Goal: Task Accomplishment & Management: Use online tool/utility

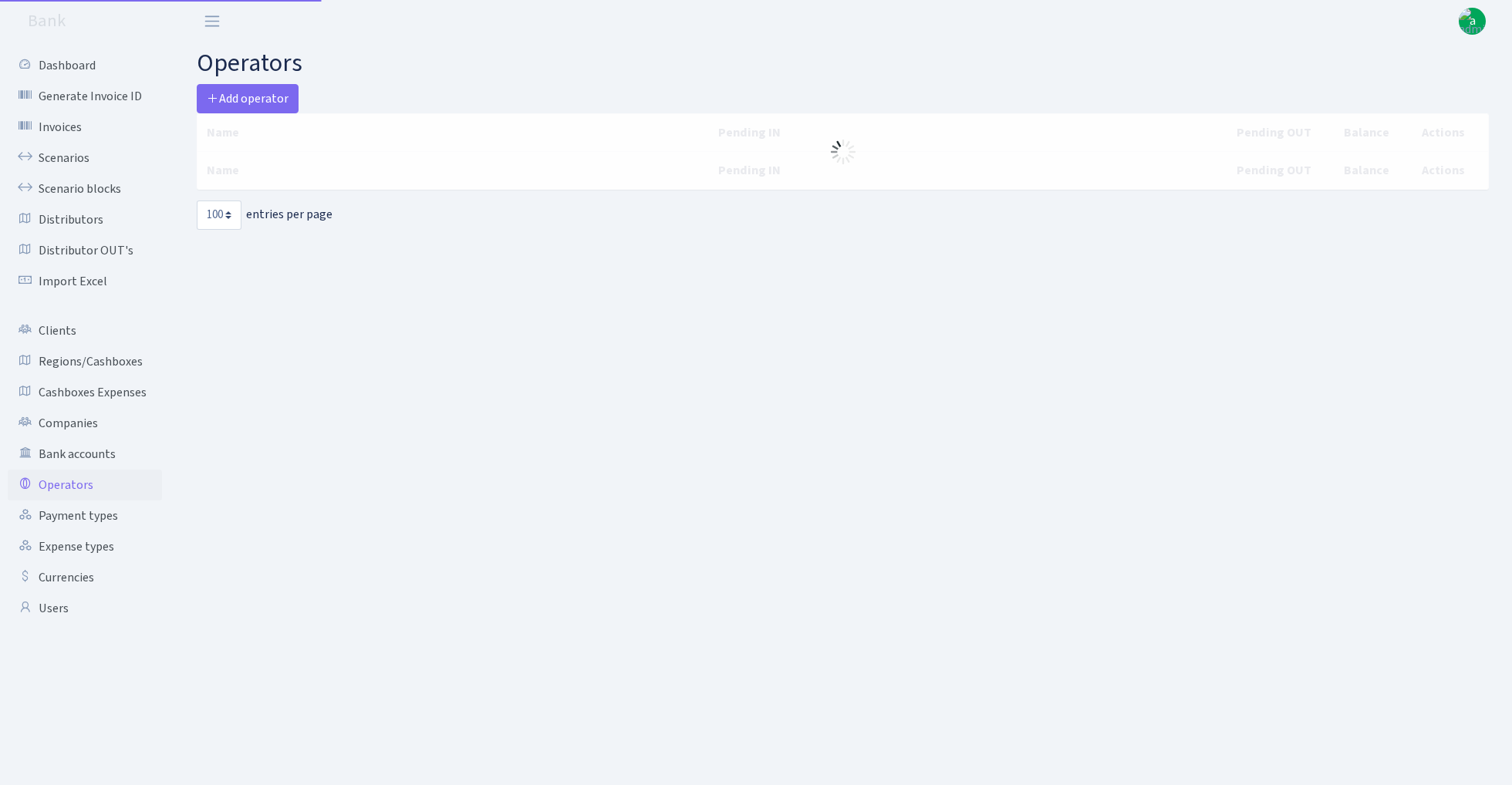
select select "100"
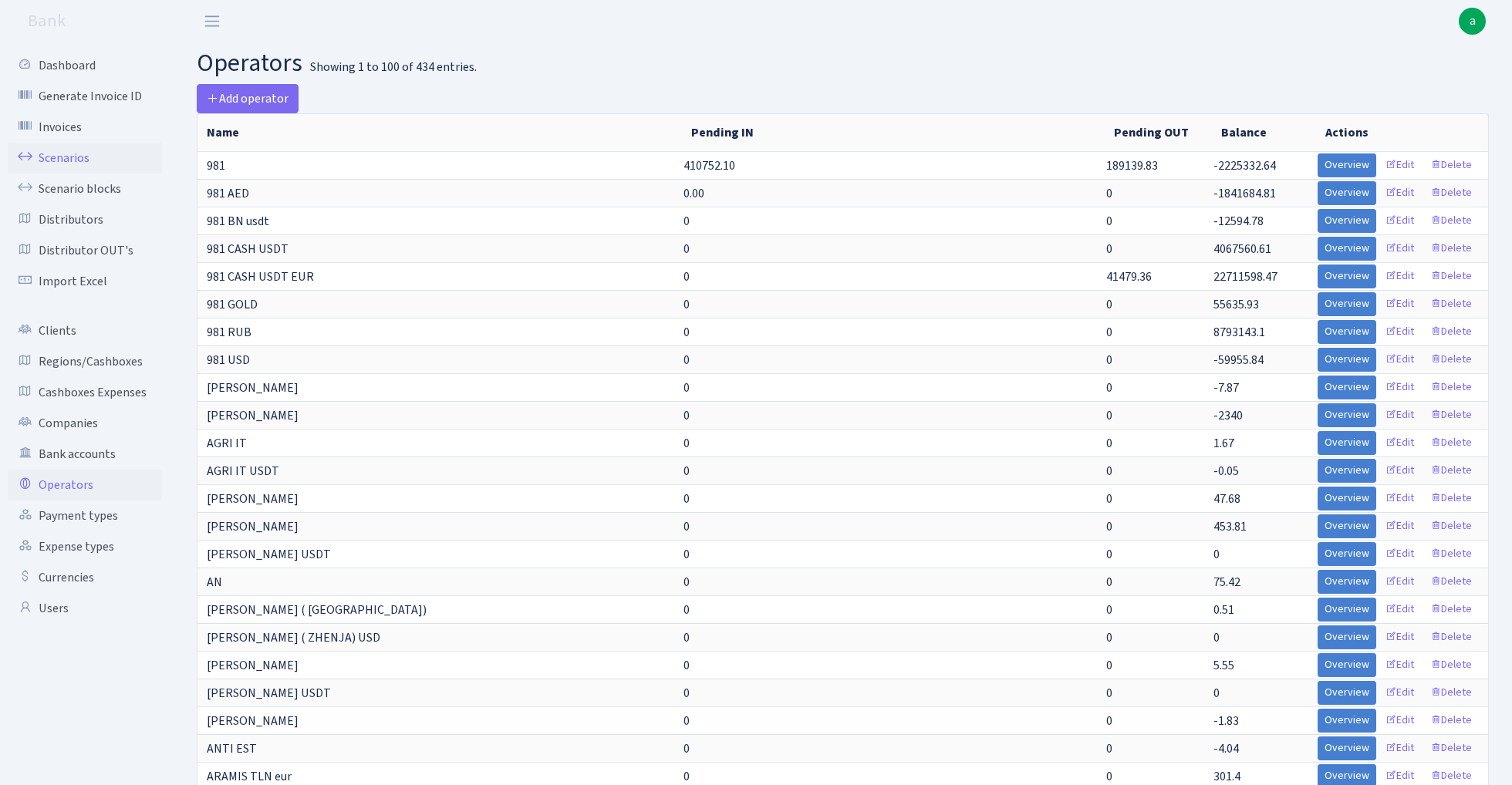
click at [57, 156] on link "Scenarios" at bounding box center [85, 157] width 154 height 31
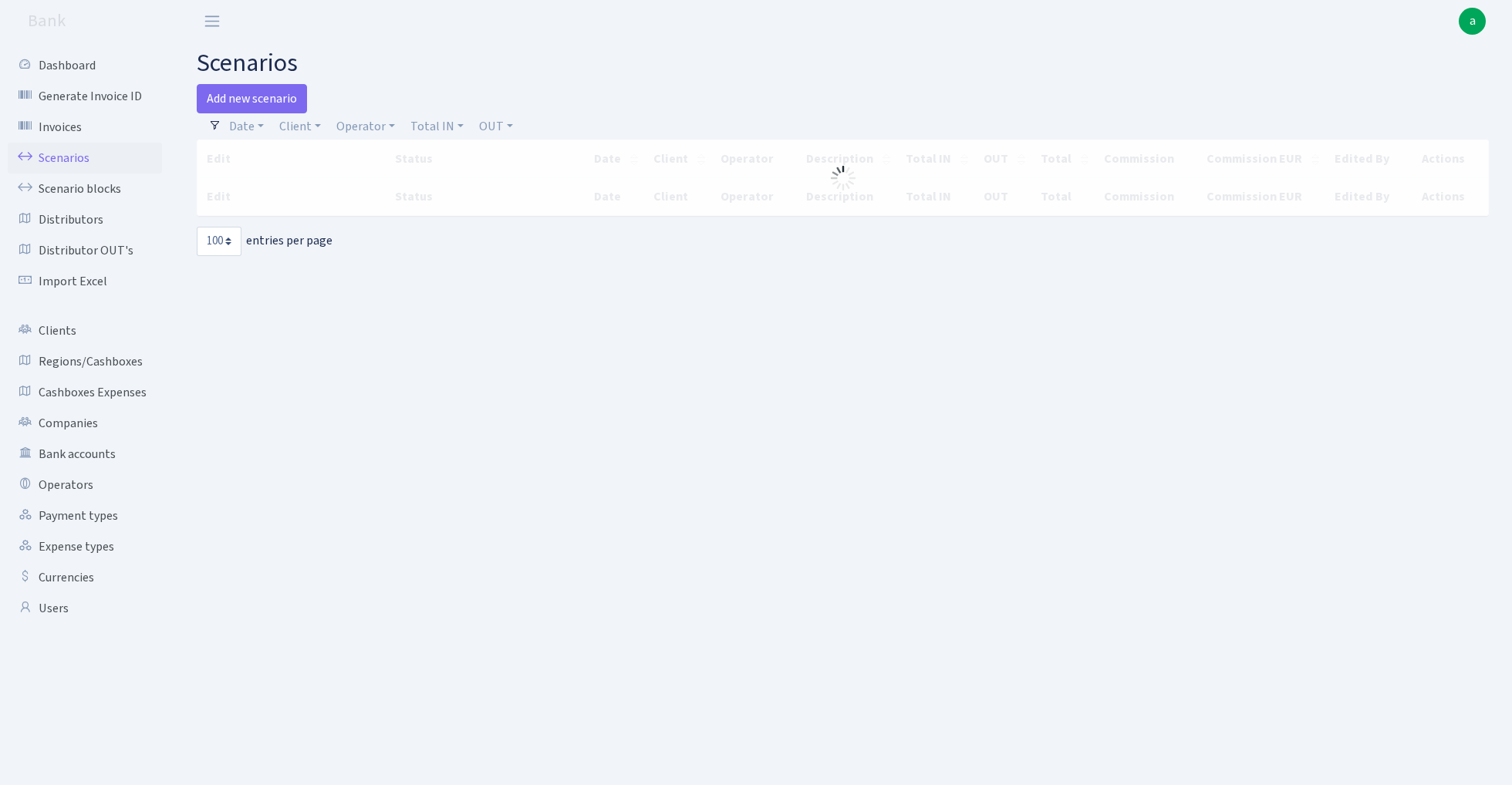
select select "100"
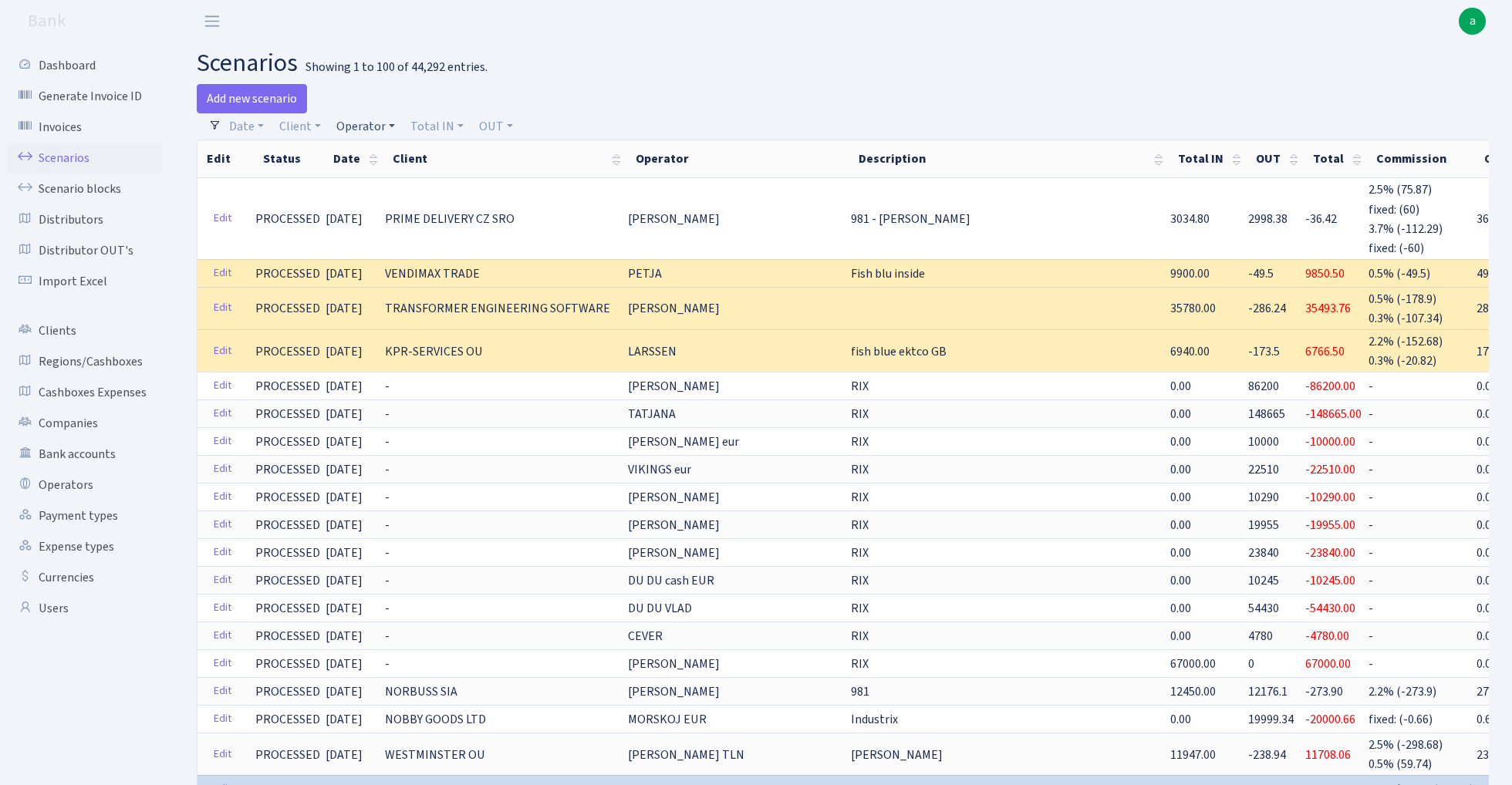
click at [362, 127] on link "Operator" at bounding box center [365, 126] width 71 height 26
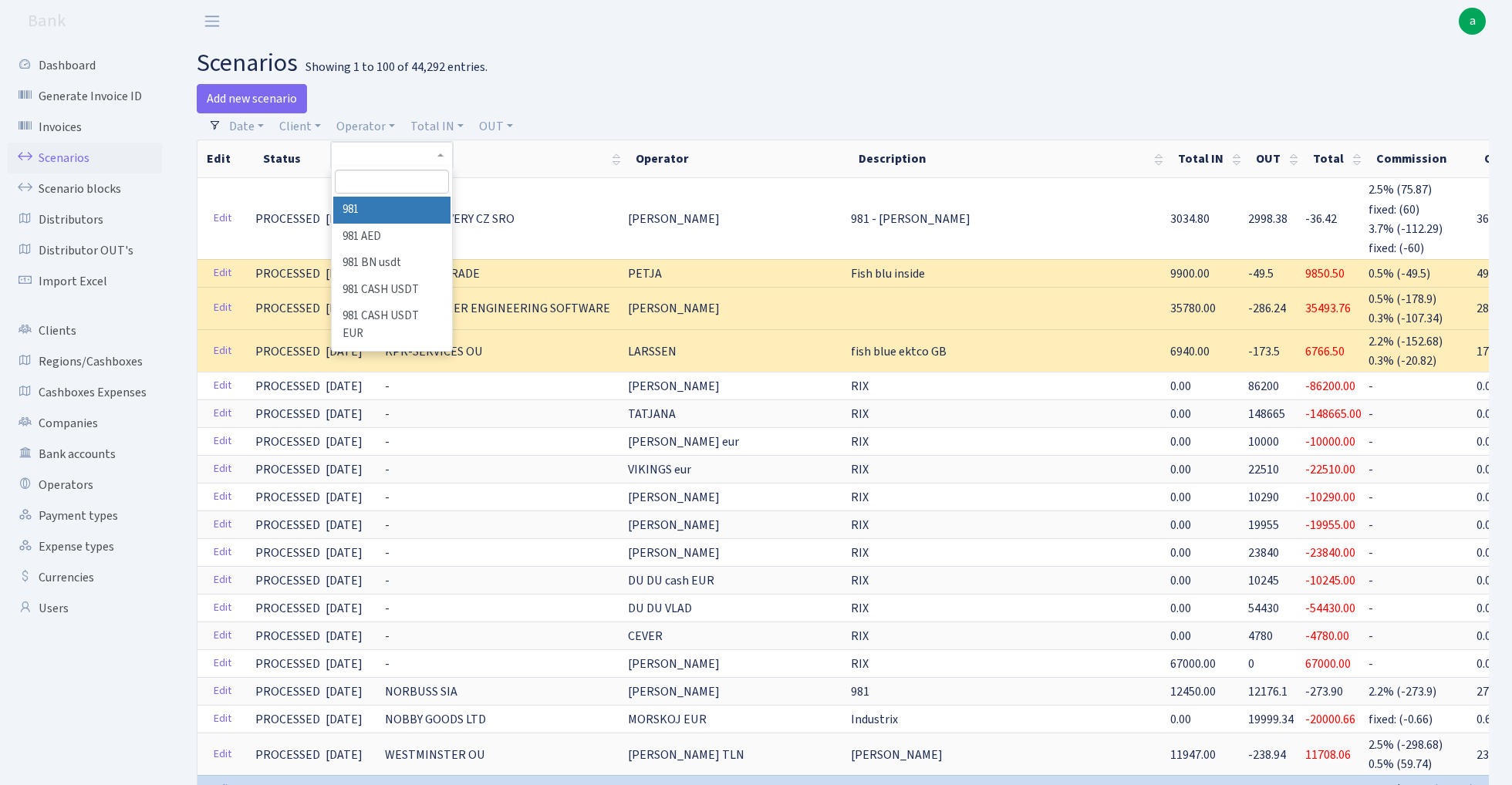
click at [377, 185] on input "search" at bounding box center [392, 181] width 114 height 24
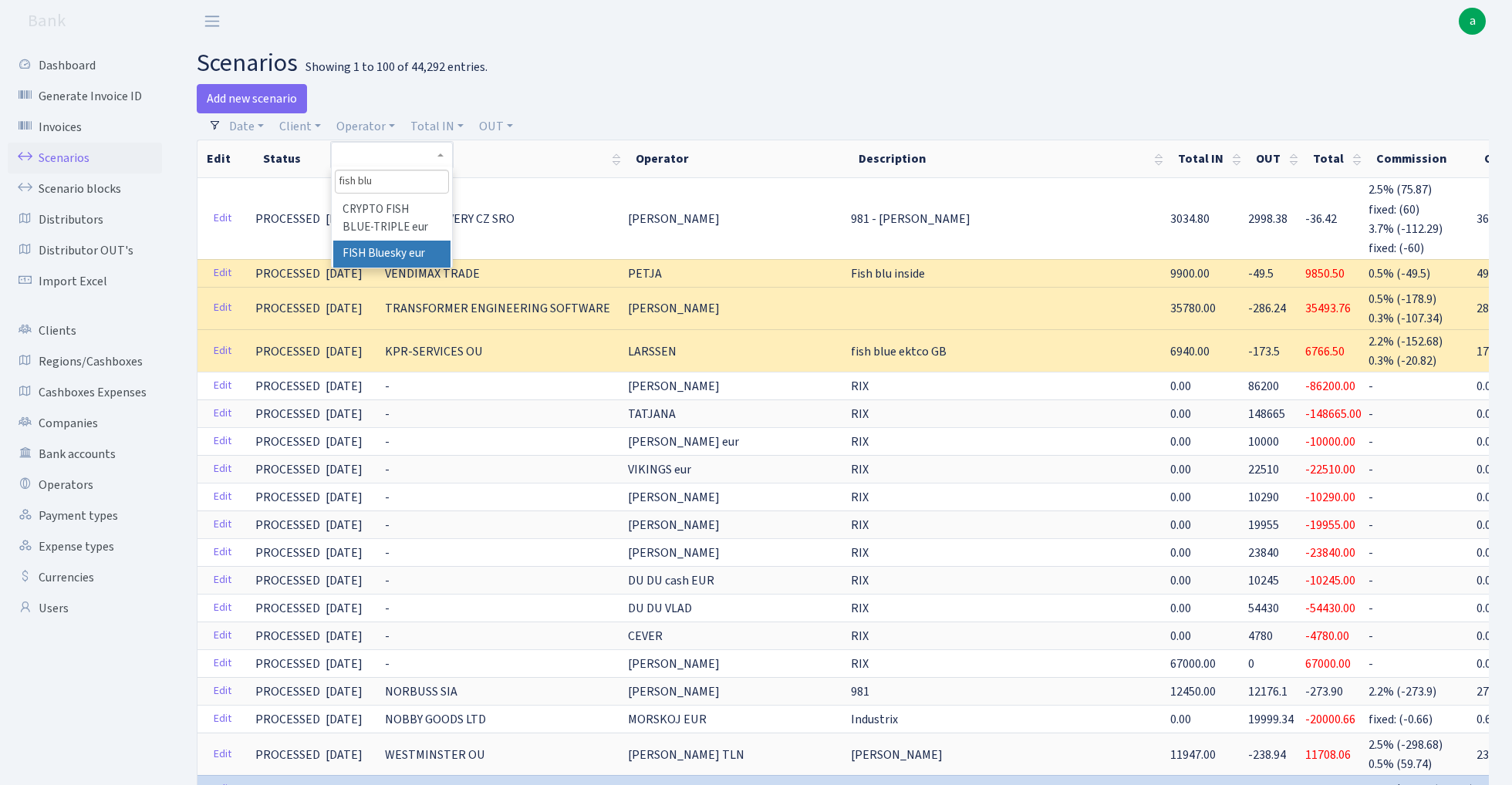
type input "fish blu"
click at [403, 251] on li "FISH Bluesky eur" at bounding box center [392, 254] width 117 height 27
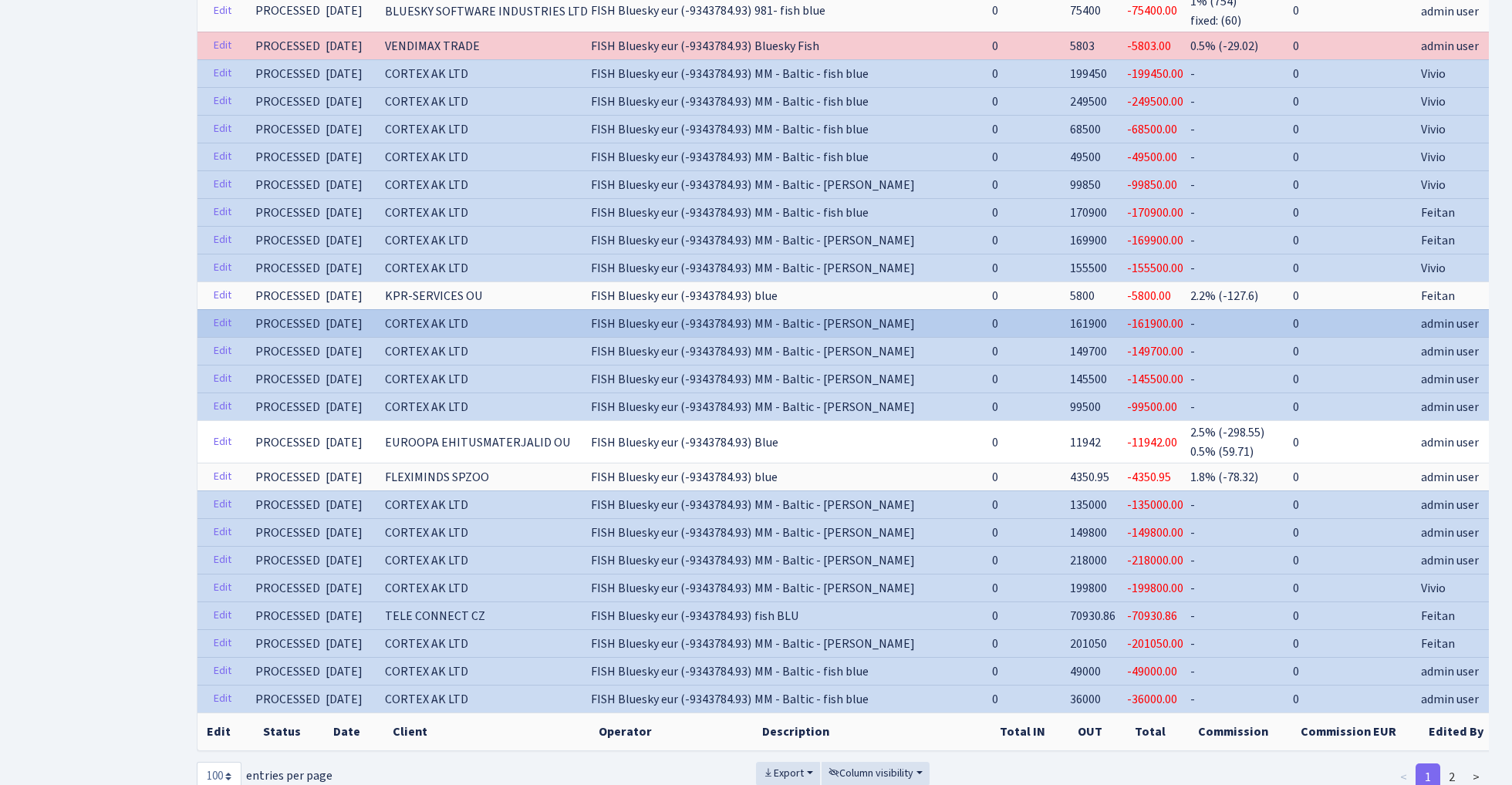
scroll to position [3034, 0]
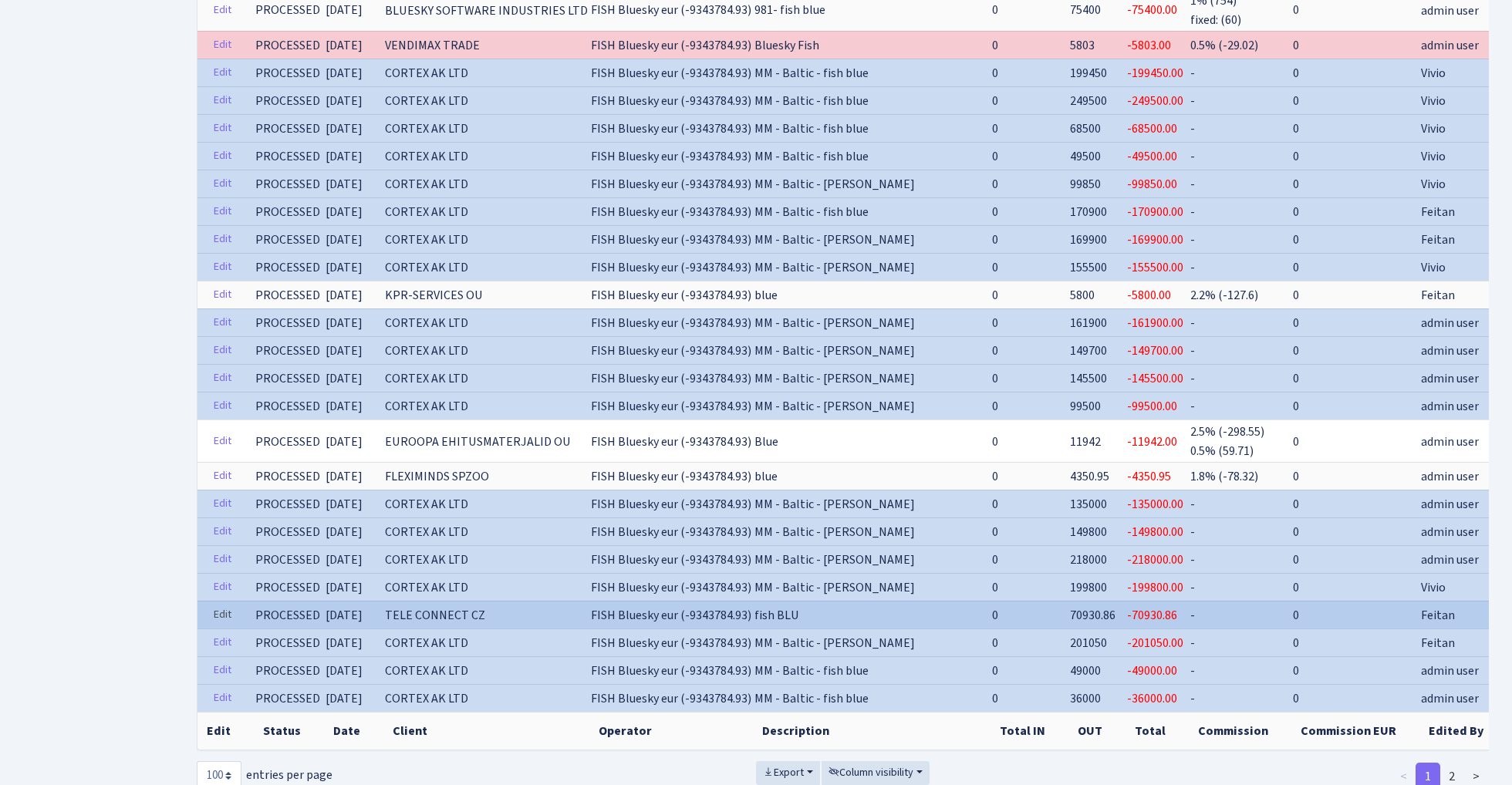
click at [225, 603] on link "Edit" at bounding box center [223, 615] width 32 height 24
click at [222, 603] on link "Edit" at bounding box center [223, 615] width 32 height 24
click at [219, 603] on link "Edit" at bounding box center [223, 615] width 32 height 24
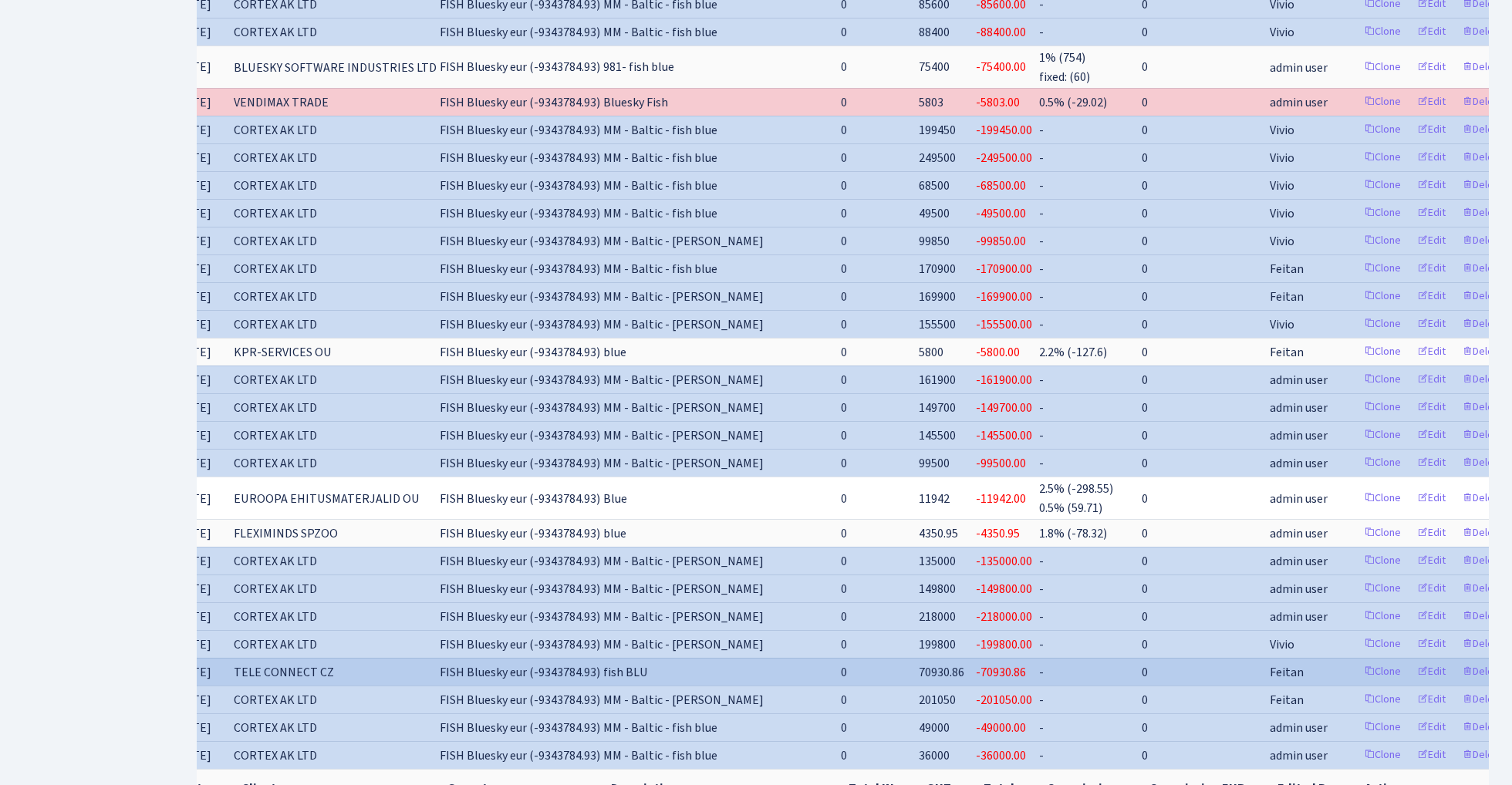
scroll to position [0, 150]
click at [1411, 660] on link "Edit" at bounding box center [1432, 672] width 42 height 24
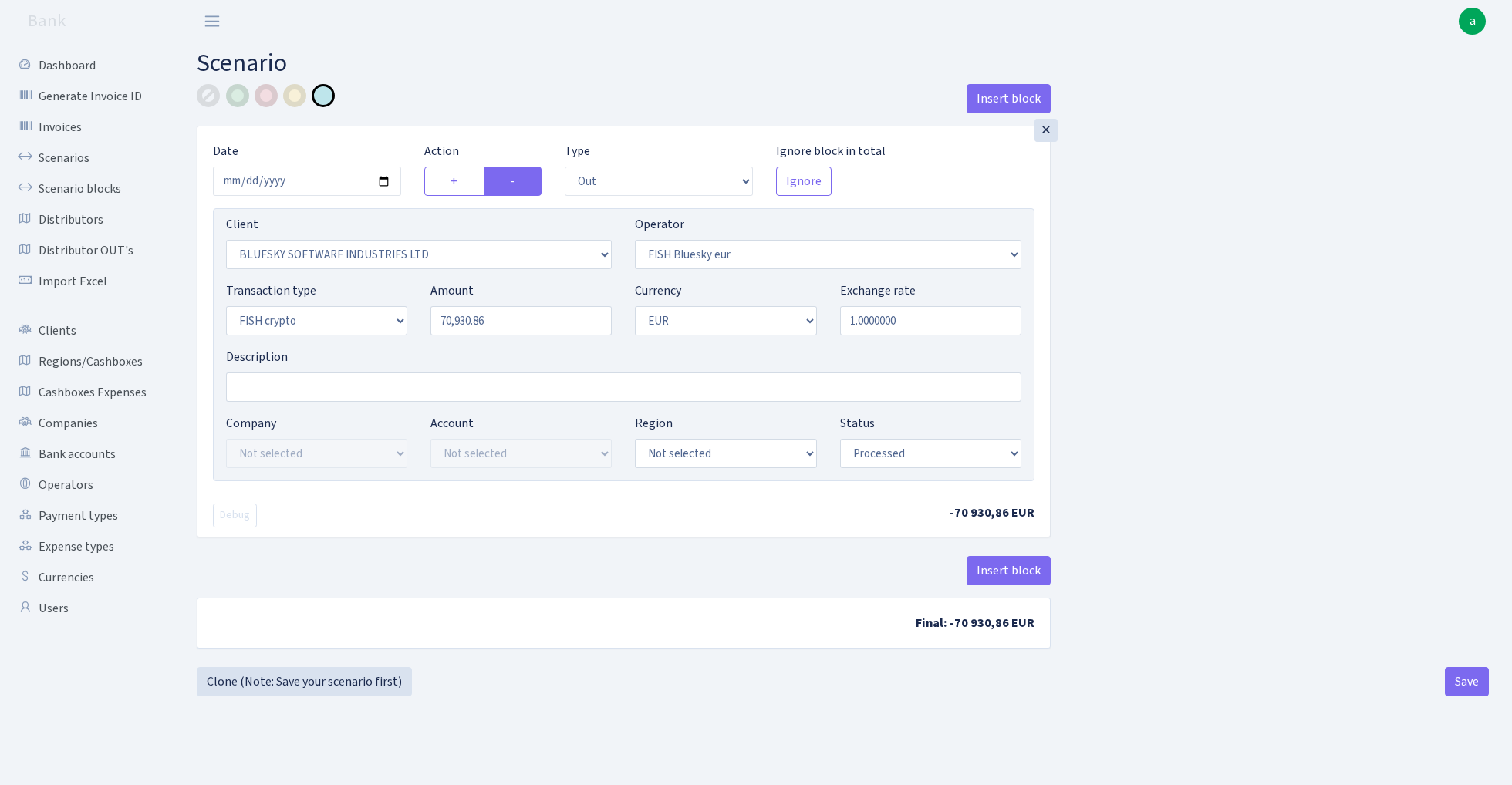
select select "out"
select select "2867"
select select "460"
select select "17"
select select "1"
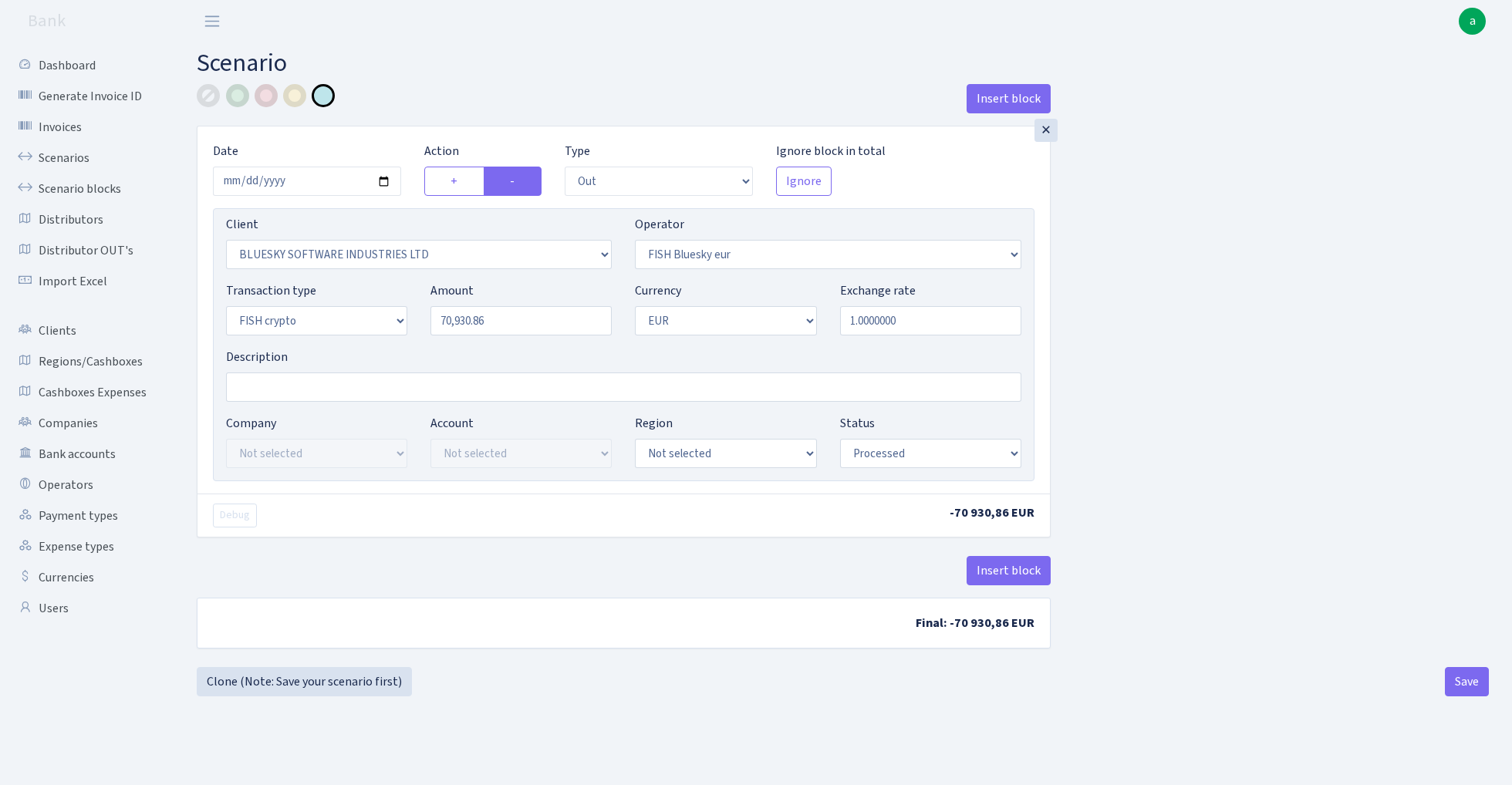
select select "processed"
select select "out"
select select "2867"
select select "460"
select select "17"
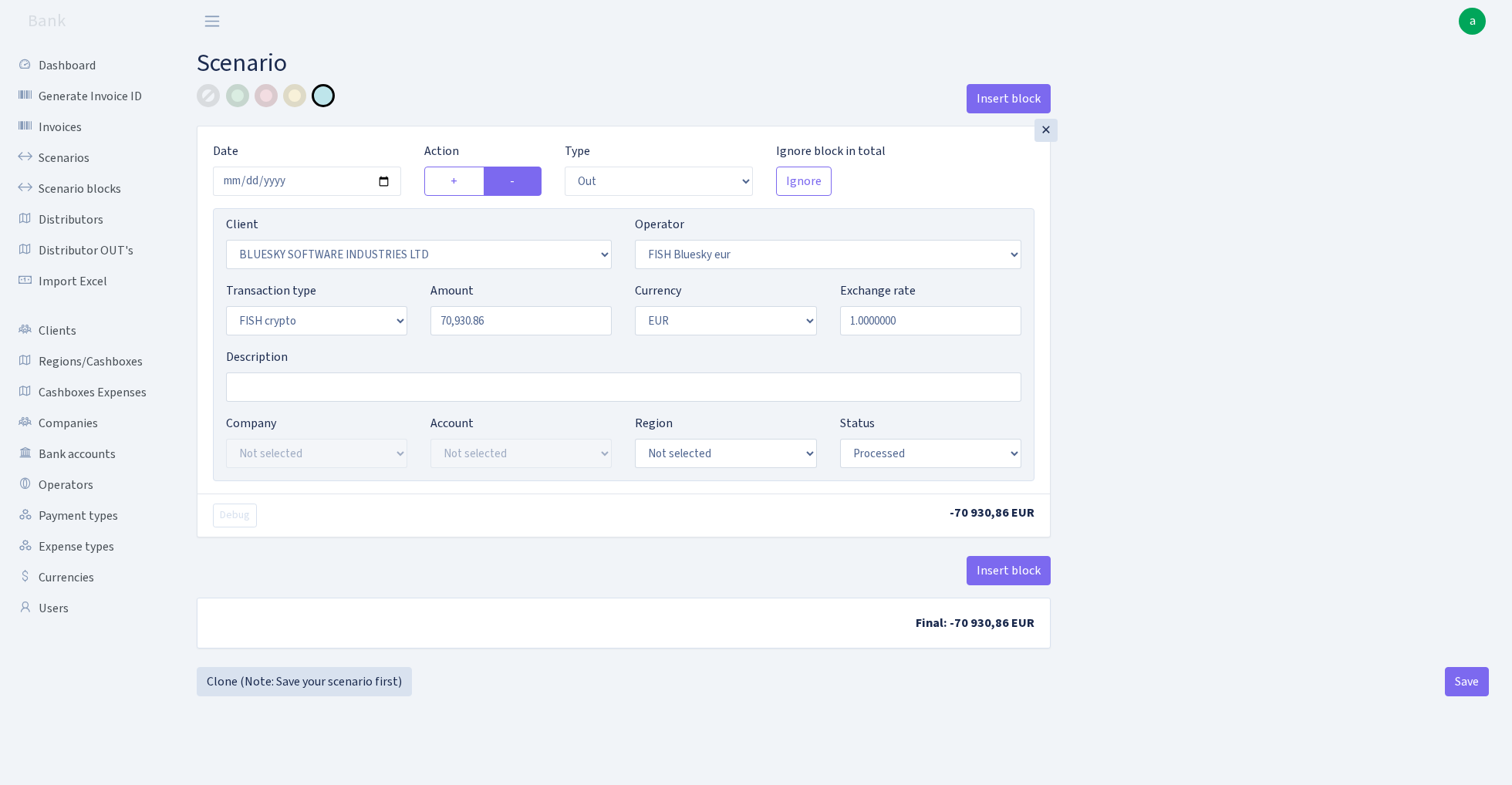
select select "1"
select select "processed"
select select "out"
select select "2867"
select select "460"
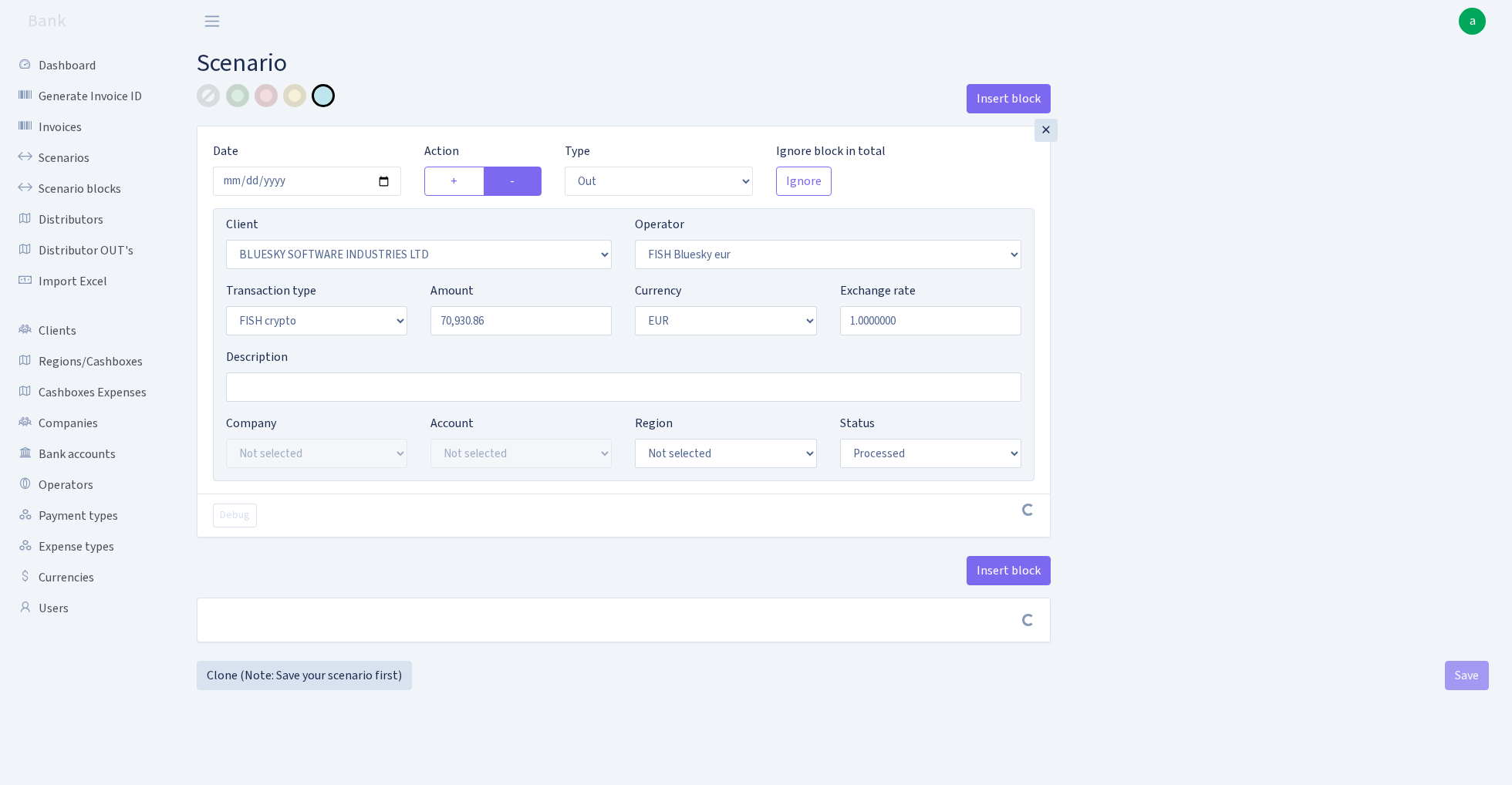
select select "17"
select select "1"
select select "processed"
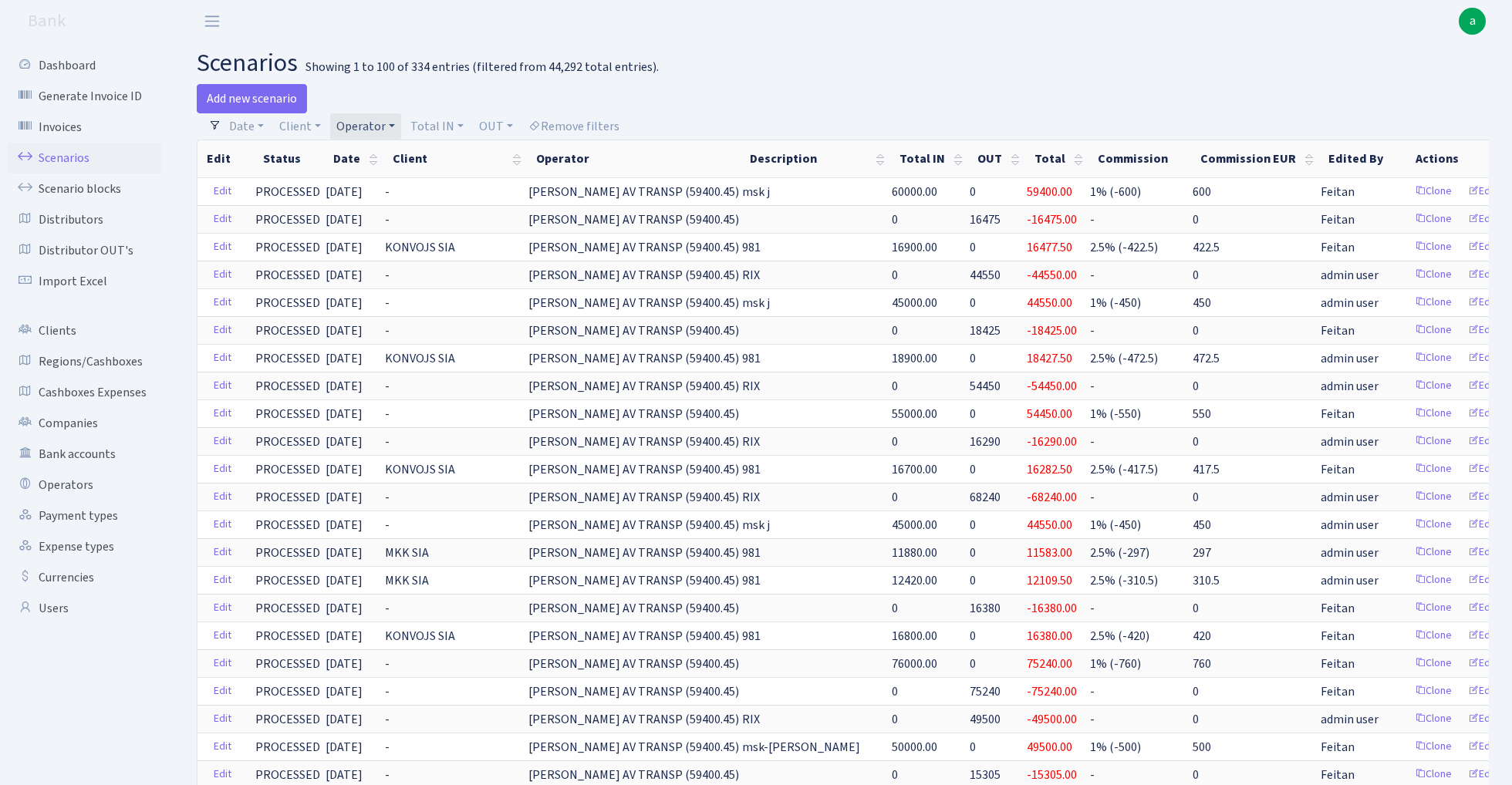
select select "100"
click at [368, 124] on link "Operator" at bounding box center [365, 126] width 71 height 26
click at [396, 181] on input "search" at bounding box center [392, 181] width 114 height 24
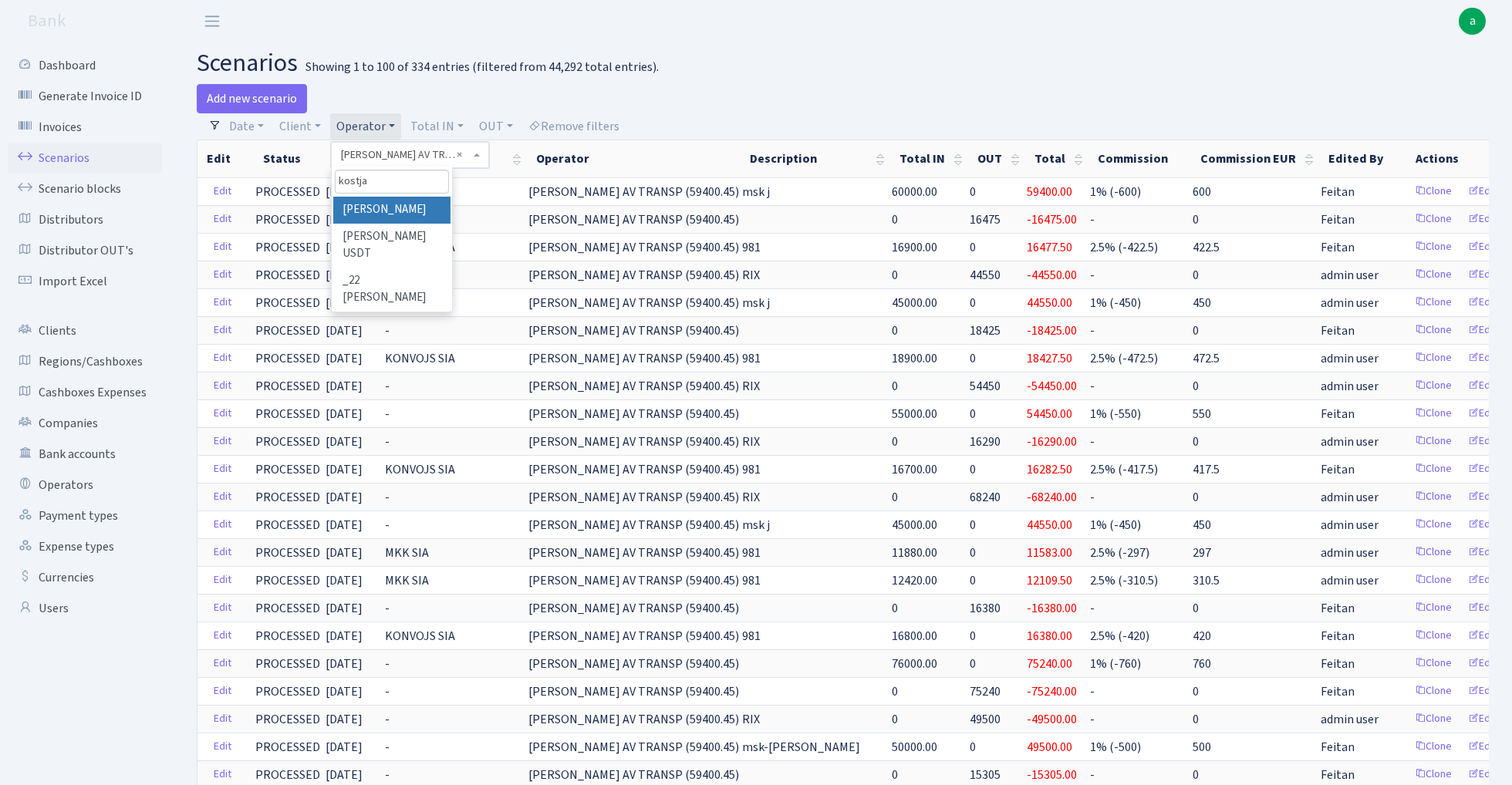
type input "kostja"
click at [414, 207] on li "[PERSON_NAME]" at bounding box center [392, 210] width 117 height 27
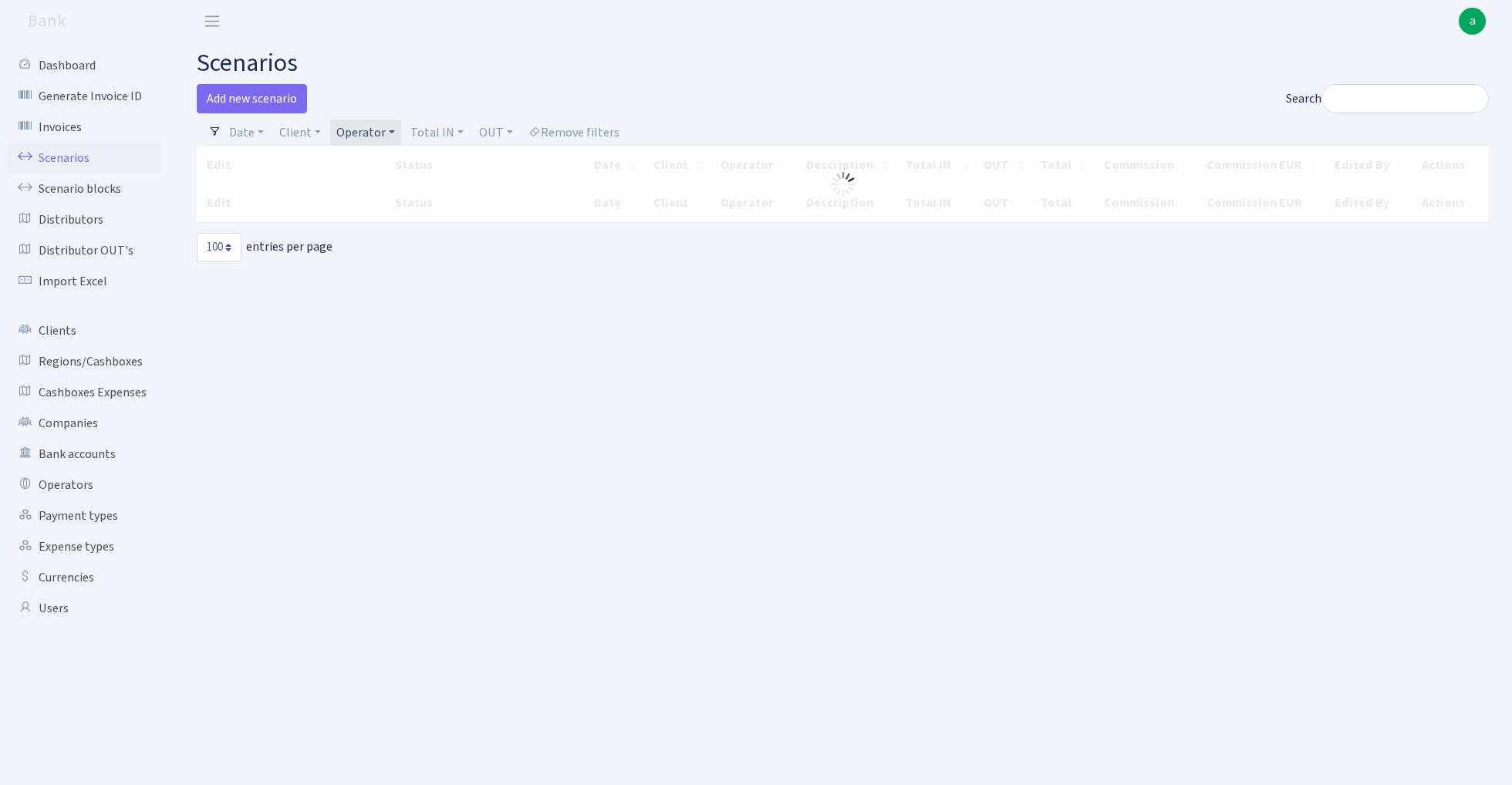
select select "100"
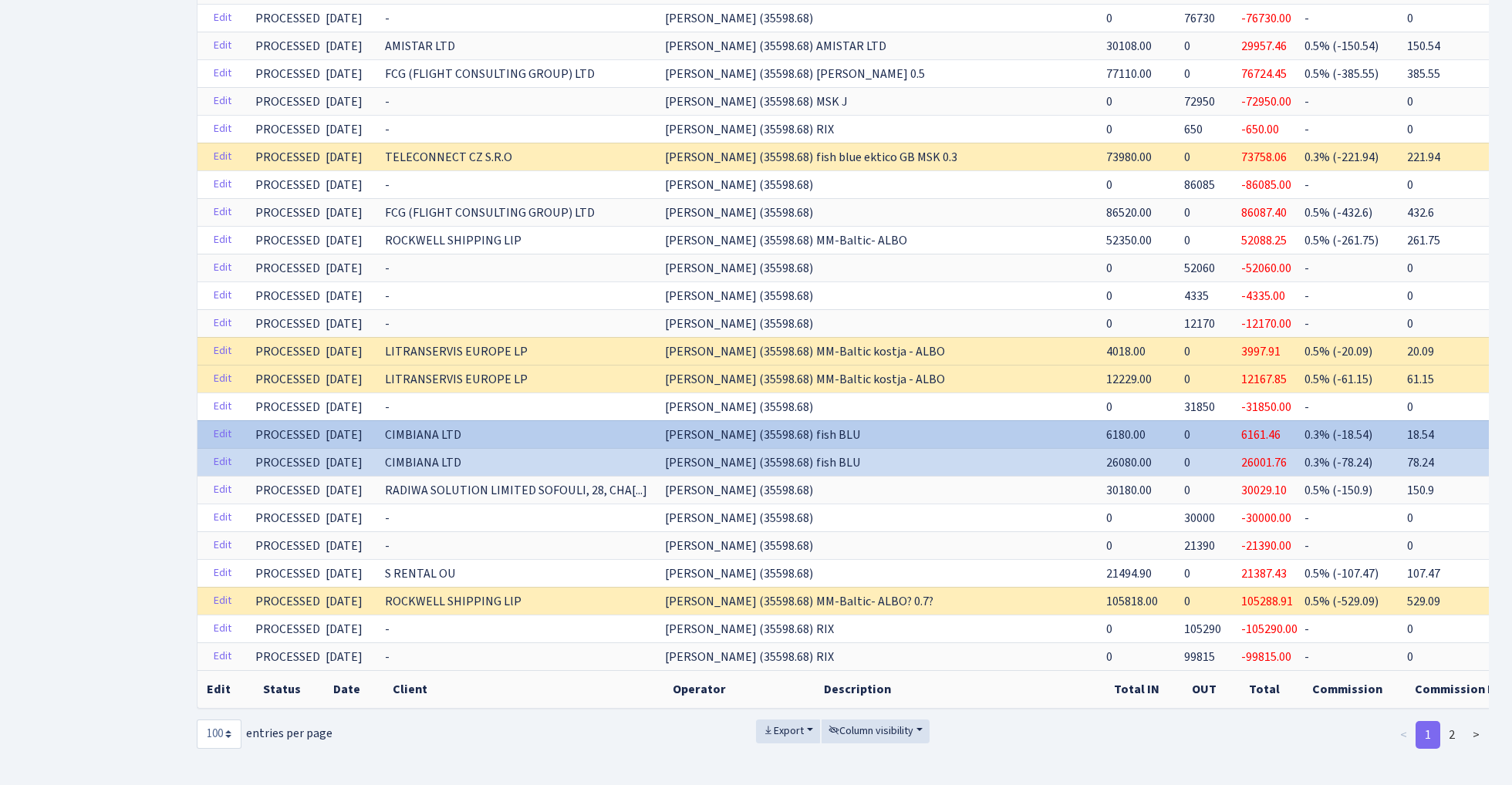
scroll to position [2386, 0]
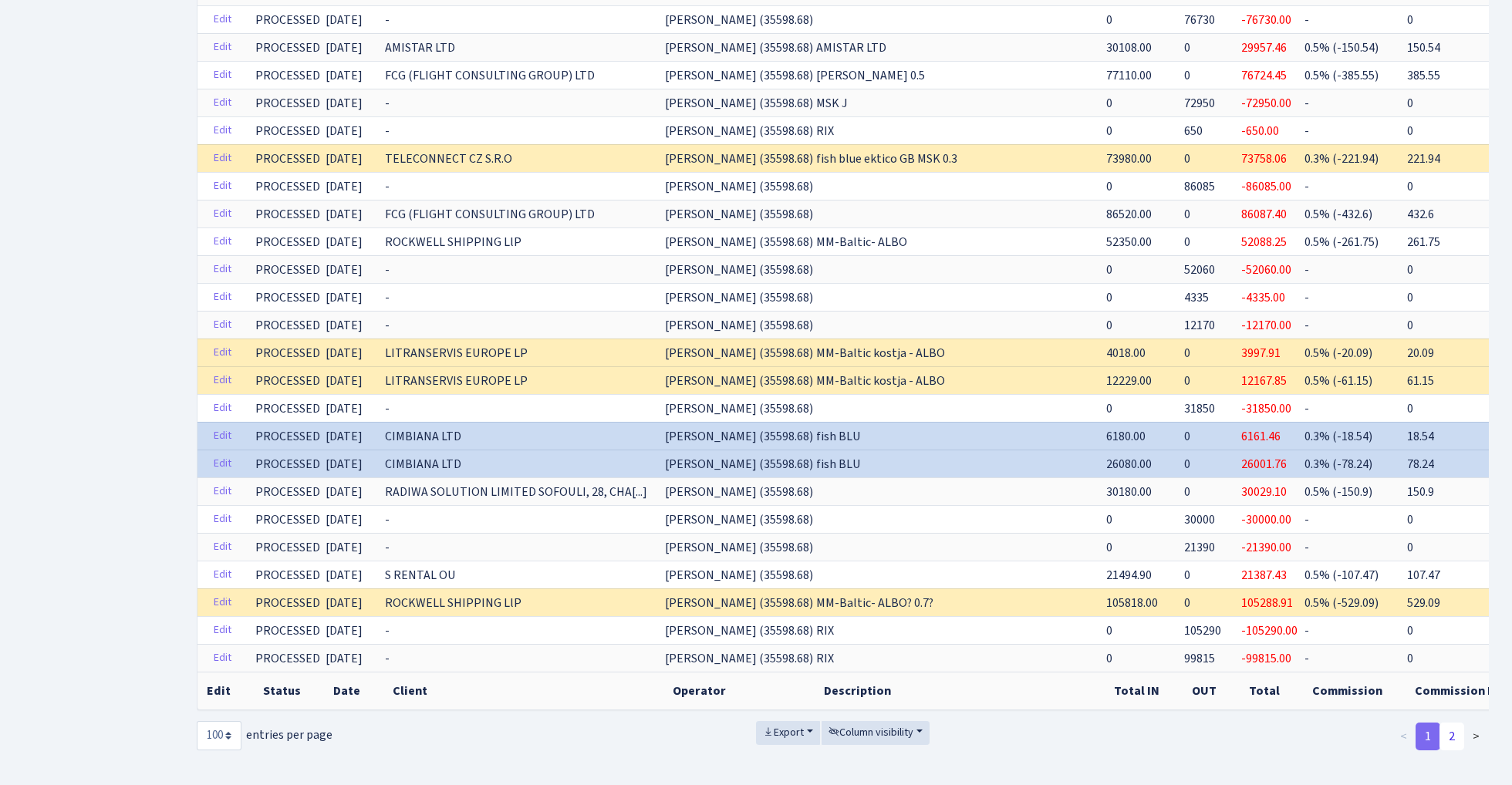
click at [1458, 727] on link "2" at bounding box center [1451, 736] width 25 height 28
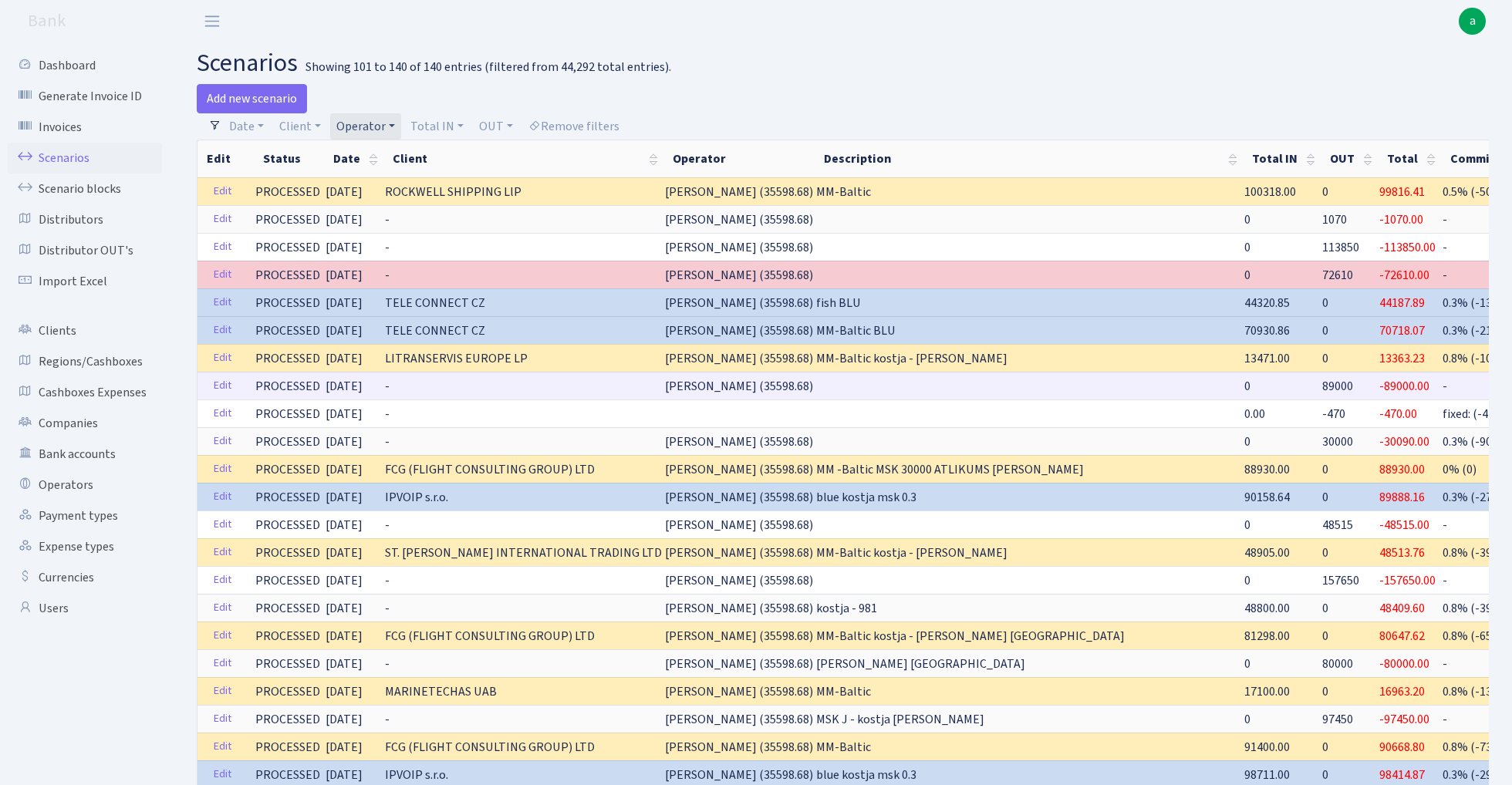
scroll to position [0, 0]
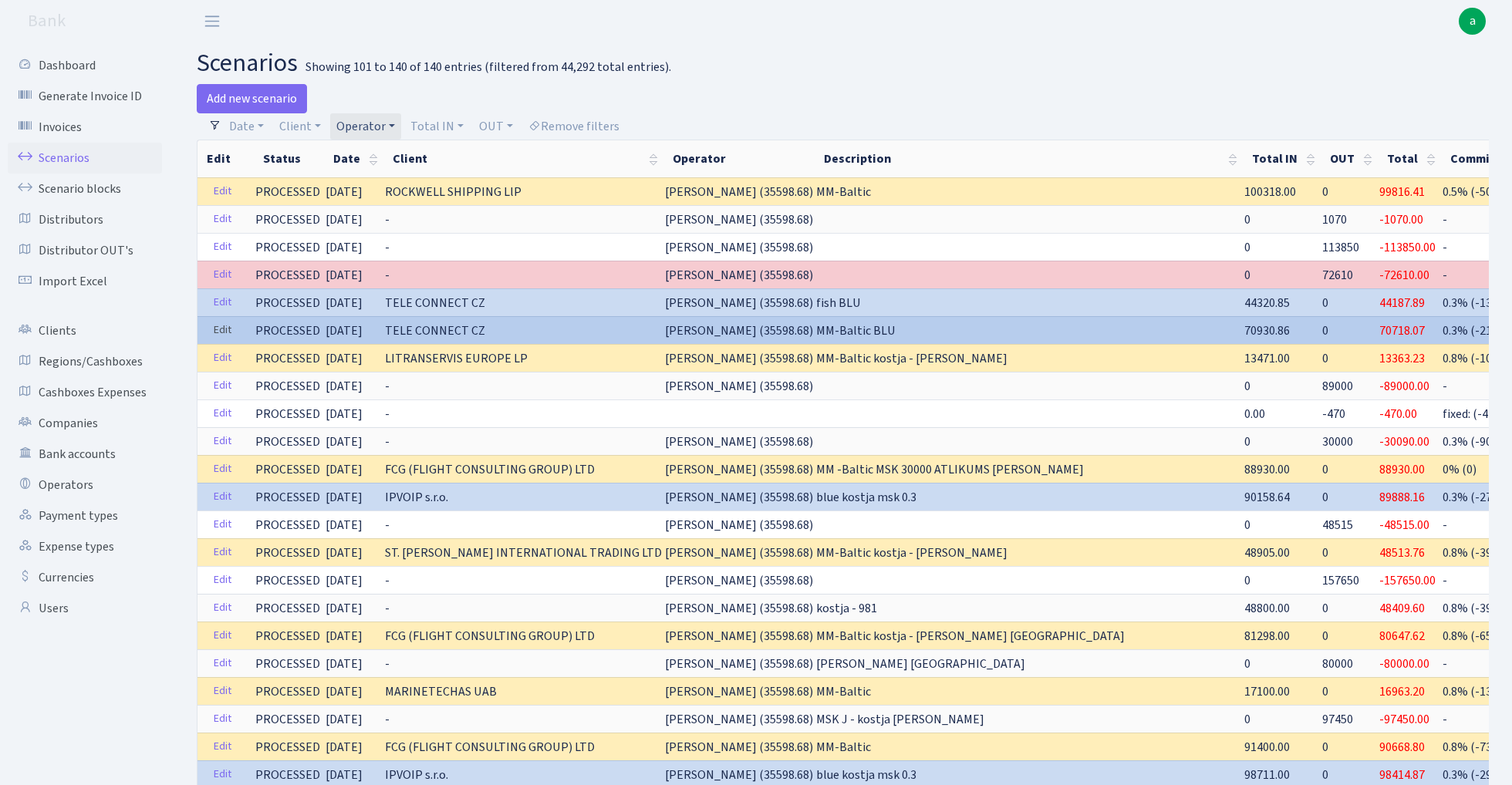
click at [222, 331] on link "Edit" at bounding box center [223, 330] width 32 height 24
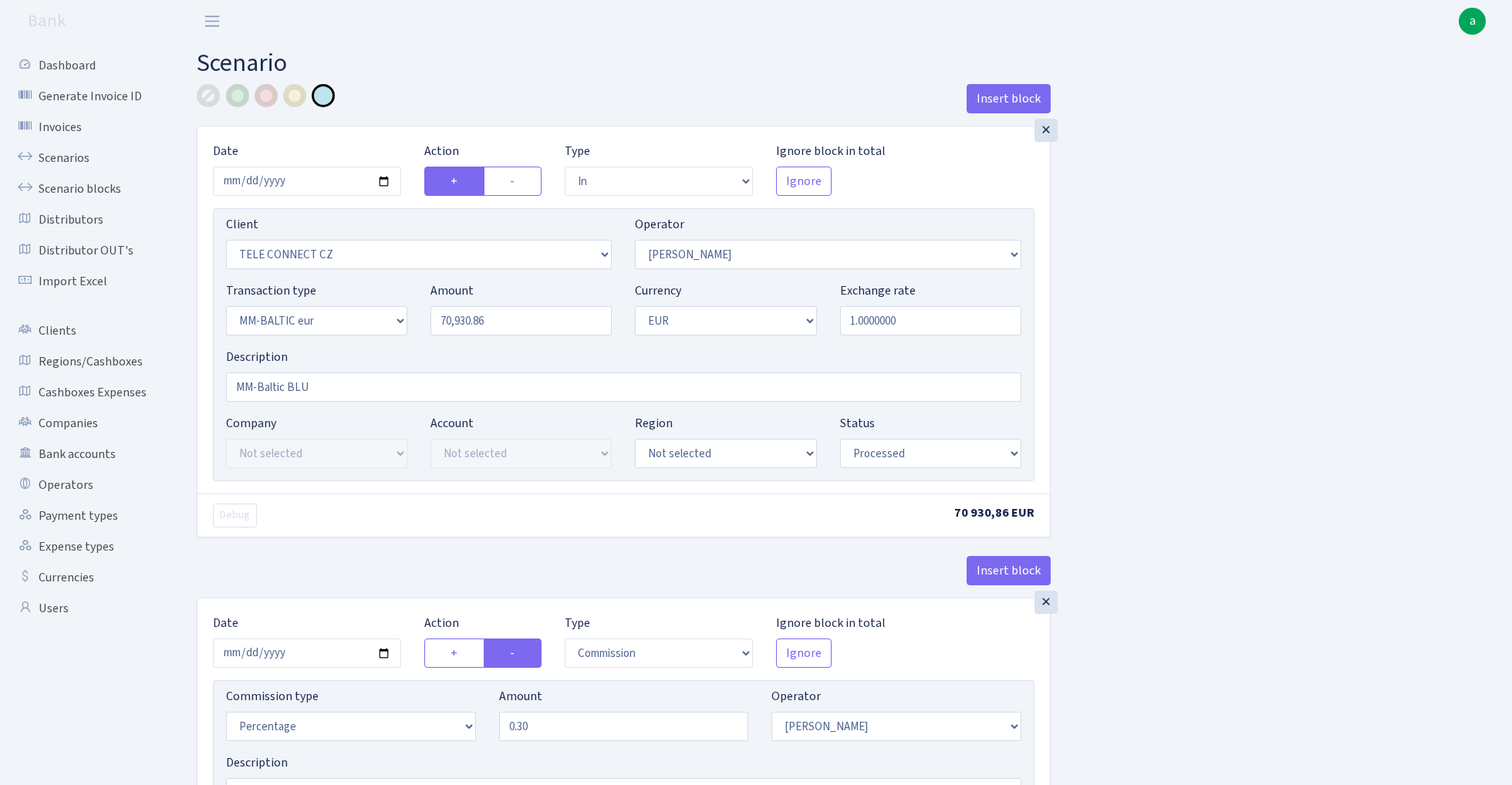
select select "in"
select select "2995"
select select "439"
select select "16"
select select "1"
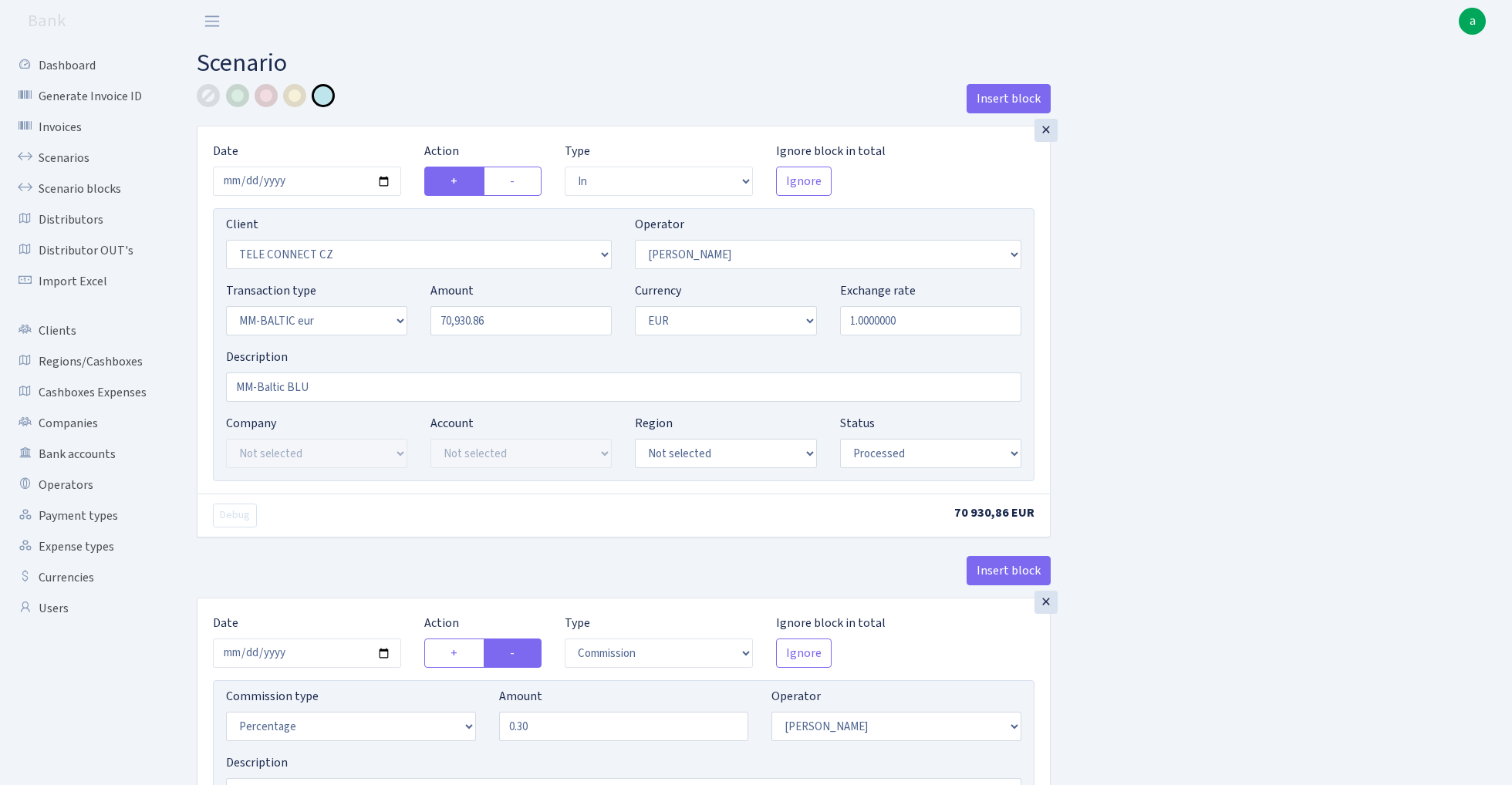
select select "processed"
select select "commission"
select select "439"
select select "processed"
select select "out"
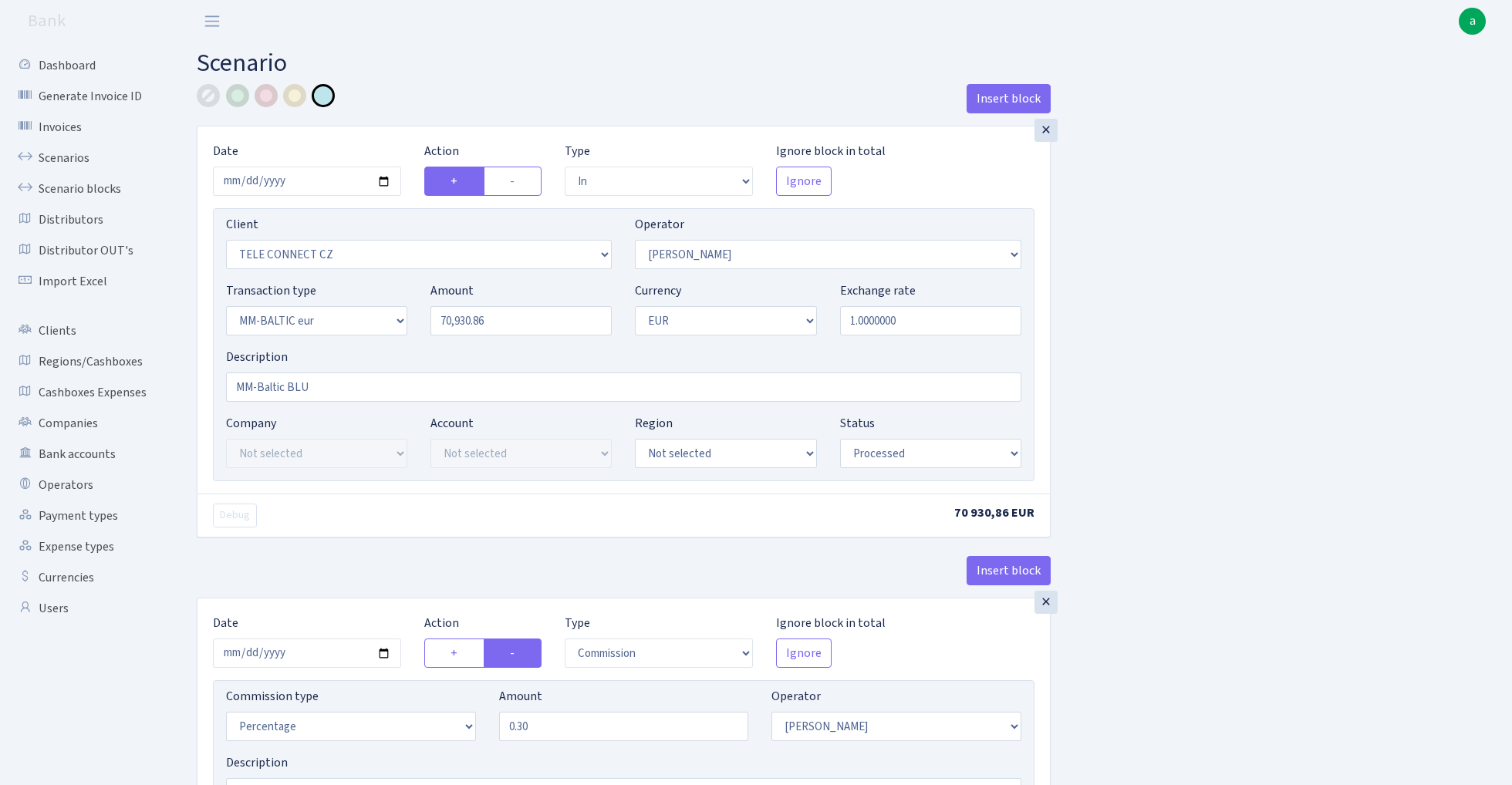
select select "2867"
select select "460"
select select "17"
select select "1"
select select "processed"
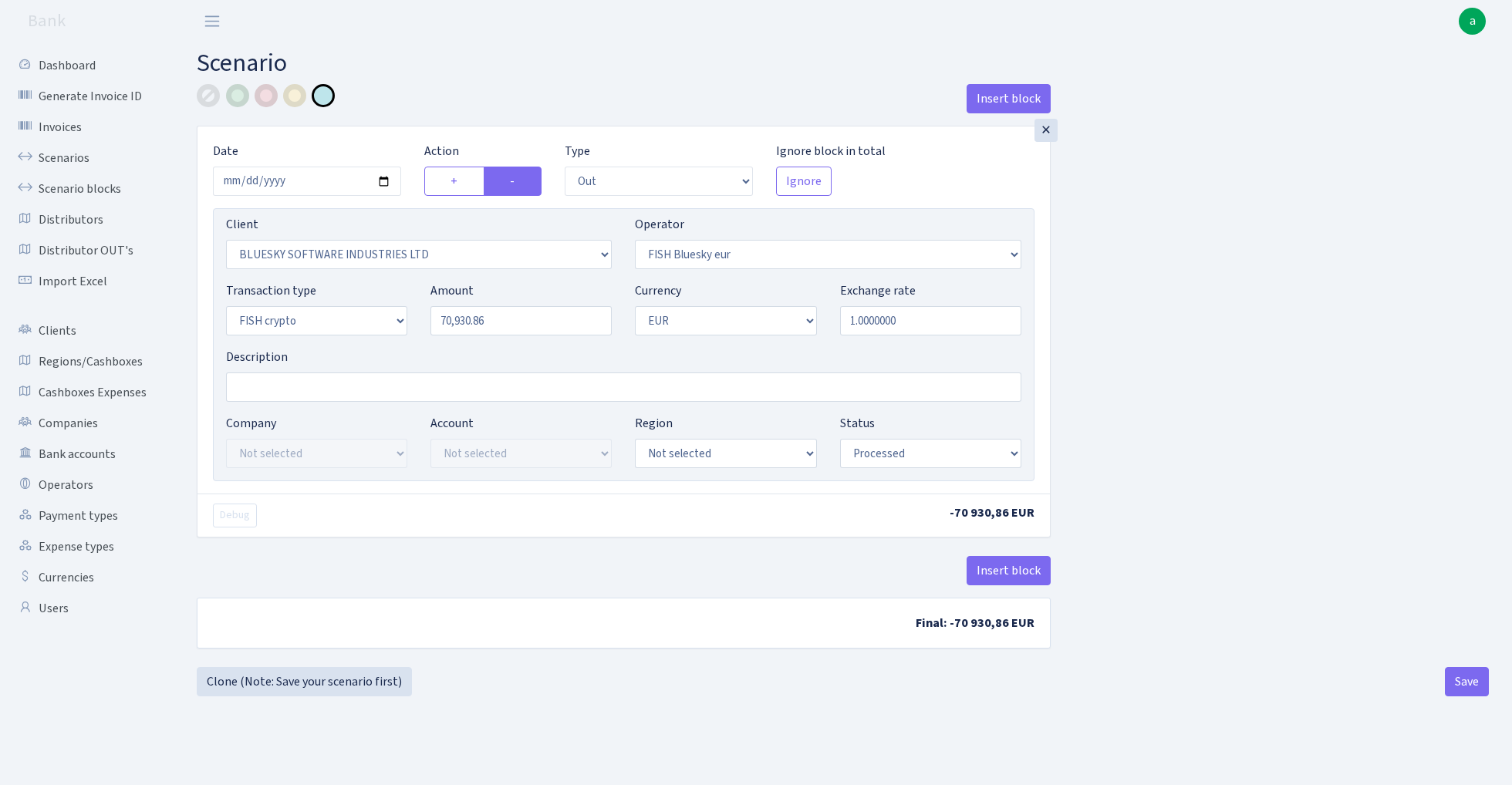
select select "out"
select select "2867"
select select "460"
select select "17"
select select "1"
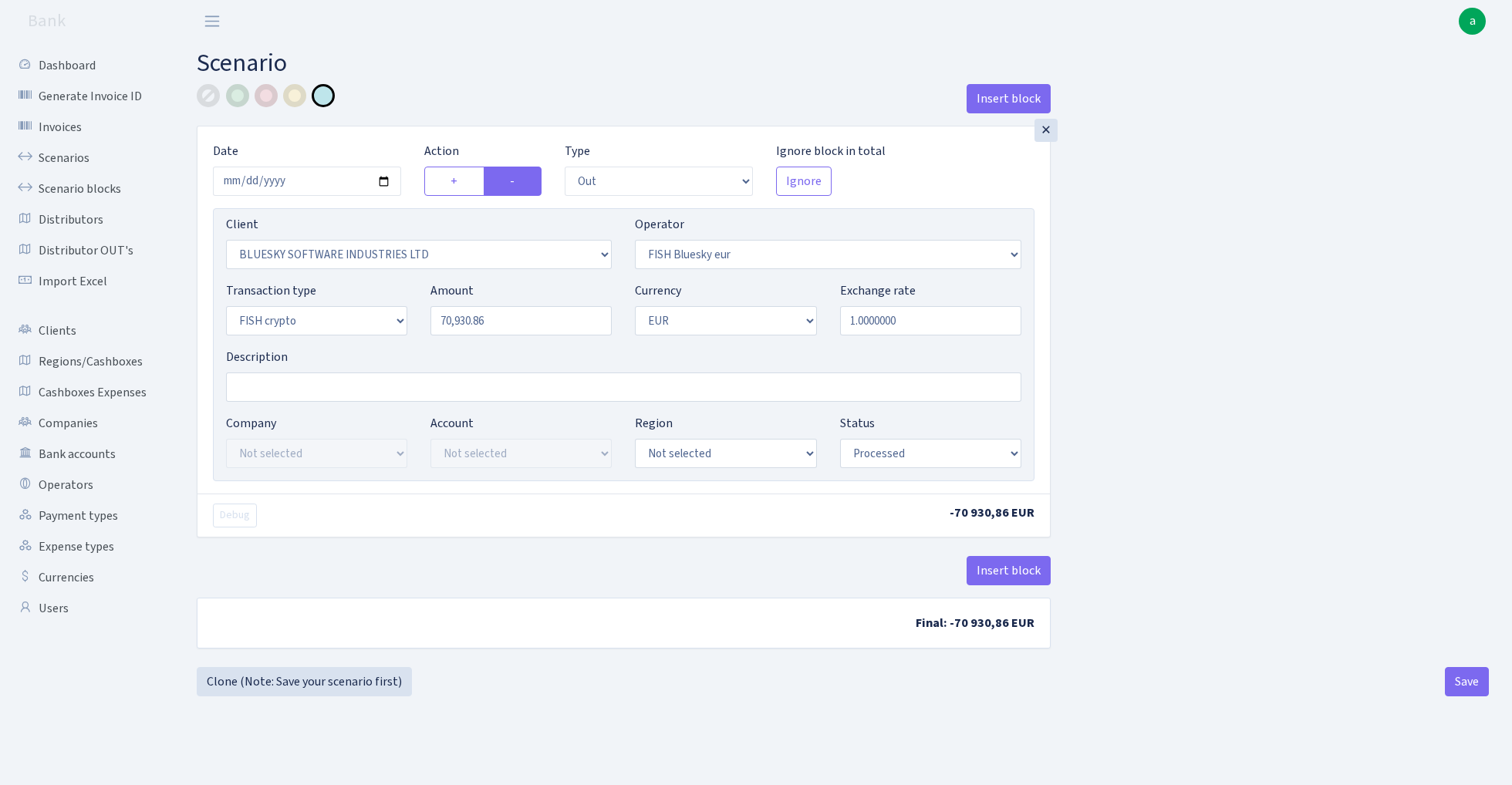
select select "processed"
click at [1047, 133] on div "×" at bounding box center [1046, 130] width 23 height 23
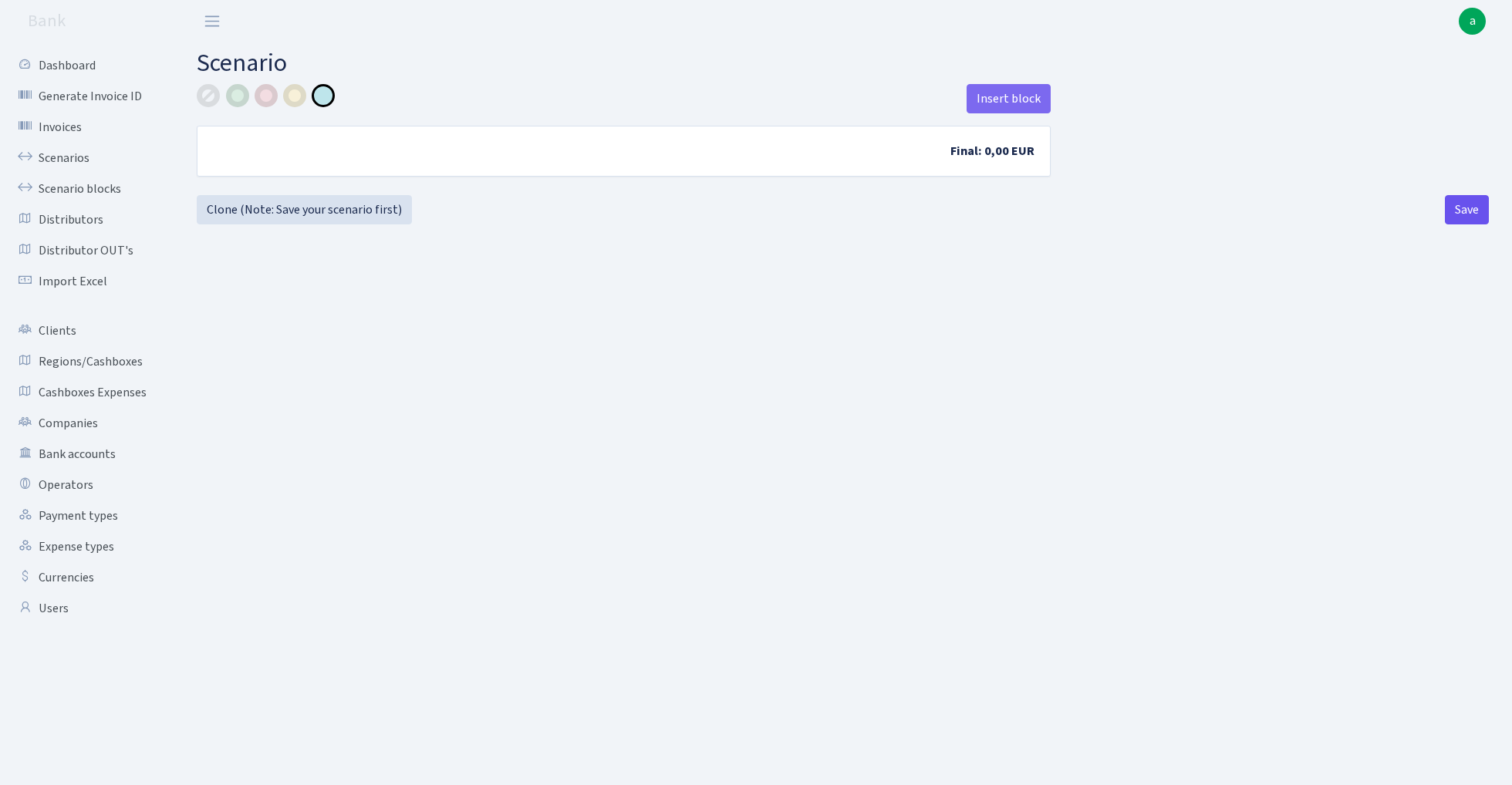
click at [1460, 217] on button "Save" at bounding box center [1466, 209] width 44 height 30
click at [56, 157] on link "Scenarios" at bounding box center [85, 157] width 154 height 31
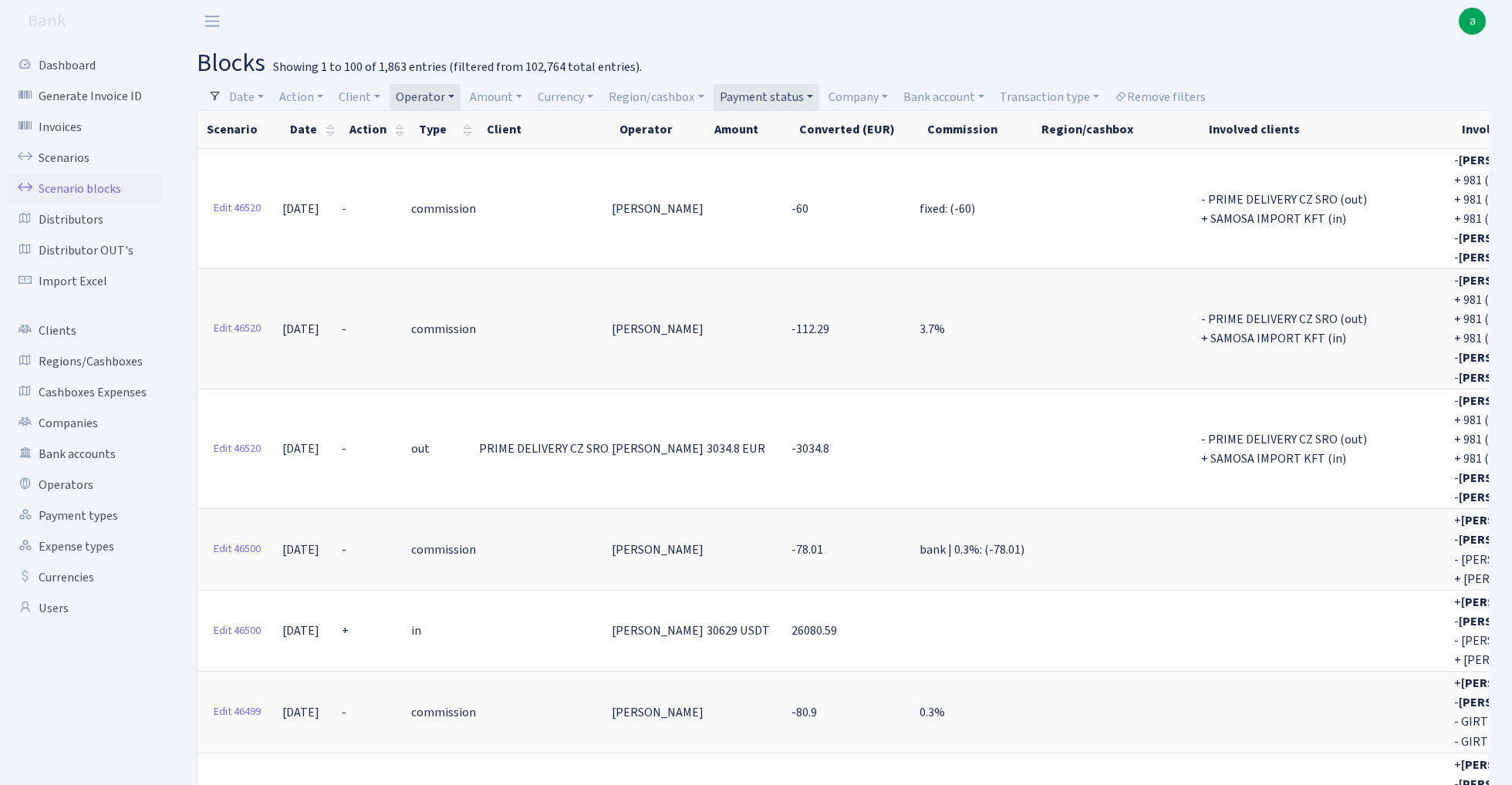
select select "100"
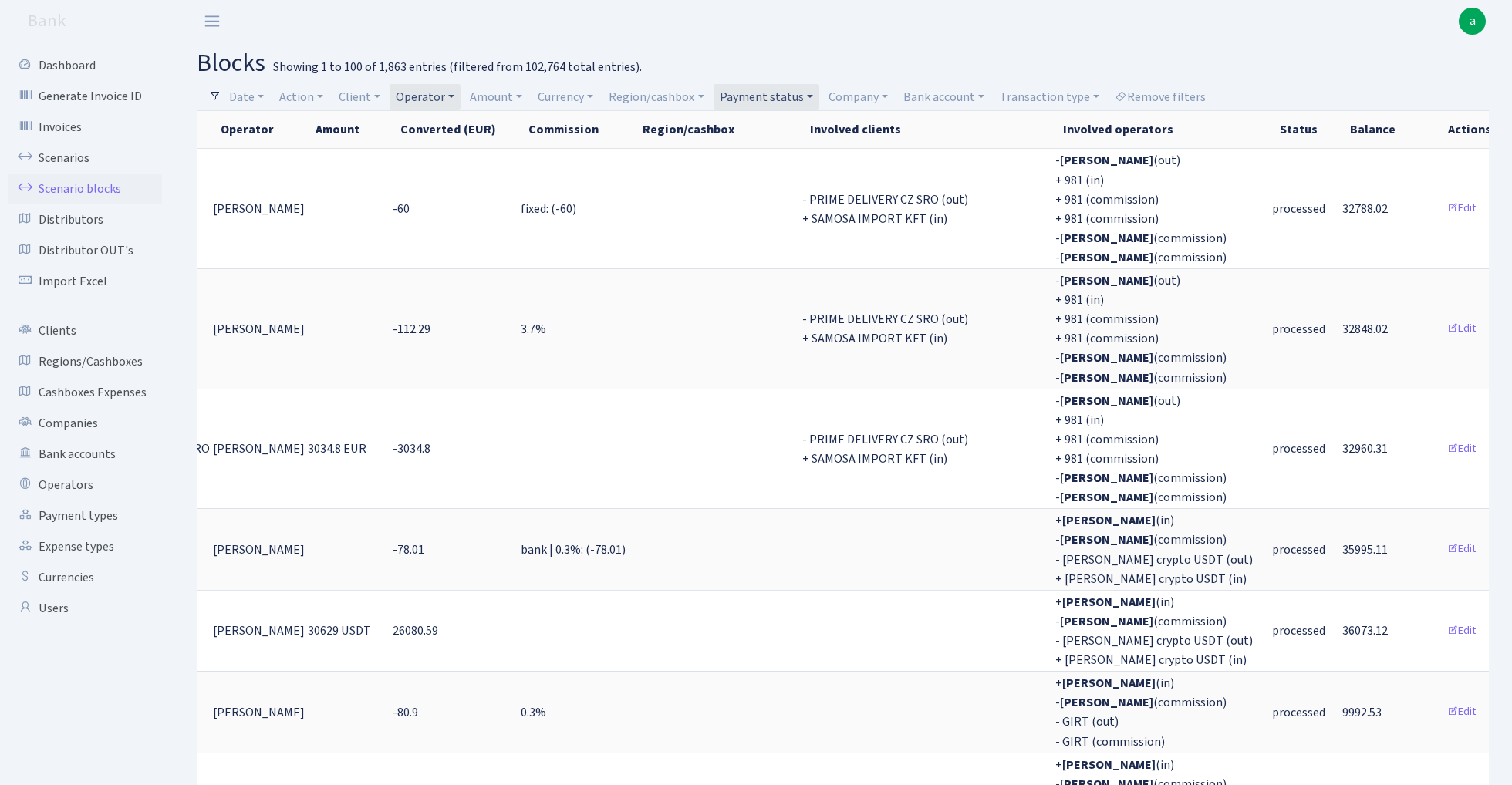
click at [447, 91] on link "Operator" at bounding box center [425, 97] width 71 height 26
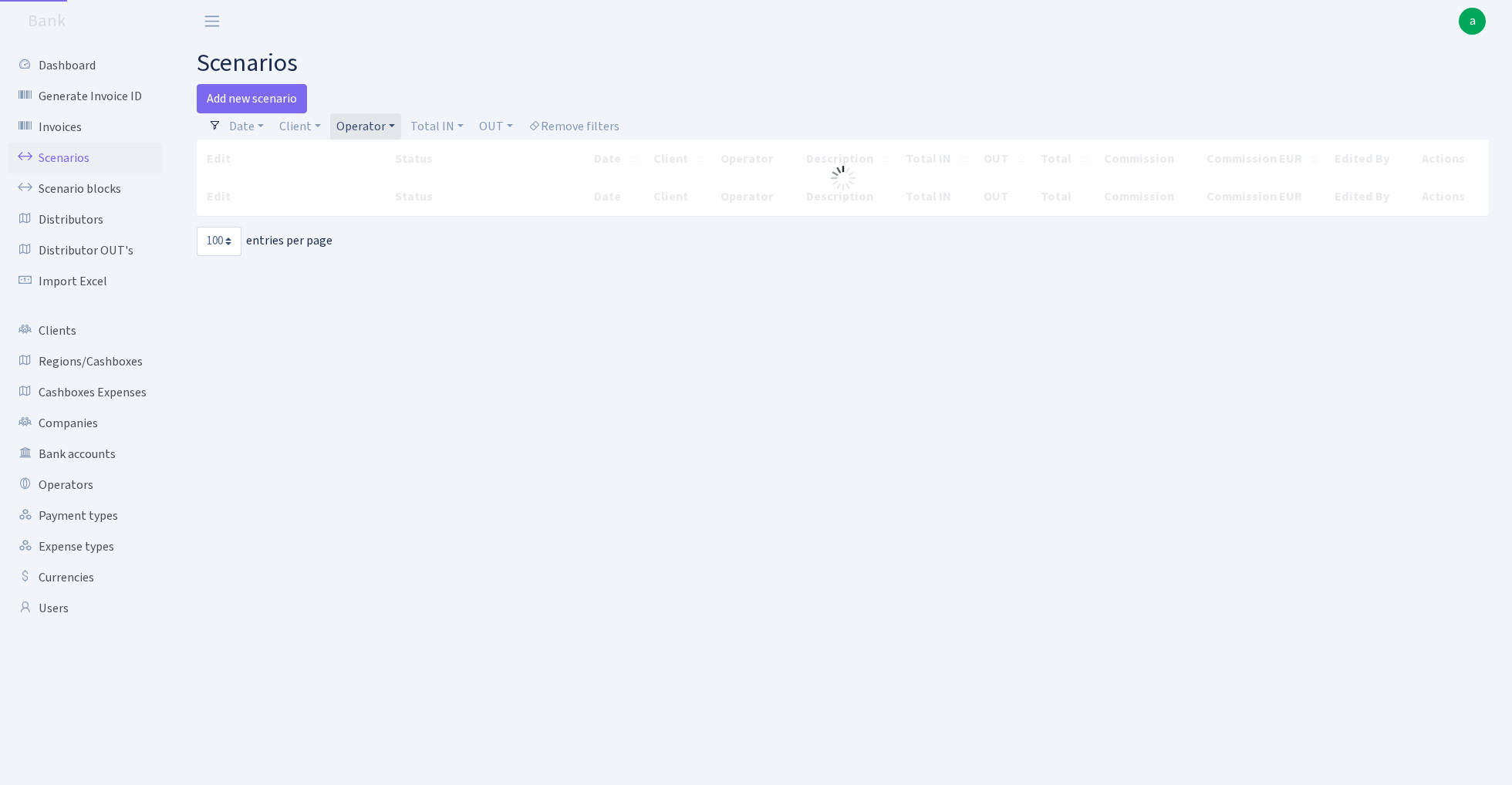
select select "100"
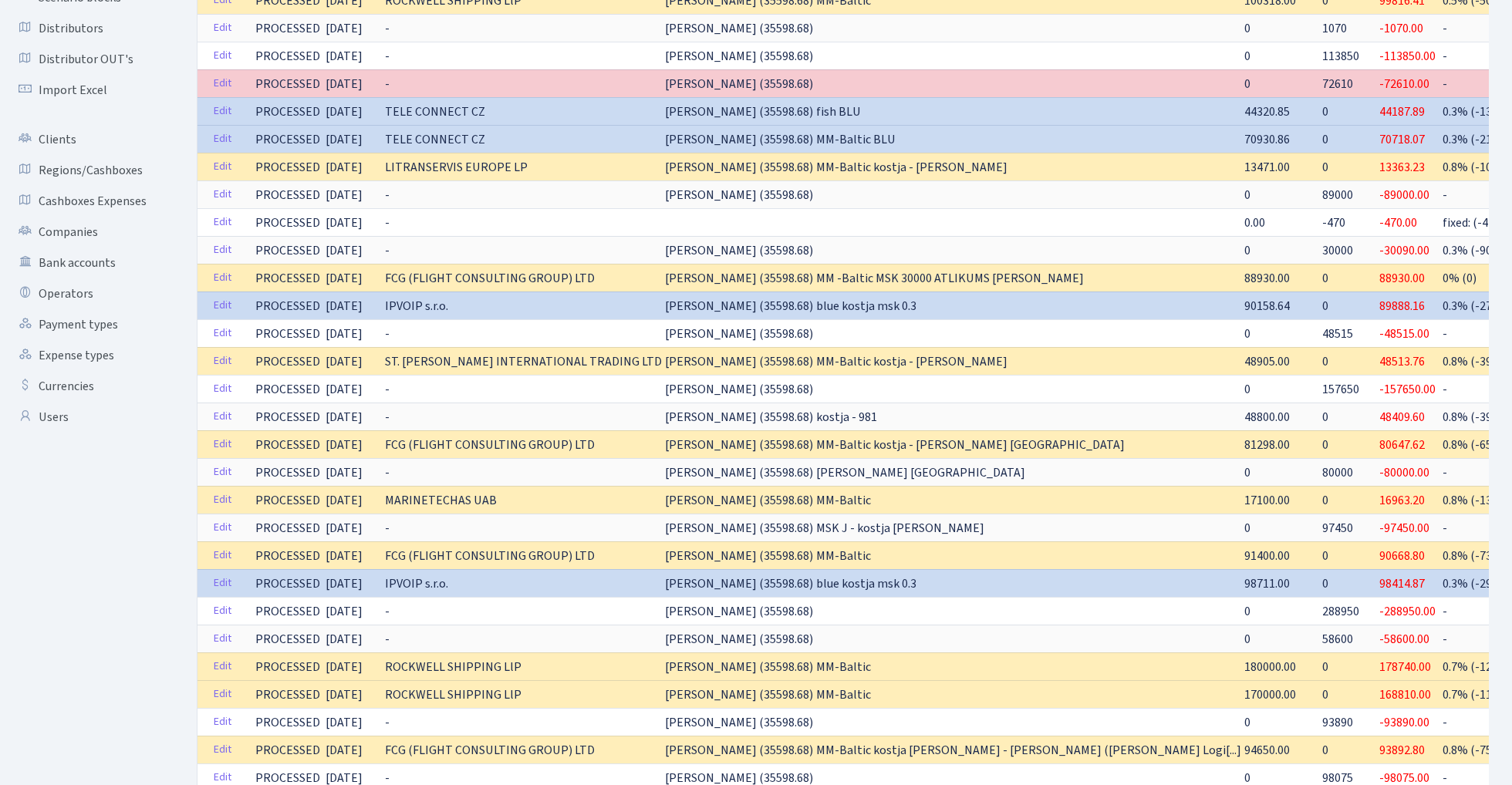
scroll to position [183, 0]
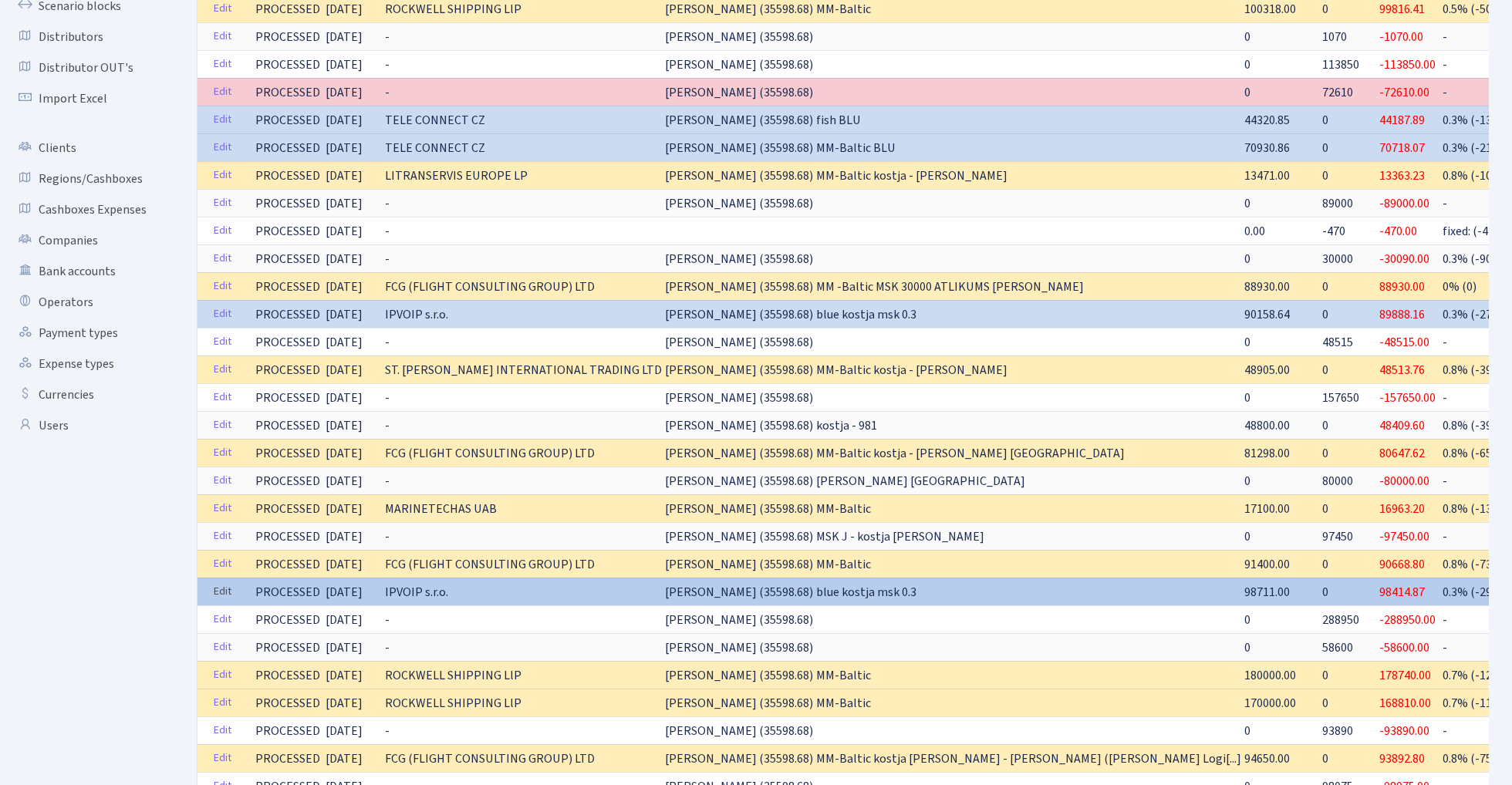
click at [217, 594] on link "Edit" at bounding box center [223, 592] width 32 height 24
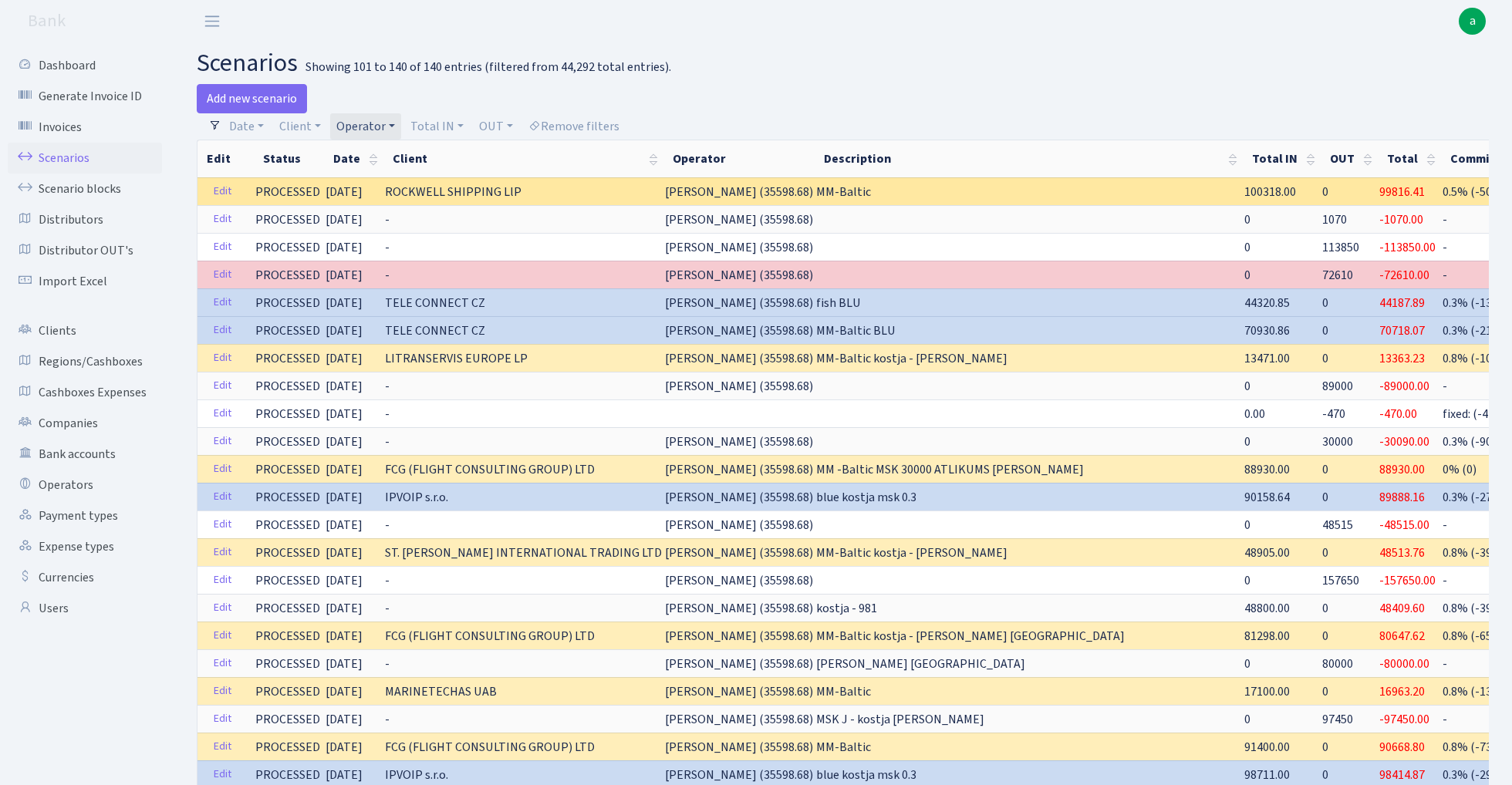
scroll to position [0, 0]
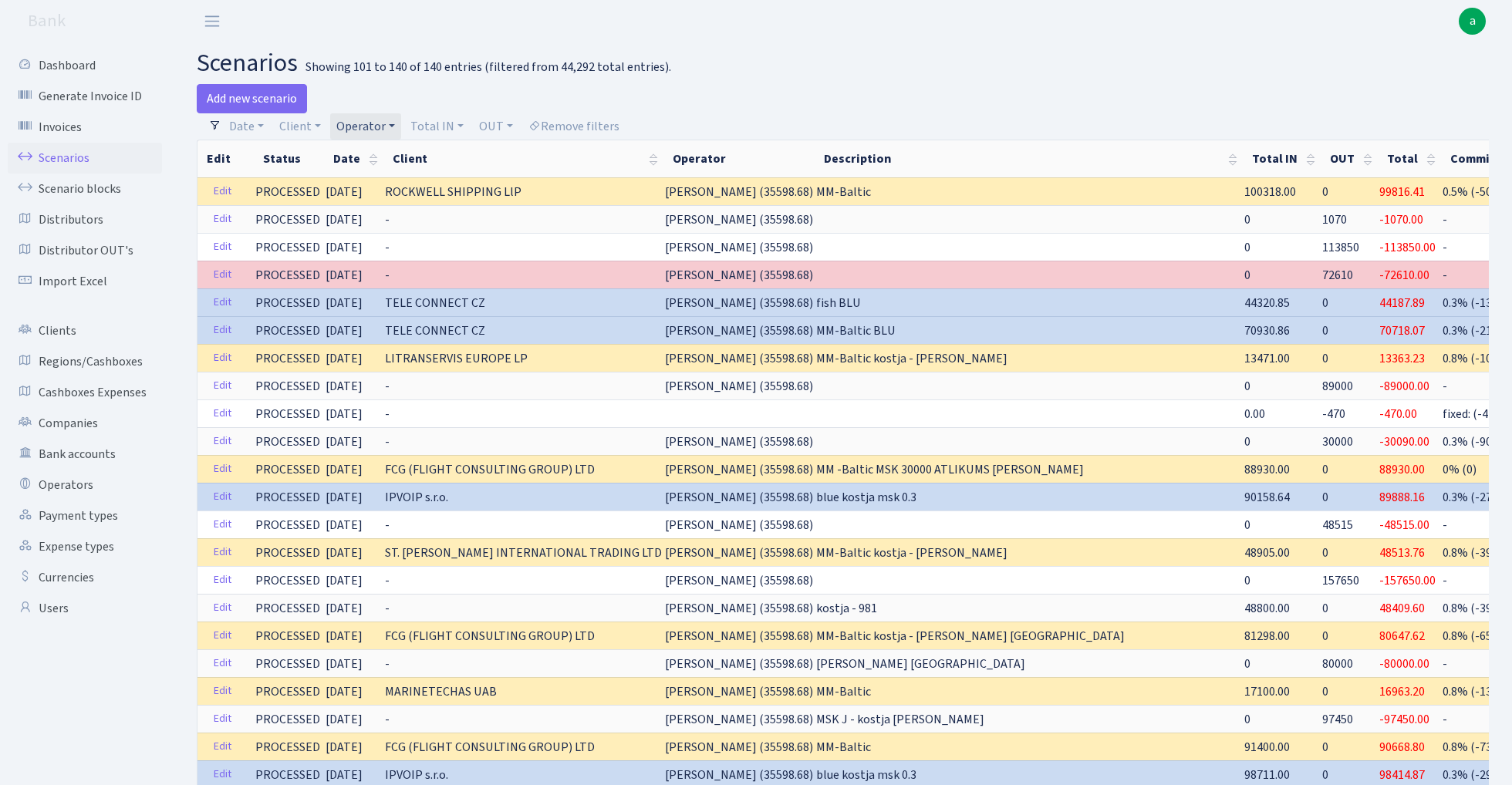
click at [384, 123] on link "Operator" at bounding box center [365, 126] width 71 height 26
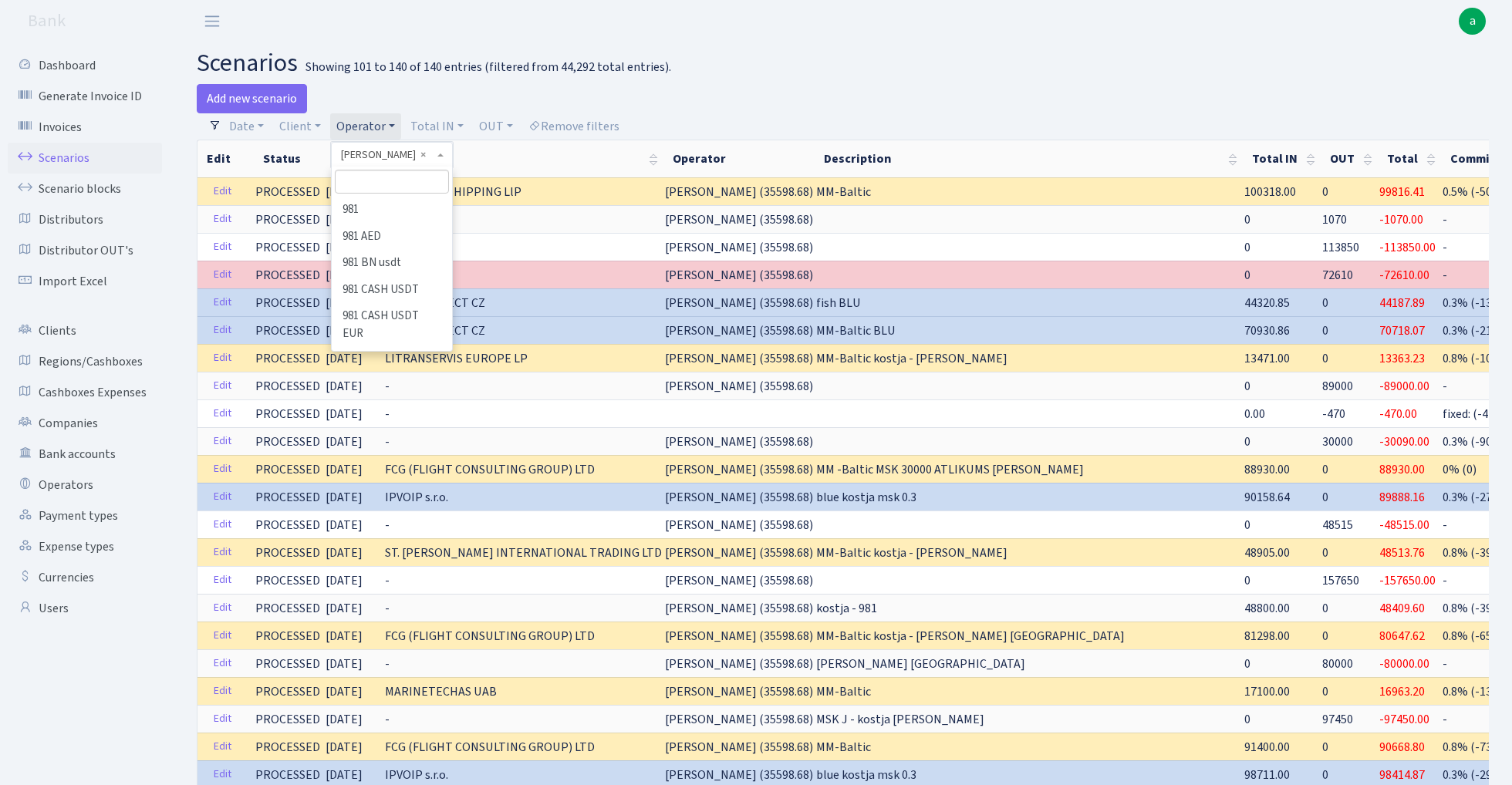
scroll to position [4945, 0]
click at [387, 189] on input "search" at bounding box center [392, 181] width 114 height 24
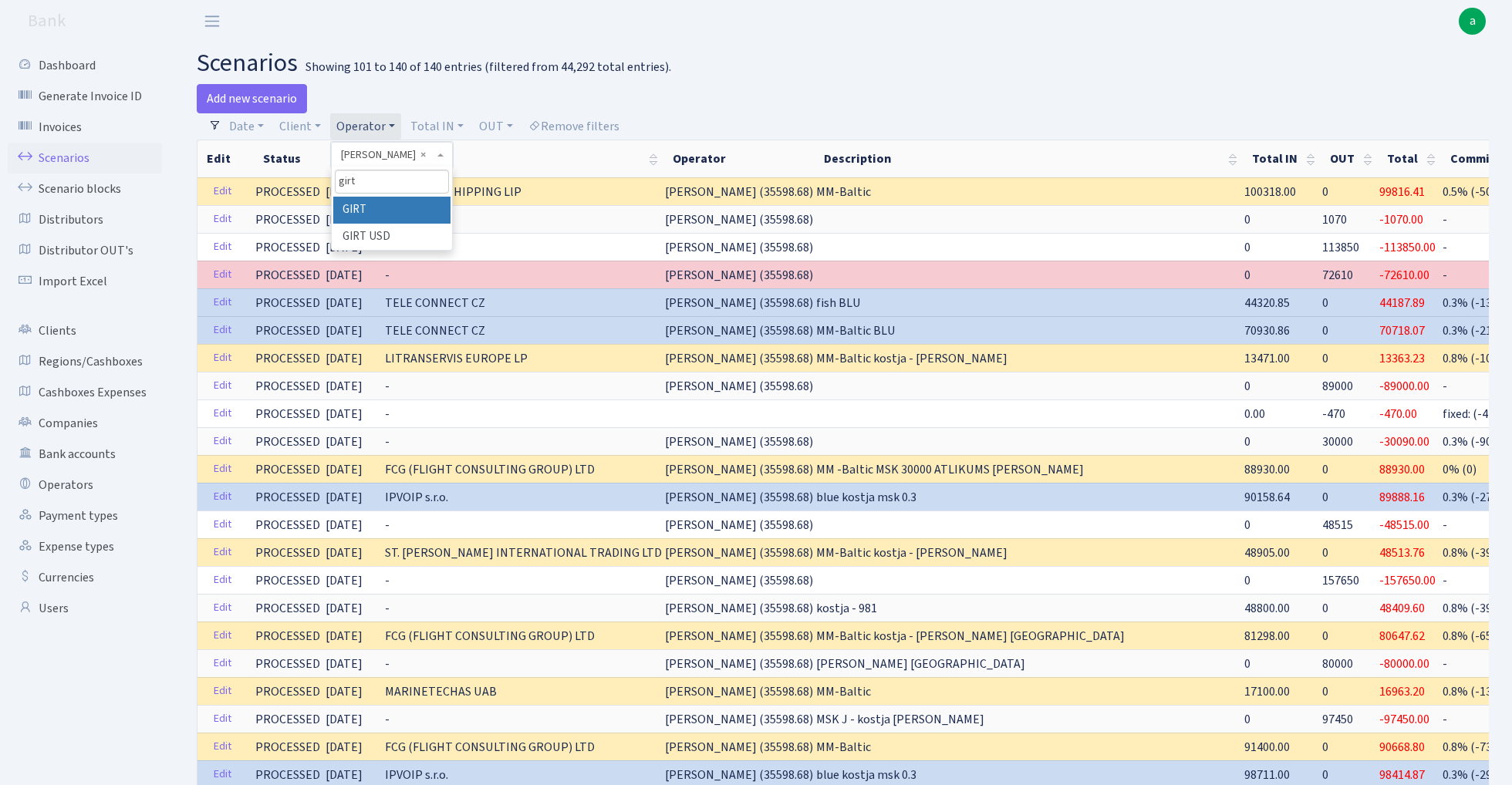
type input "girt"
click at [403, 207] on li "GIRT" at bounding box center [392, 210] width 117 height 27
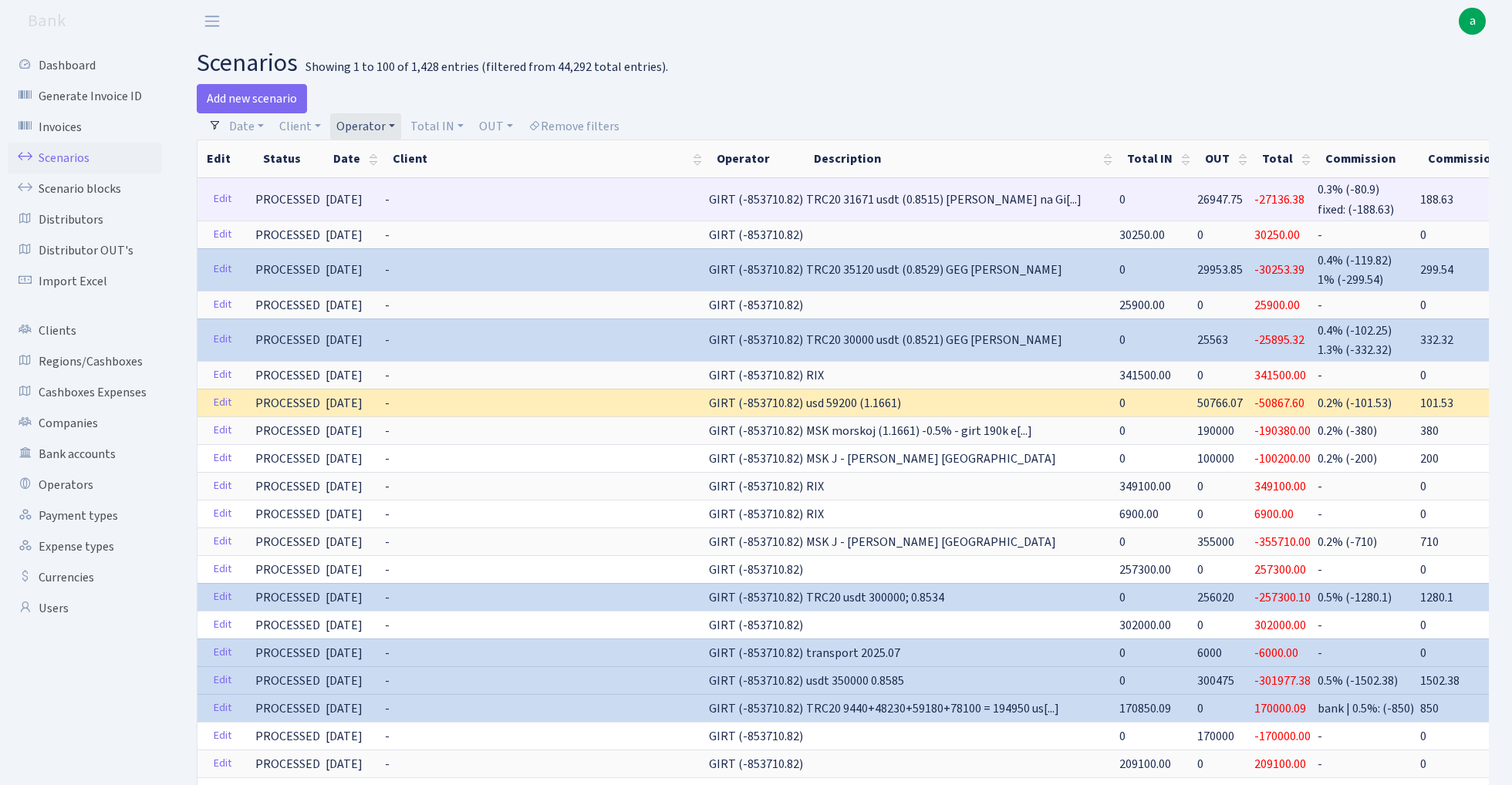
click at [709, 195] on span "GIRT (-853710.82)" at bounding box center [756, 199] width 94 height 17
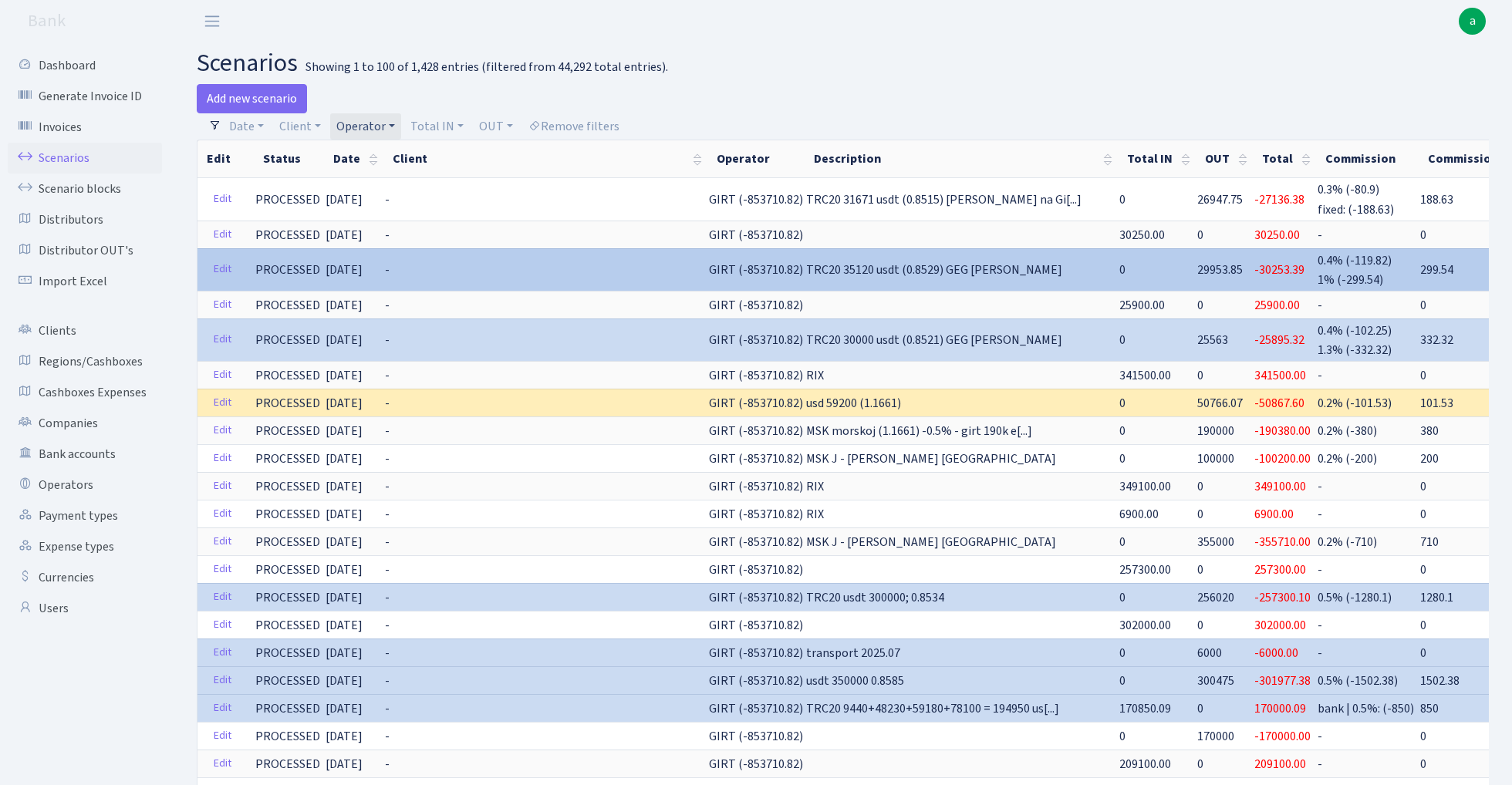
copy span "853710.82"
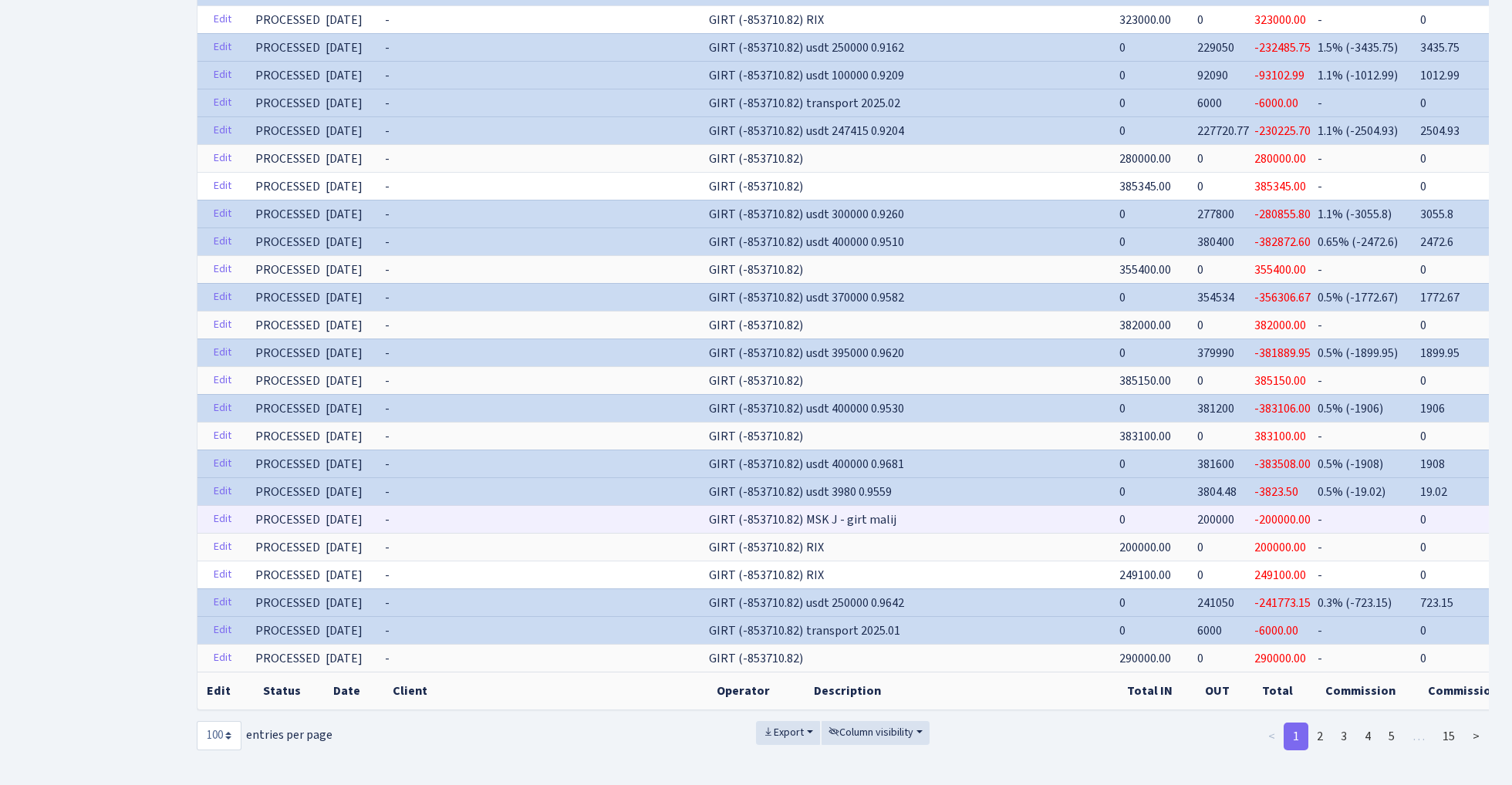
scroll to position [2413, 0]
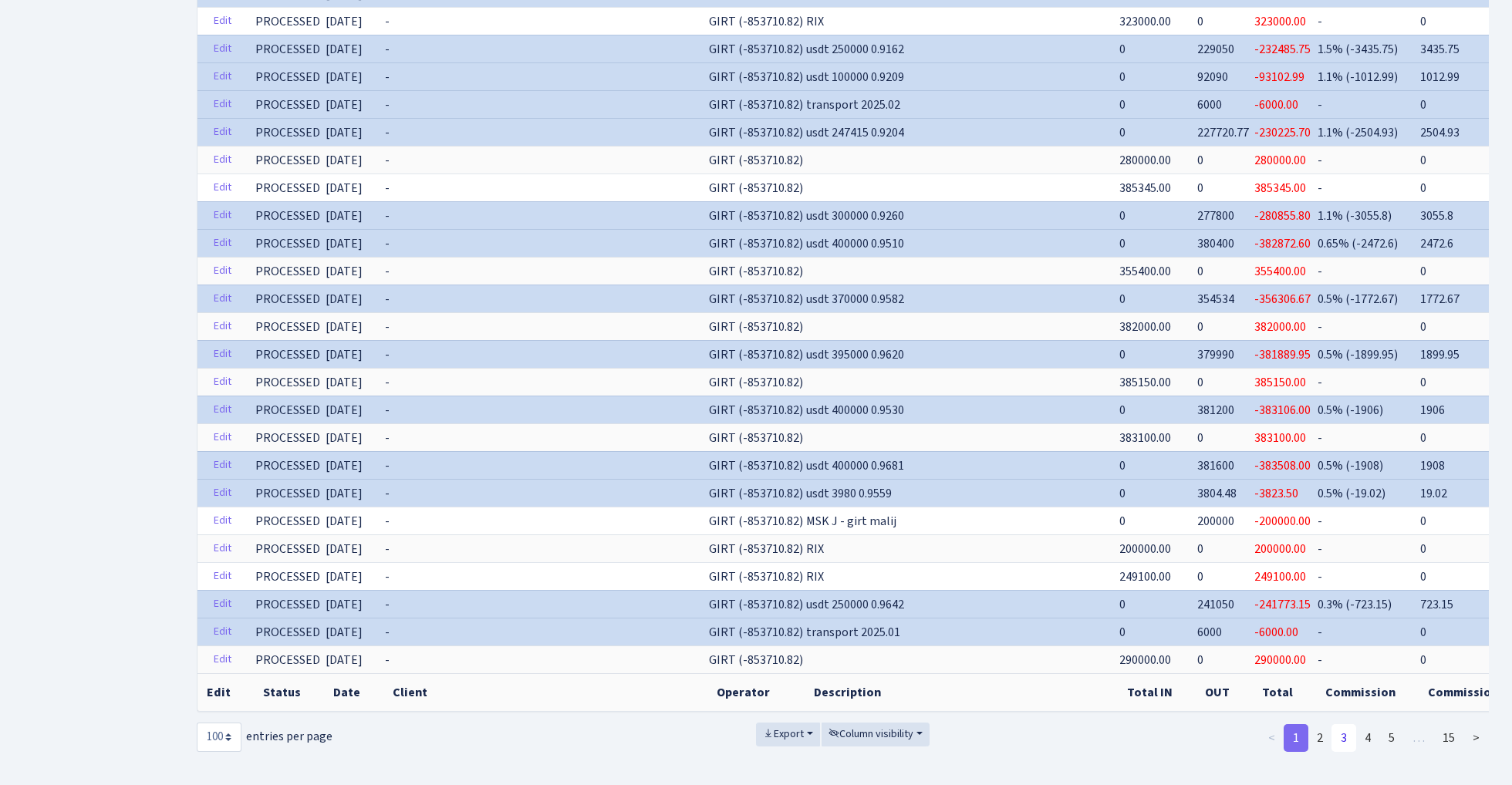
click at [1342, 726] on link "3" at bounding box center [1343, 738] width 25 height 28
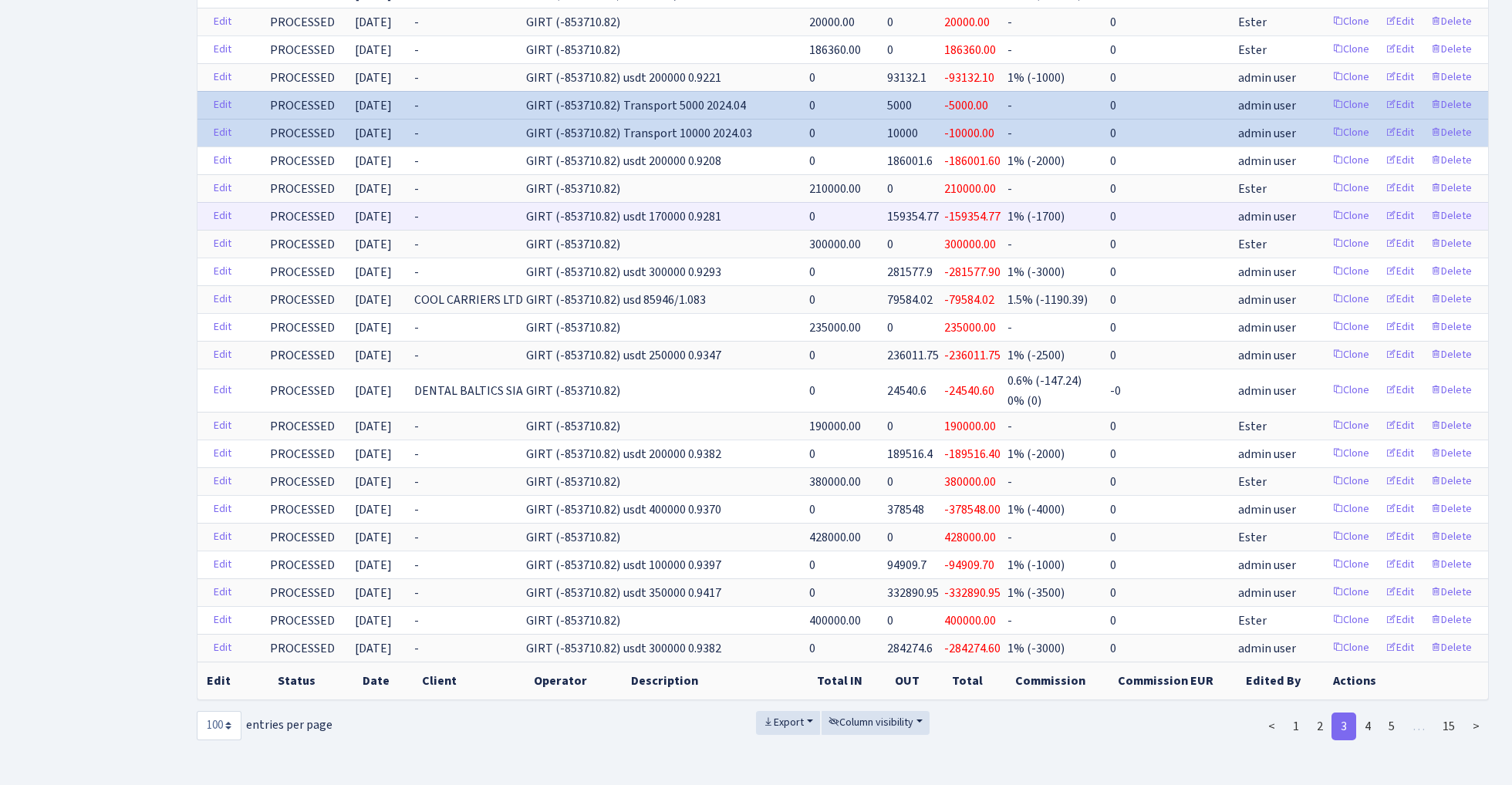
scroll to position [2305, 0]
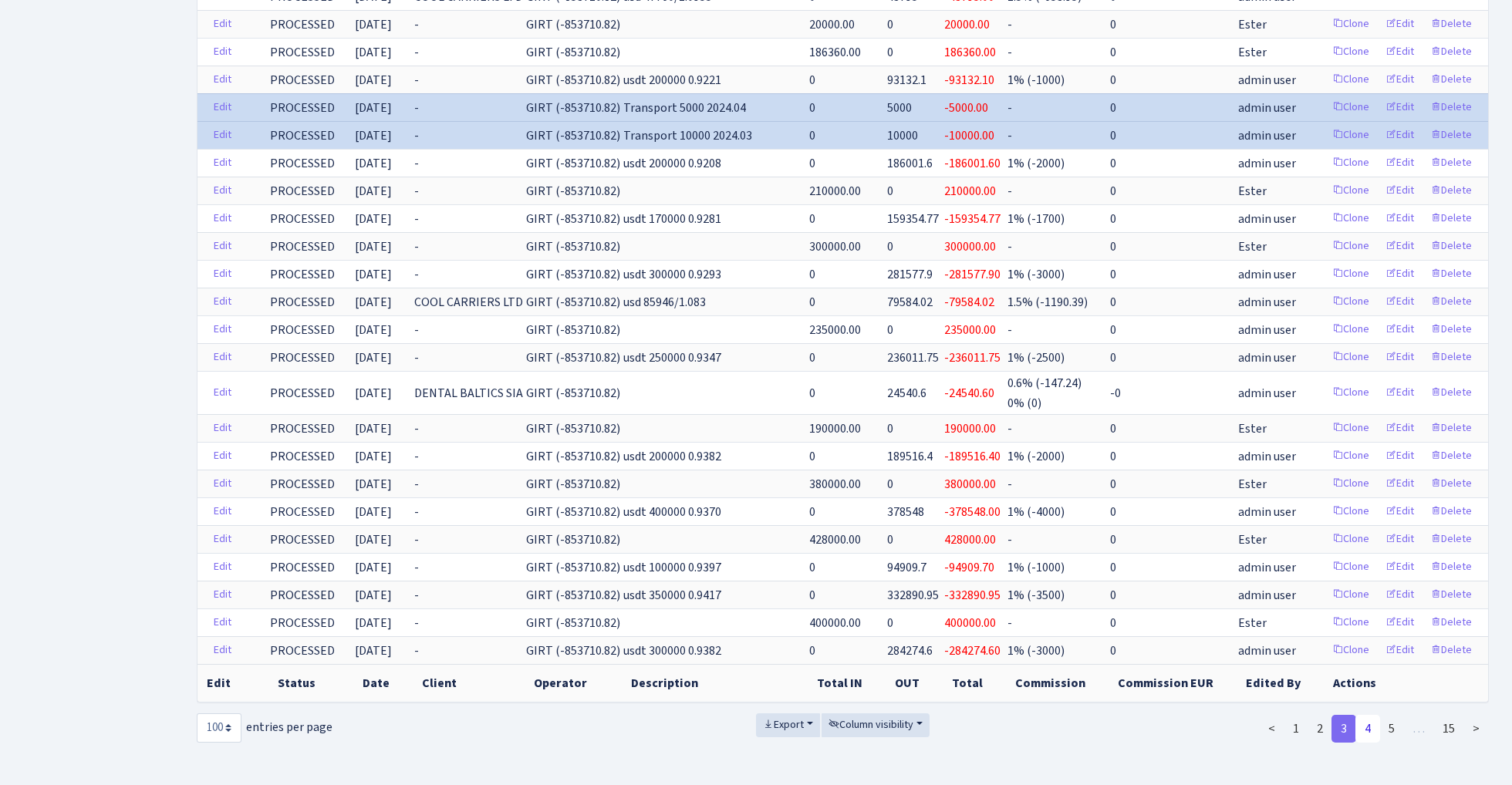
click at [1362, 726] on link "4" at bounding box center [1367, 728] width 25 height 28
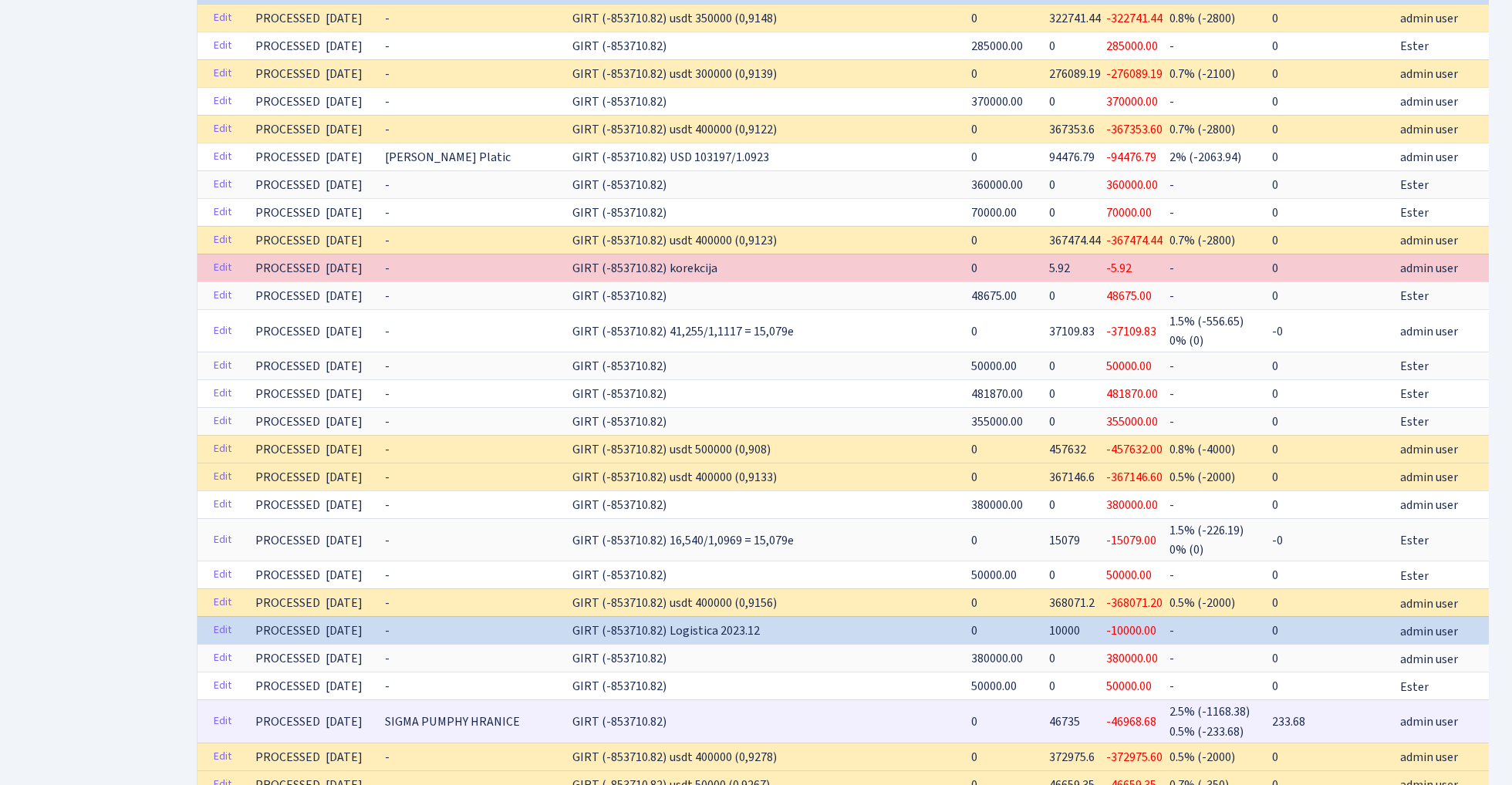
scroll to position [1957, 0]
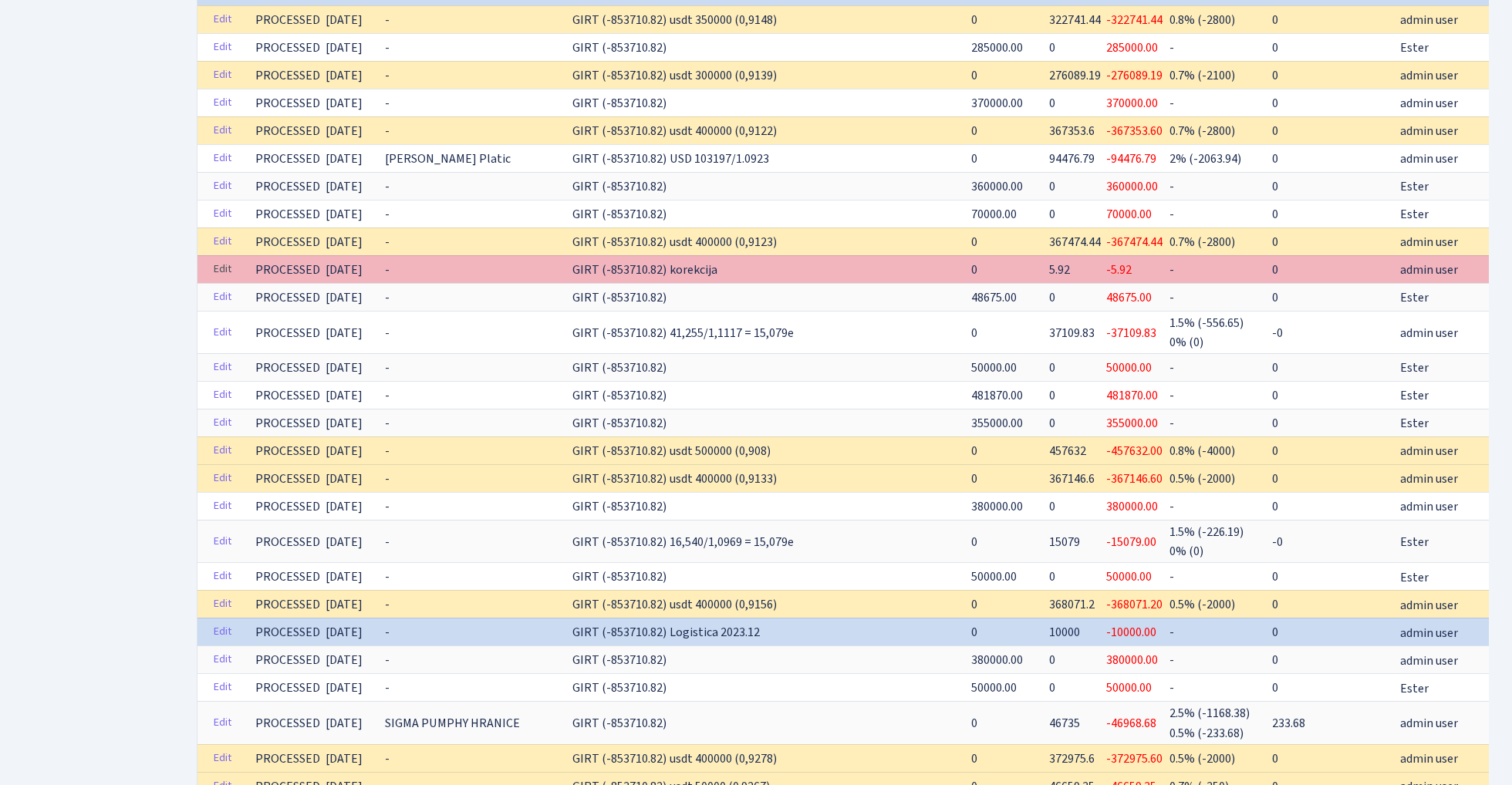
click at [223, 257] on link "Edit" at bounding box center [223, 269] width 32 height 24
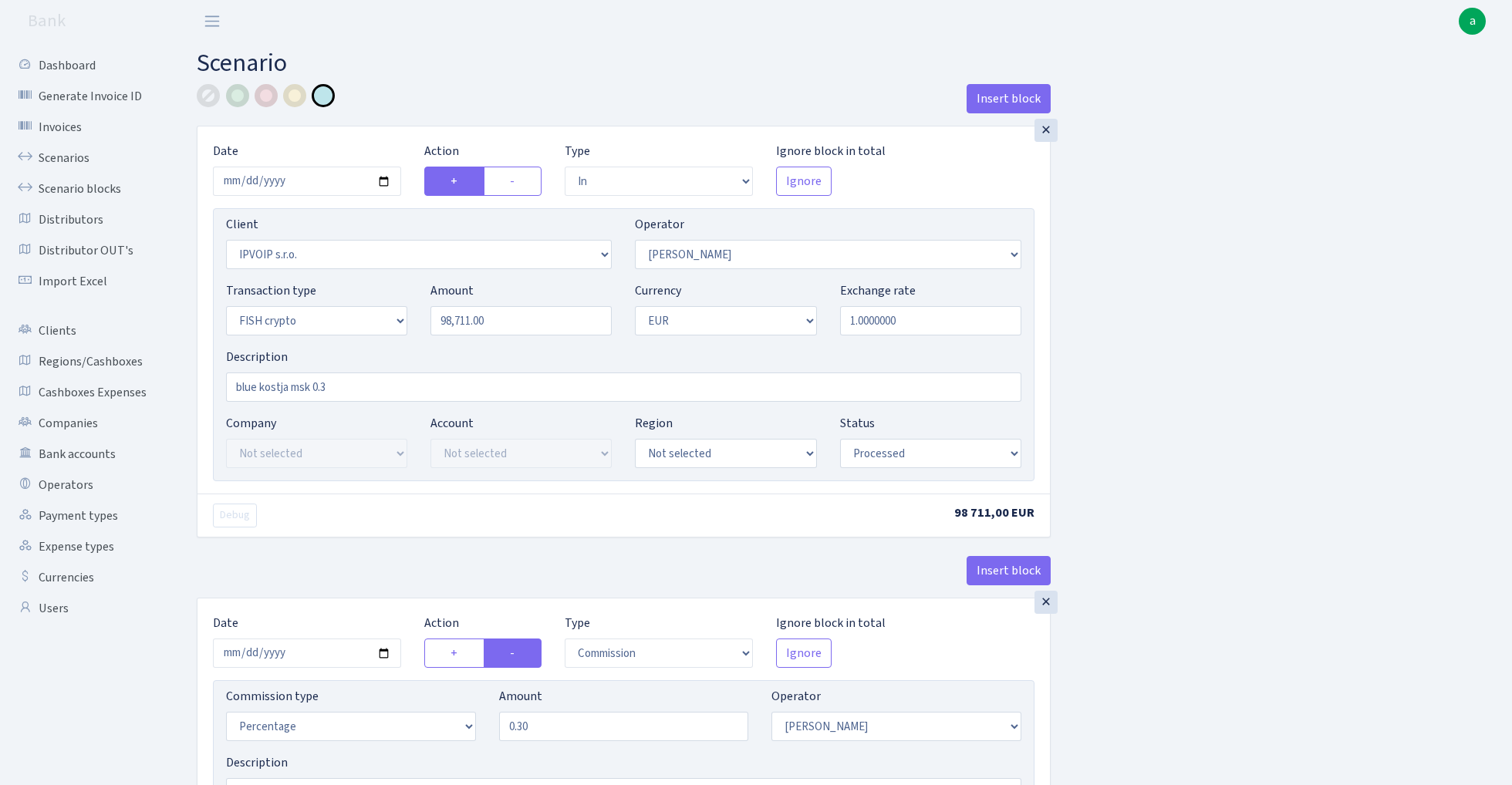
select select "in"
select select "2967"
select select "439"
select select "17"
select select "1"
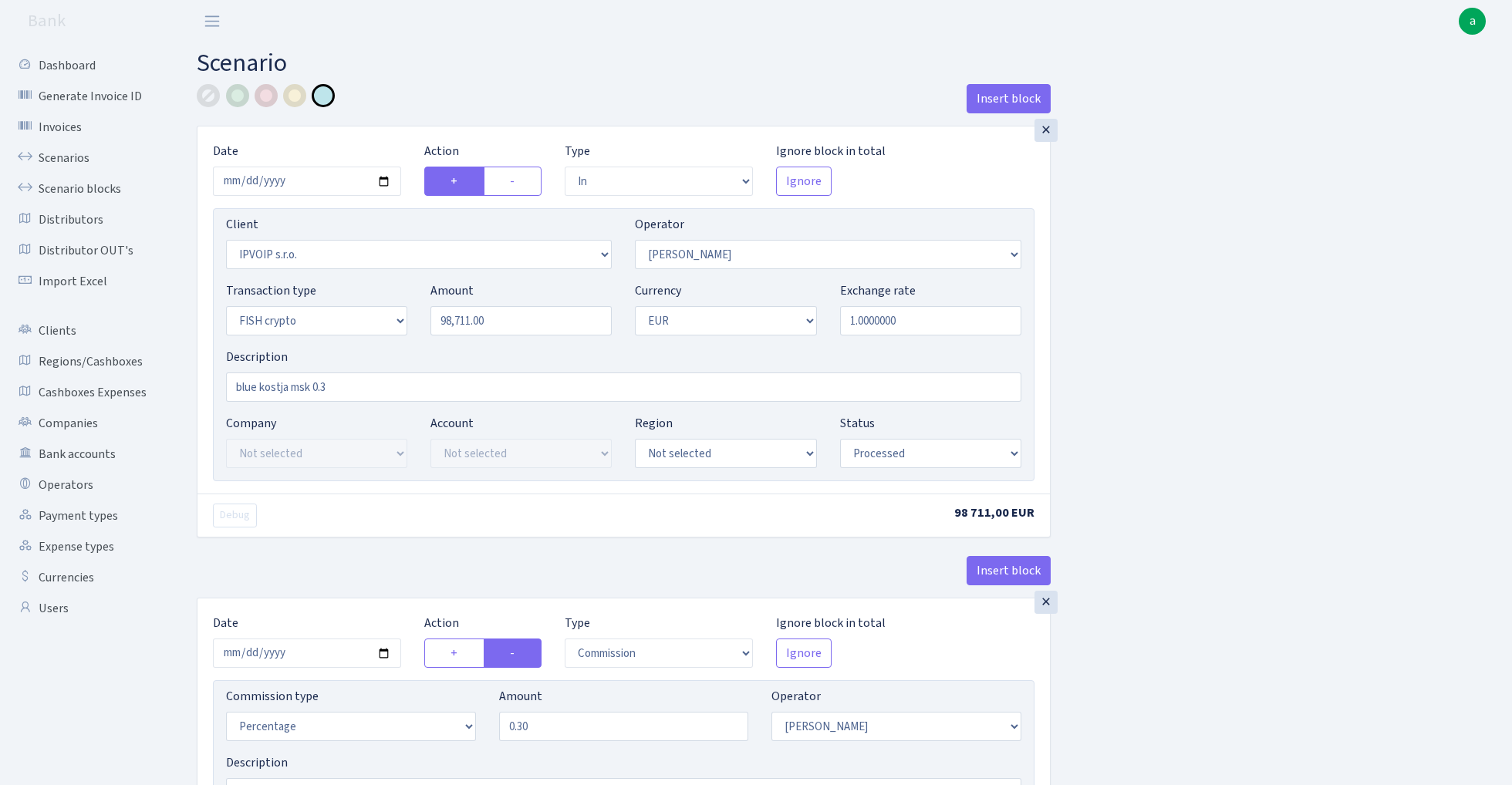
select select "processed"
select select "commission"
select select "439"
select select "processed"
select select "out"
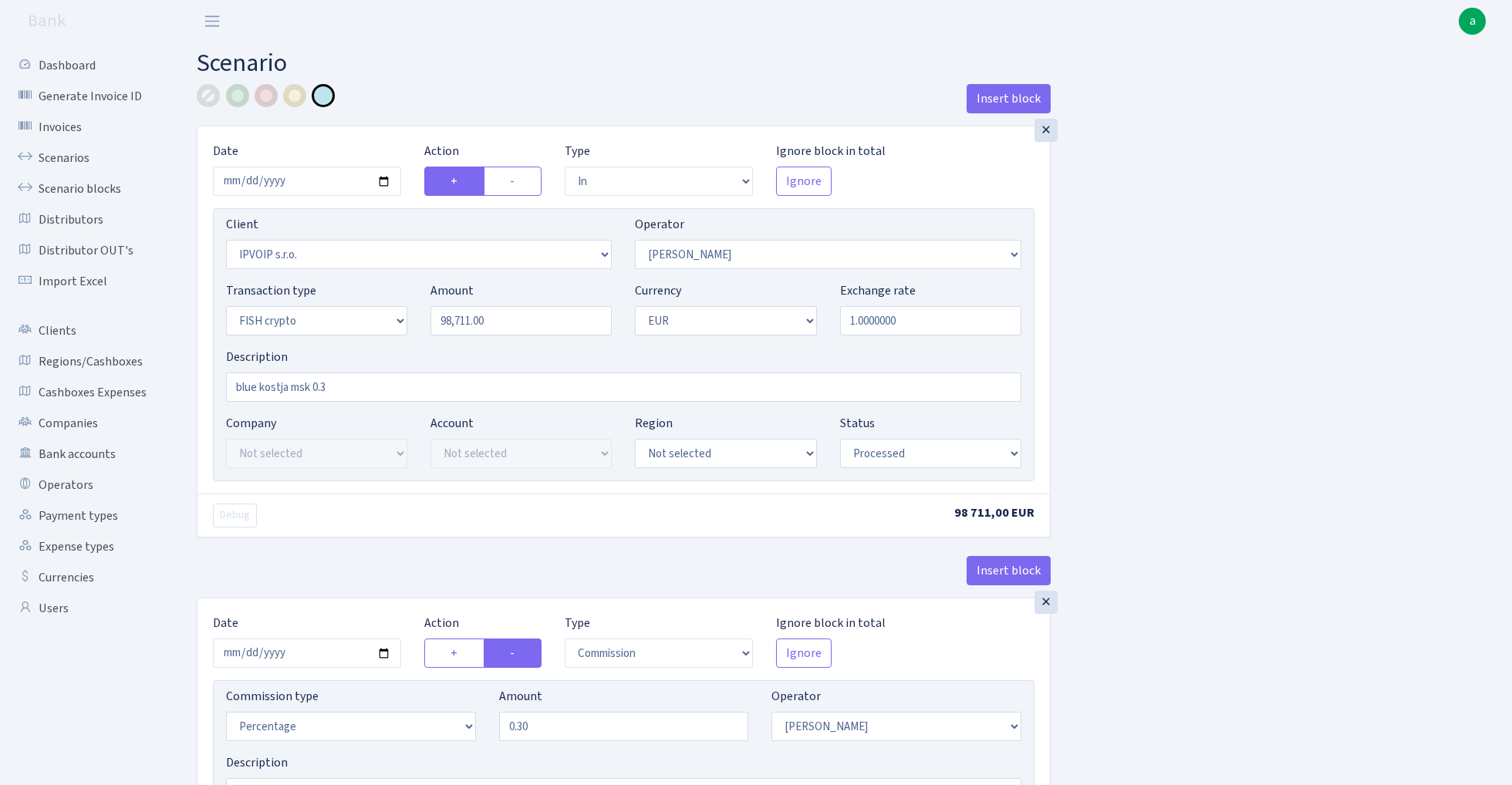
select select "2867"
select select "460"
select select "17"
select select "1"
select select "processed"
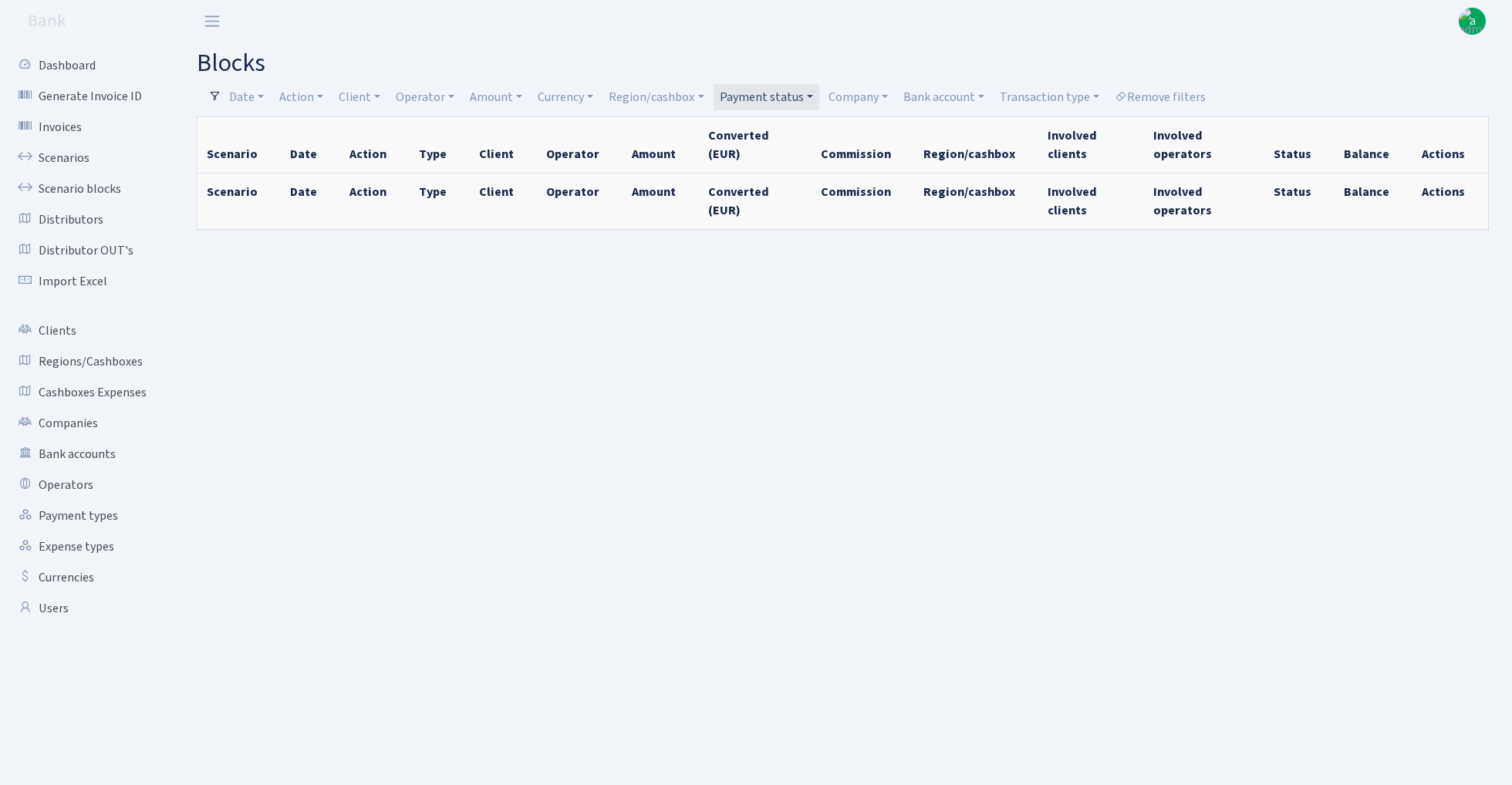
select select "100"
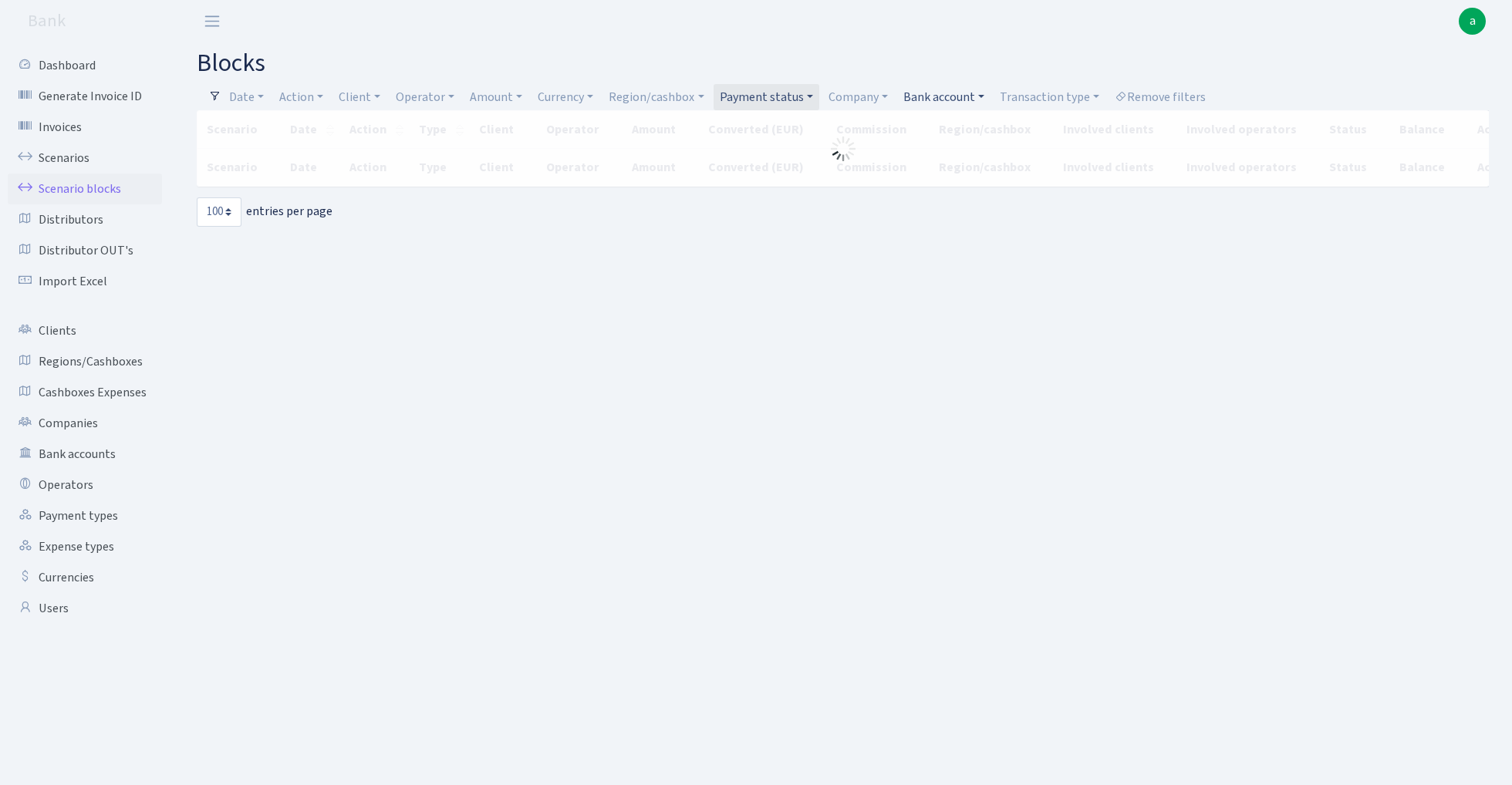
click at [947, 94] on link "Bank account" at bounding box center [944, 97] width 94 height 26
click at [954, 154] on input "search" at bounding box center [959, 153] width 114 height 24
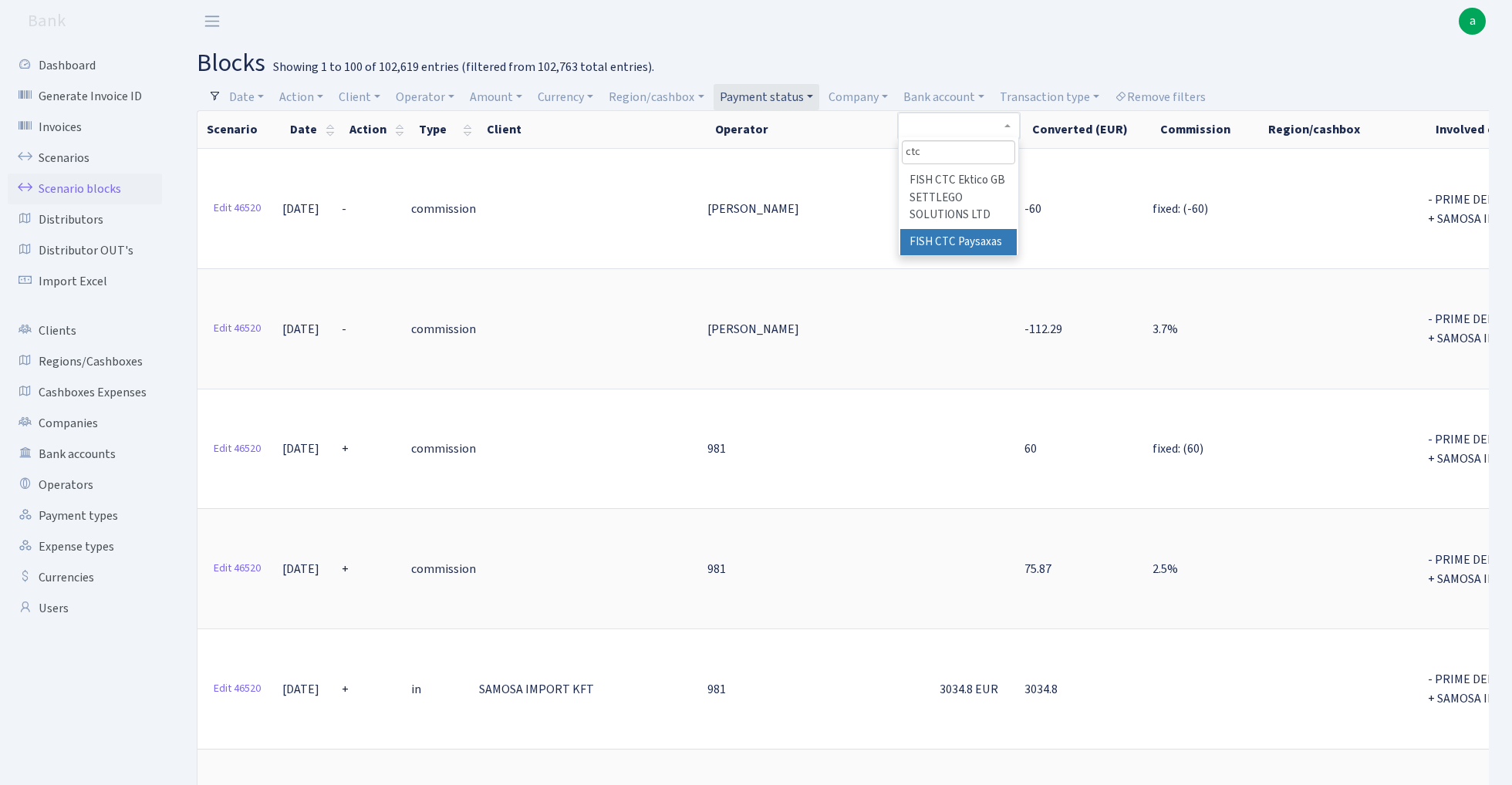
type input "ctc"
click at [969, 239] on li "FISH CTC Paysaxas" at bounding box center [959, 243] width 117 height 27
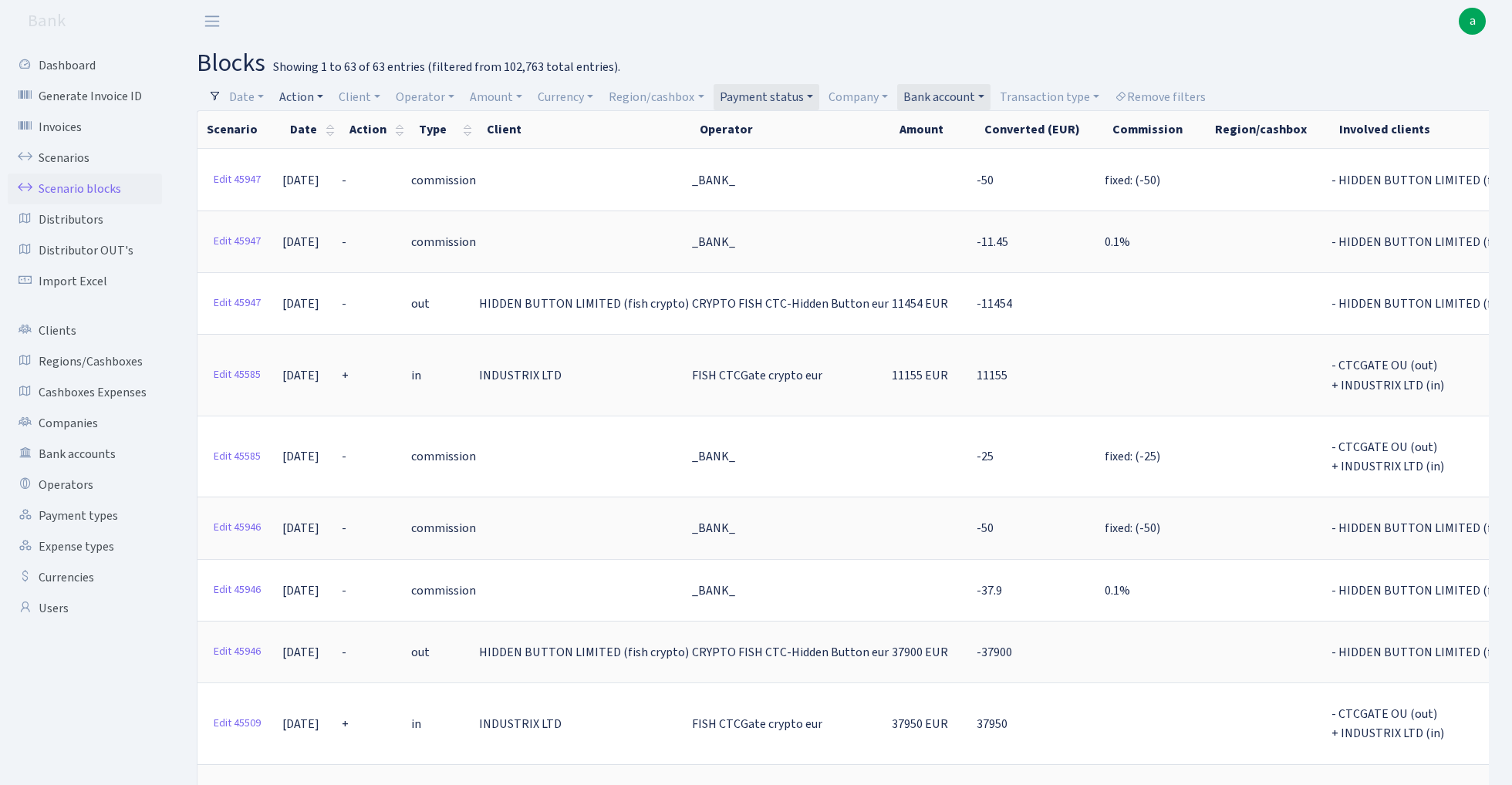
click at [316, 96] on link "Action" at bounding box center [301, 97] width 56 height 26
click at [337, 202] on li "+" at bounding box center [334, 208] width 117 height 27
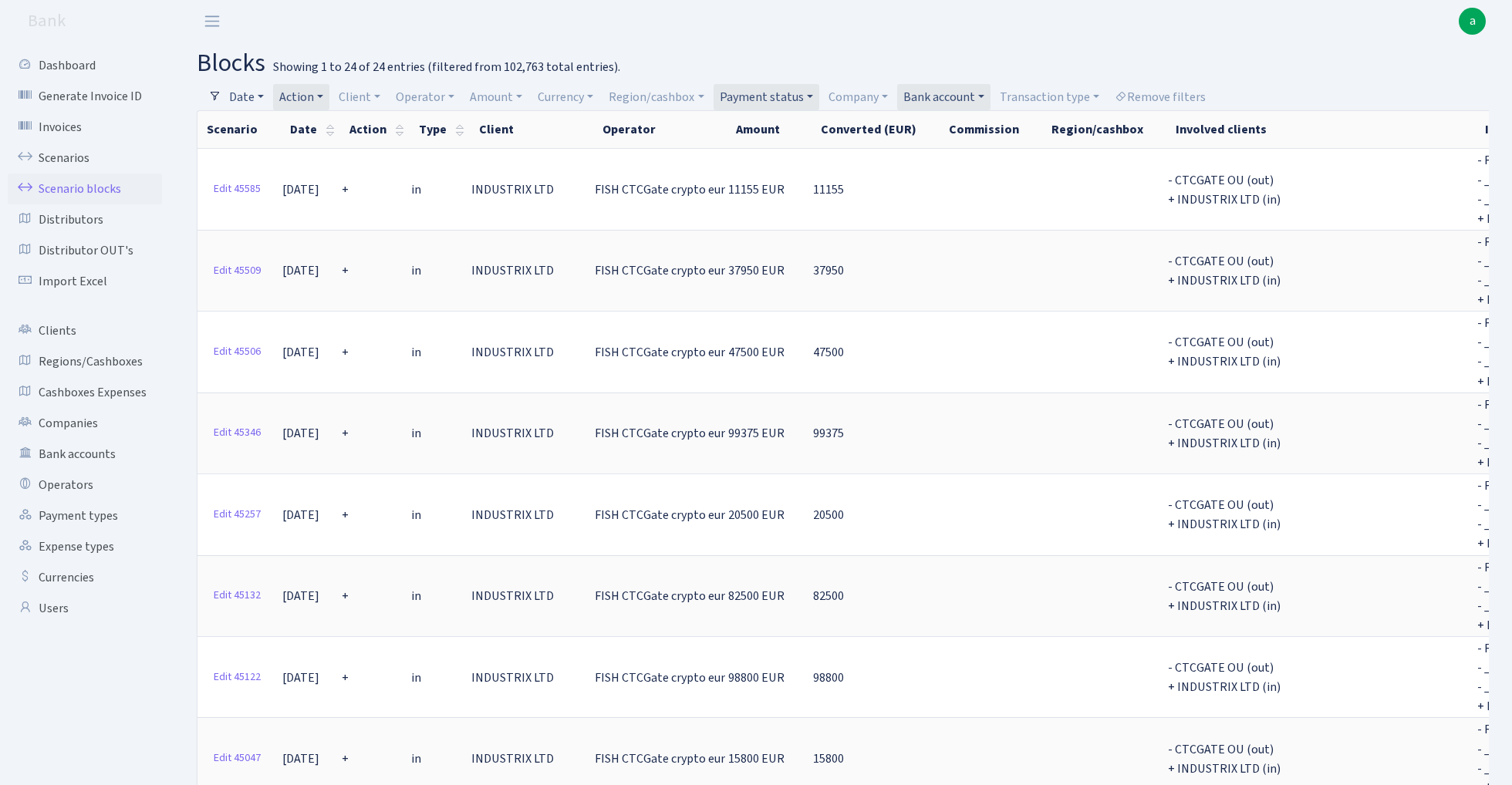
click at [254, 94] on link "Date" at bounding box center [246, 97] width 47 height 26
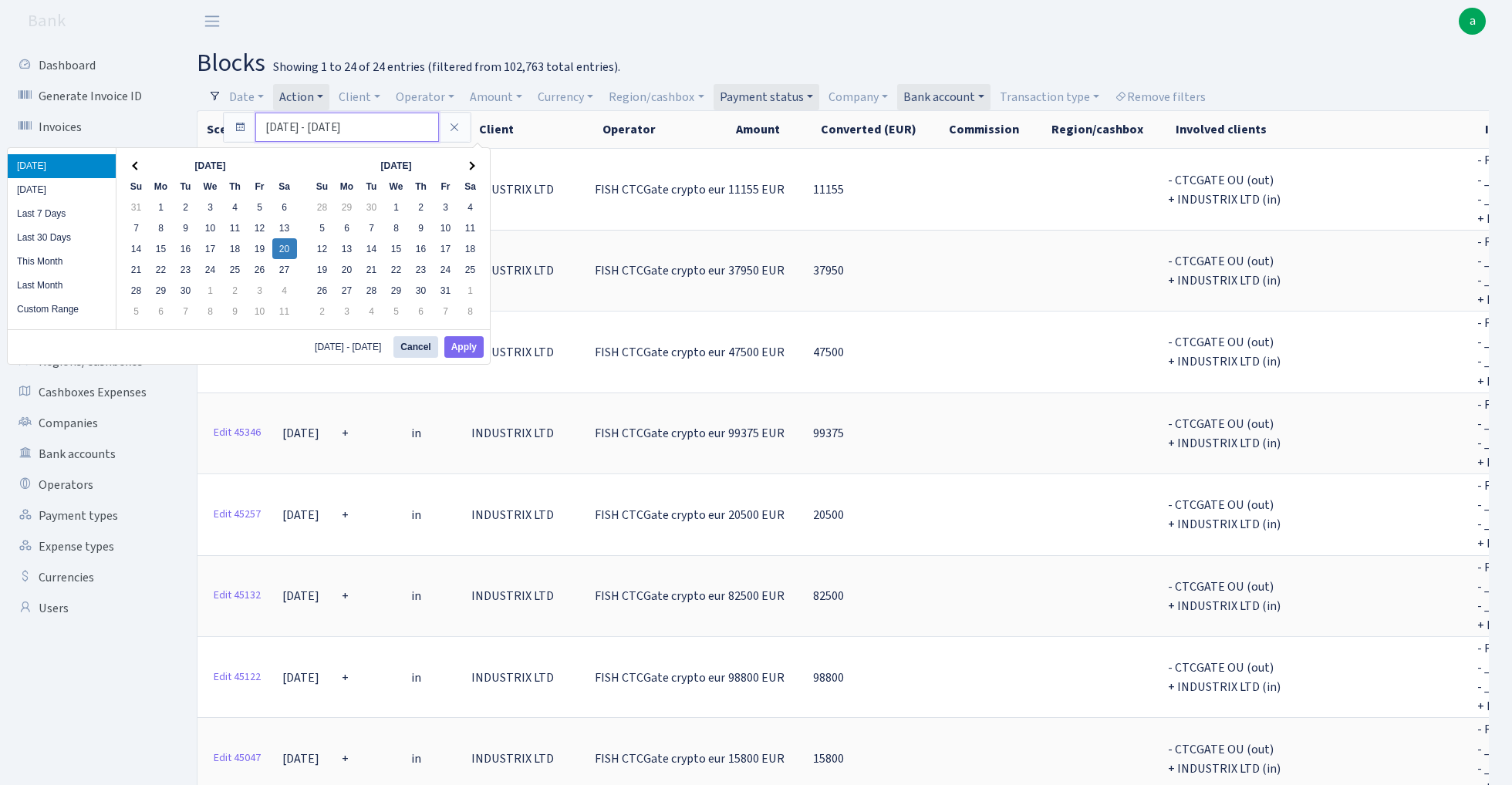
click at [277, 124] on input "[DATE] - [DATE]" at bounding box center [347, 127] width 184 height 30
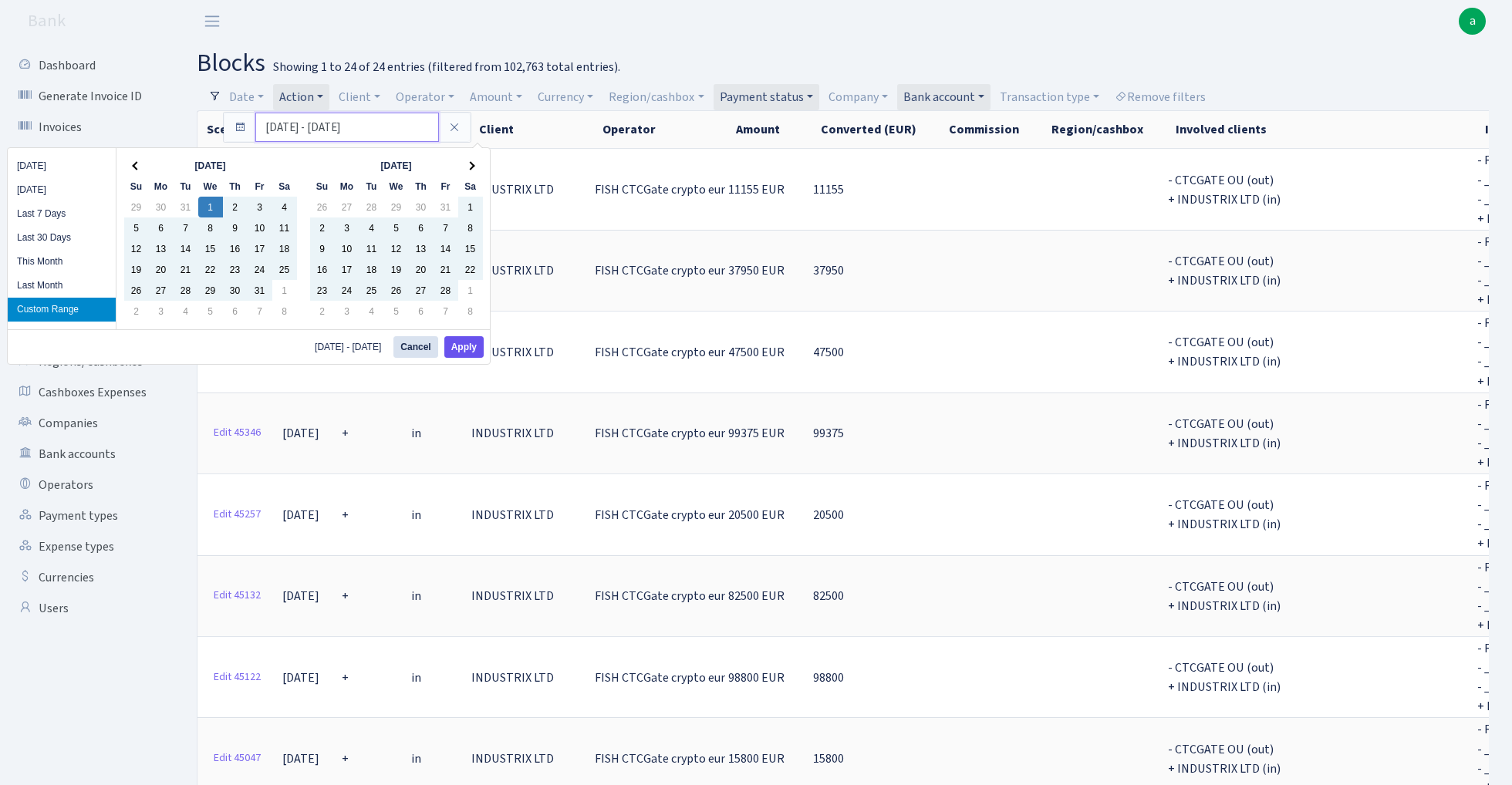
type input "01.01.2025 - 15.08.2025"
click at [475, 349] on button "Apply" at bounding box center [464, 347] width 39 height 22
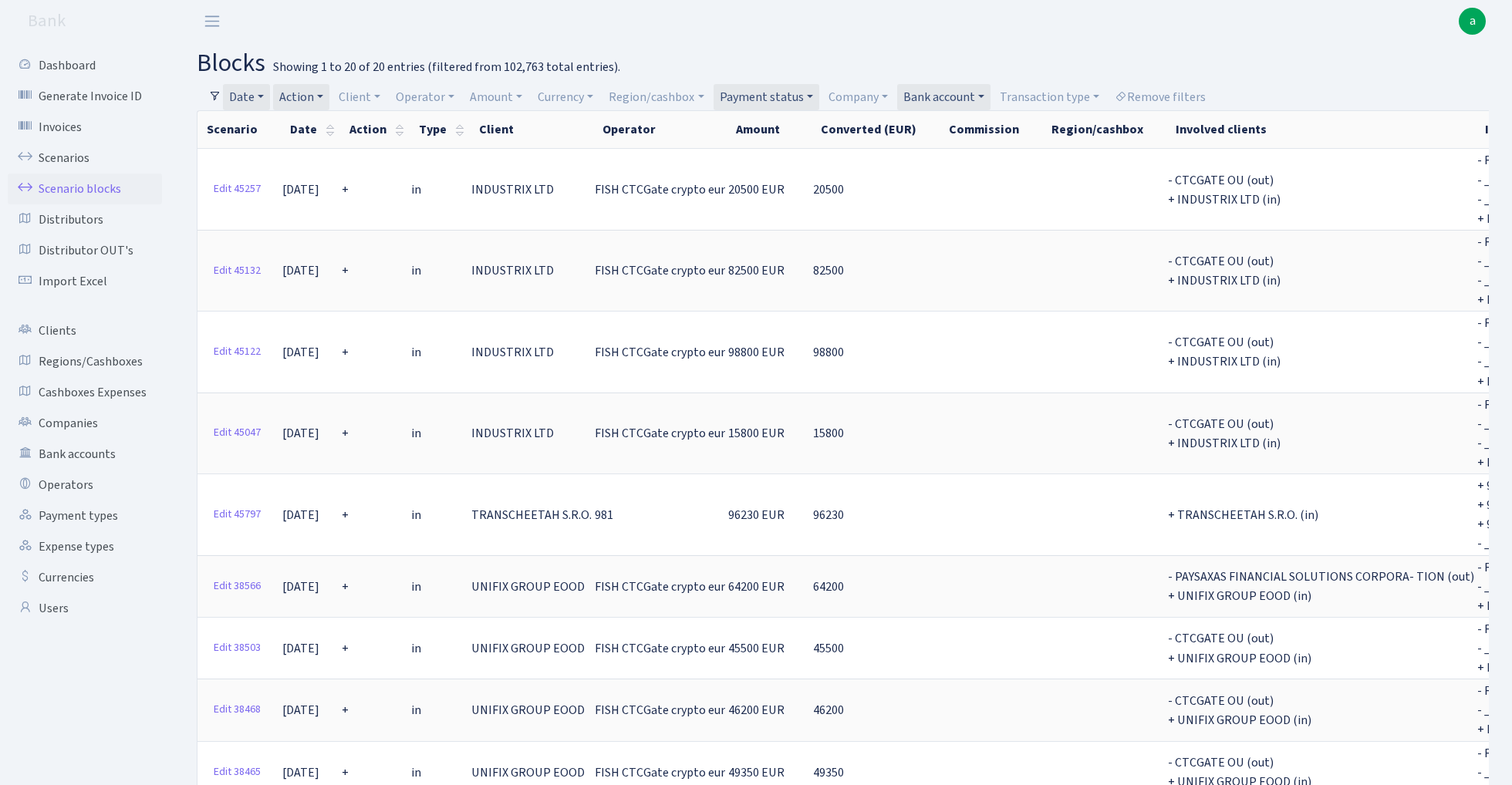
click at [312, 90] on link "Action" at bounding box center [301, 97] width 56 height 26
click at [338, 176] on li "-" at bounding box center [334, 181] width 117 height 27
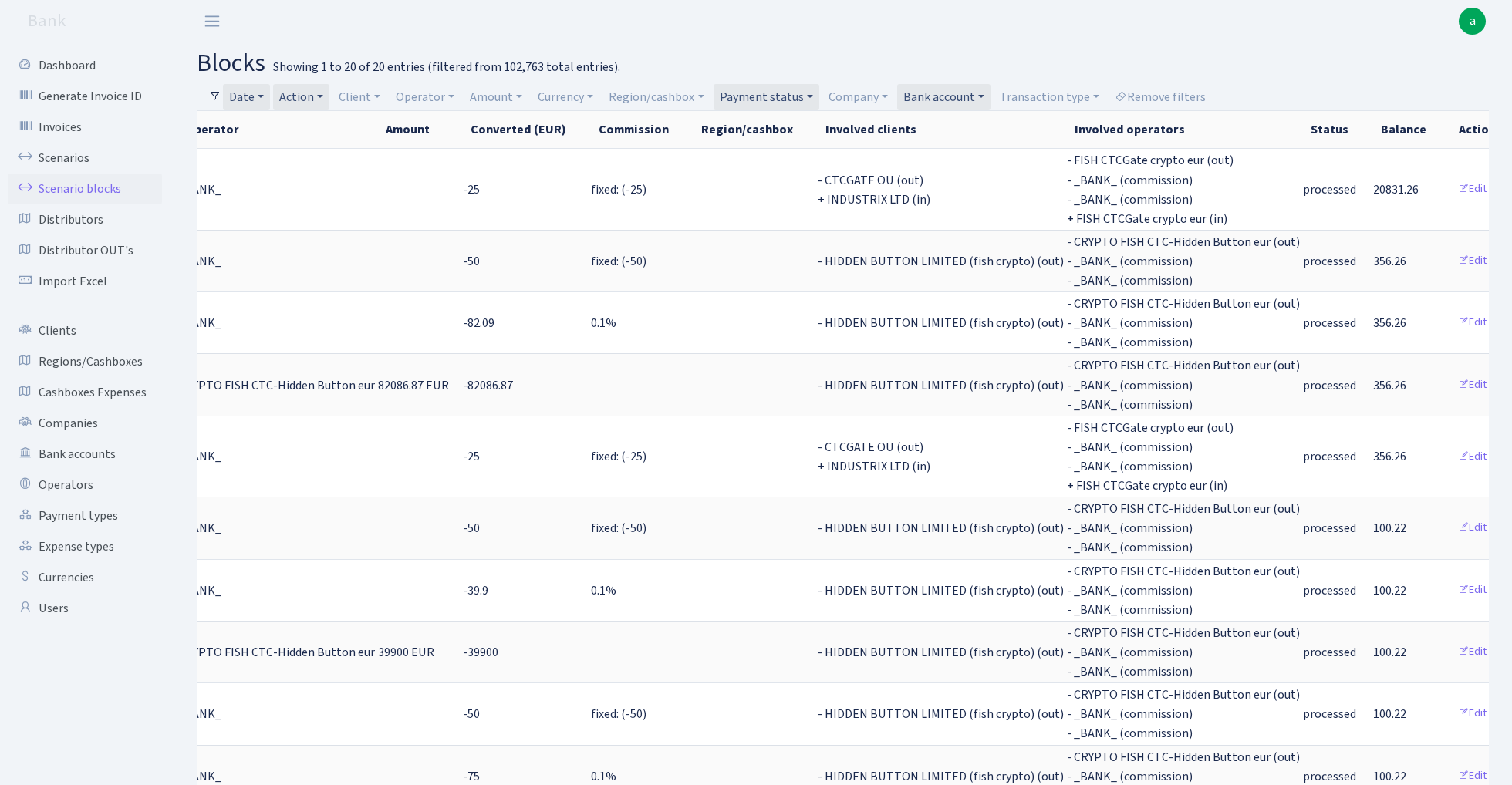
click at [317, 94] on link "Action" at bounding box center [301, 97] width 56 height 26
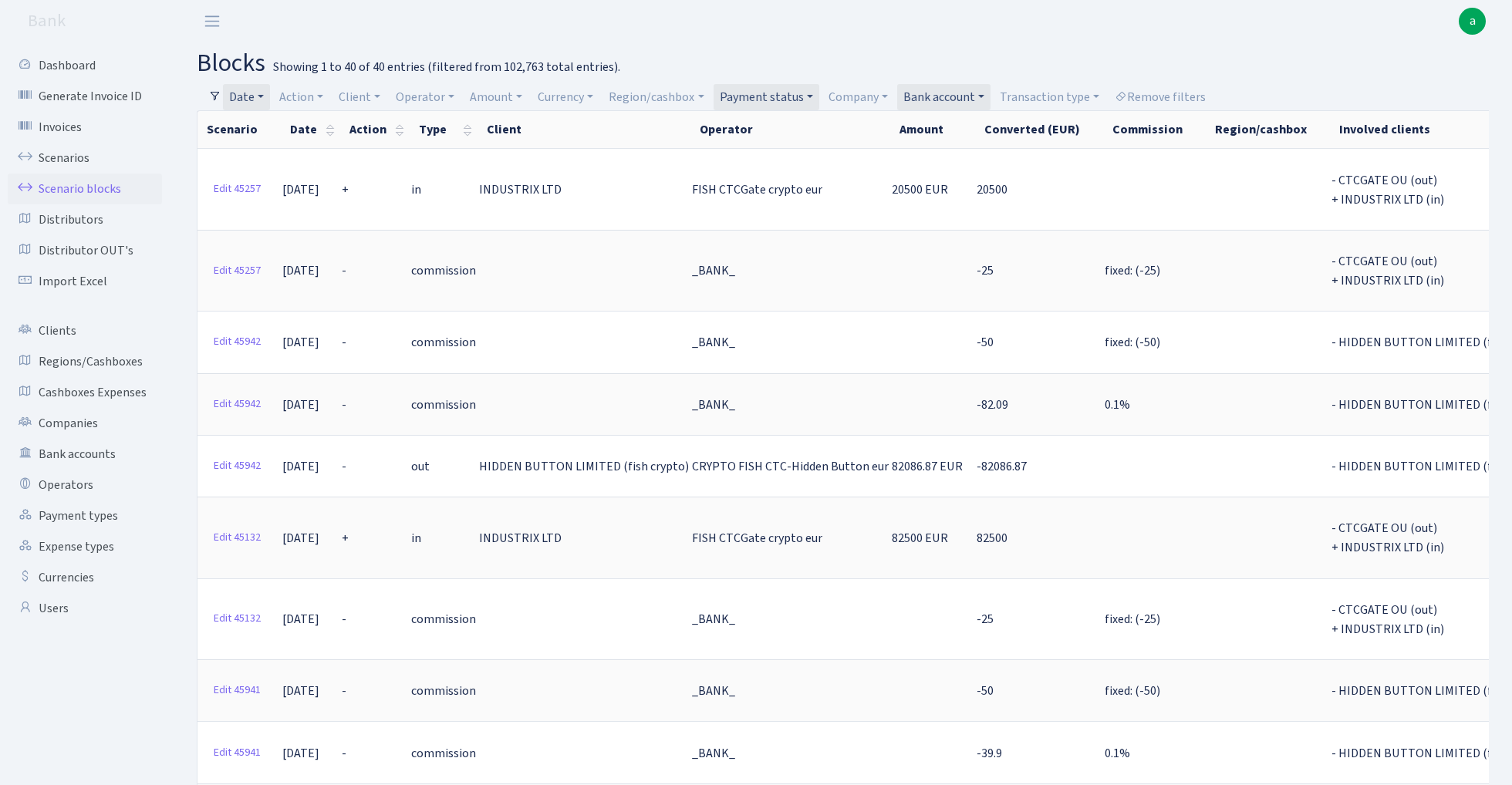
click at [251, 91] on link "Date" at bounding box center [246, 97] width 47 height 26
click at [452, 128] on icon at bounding box center [453, 126] width 12 height 12
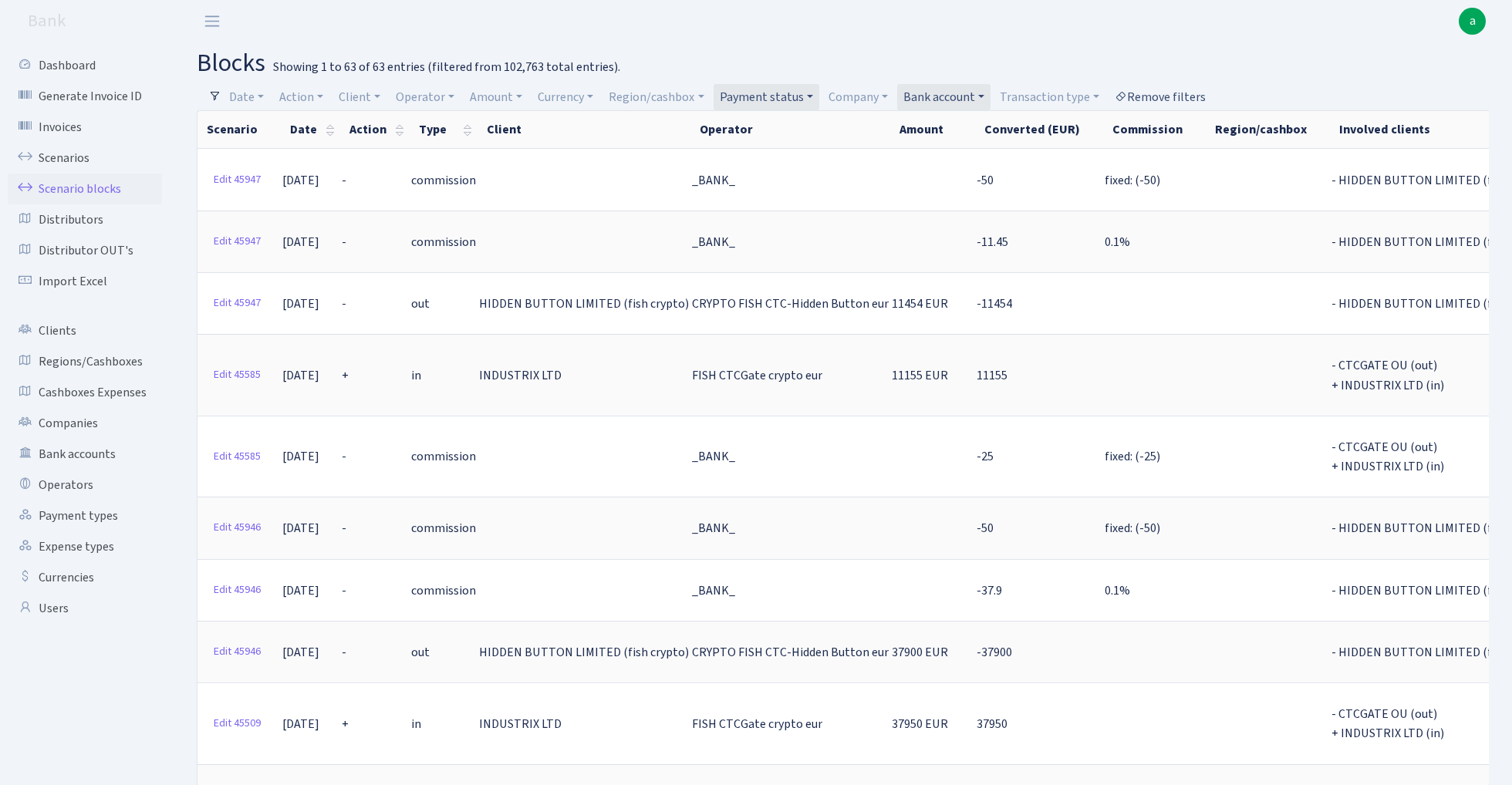
click at [1185, 98] on link "Remove filters" at bounding box center [1159, 97] width 103 height 26
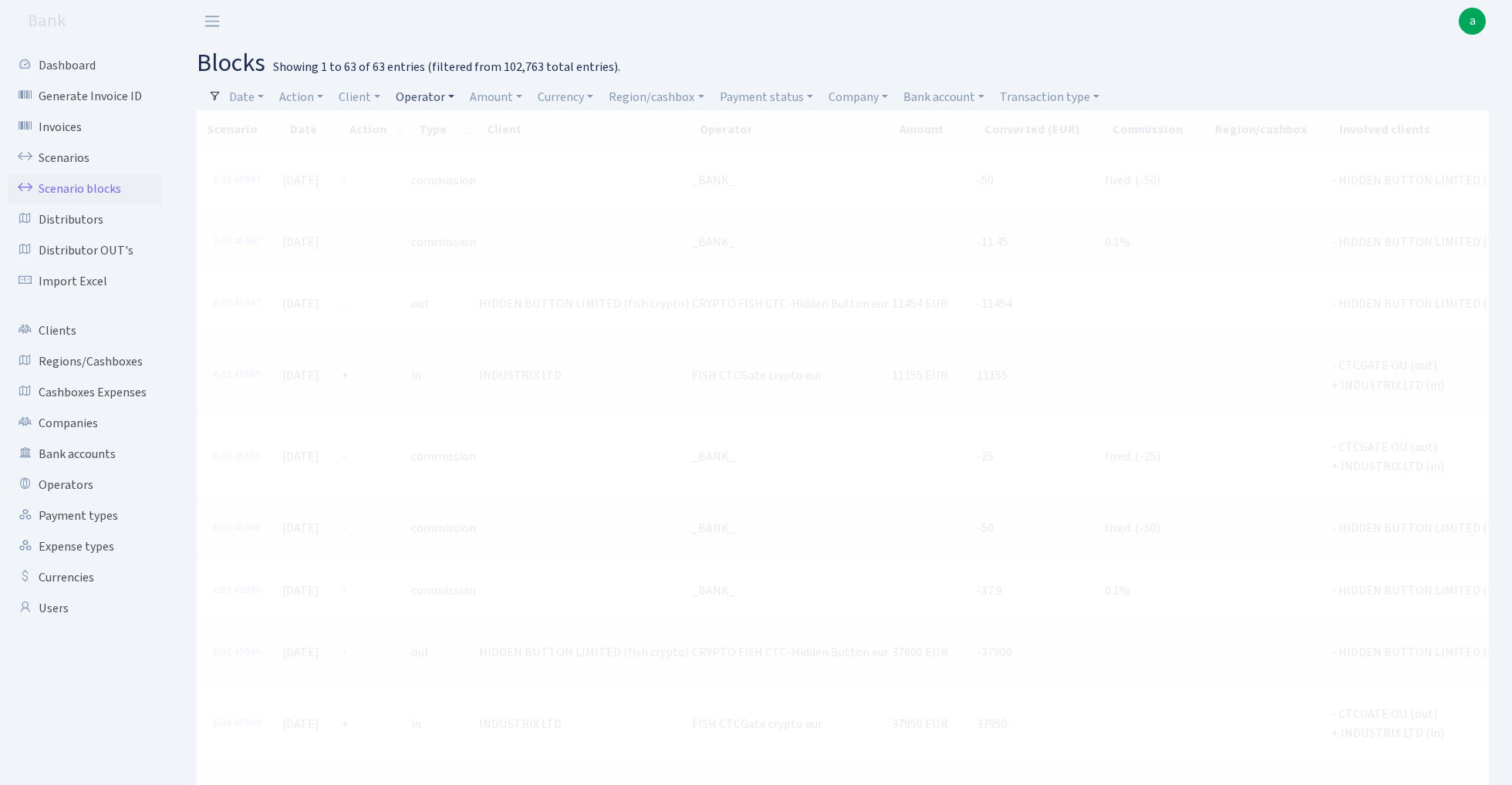
click at [442, 96] on link "Operator" at bounding box center [425, 97] width 71 height 26
click at [445, 162] on input "search" at bounding box center [452, 153] width 114 height 24
type input "girt"
click at [461, 183] on li "GIRT" at bounding box center [452, 181] width 117 height 27
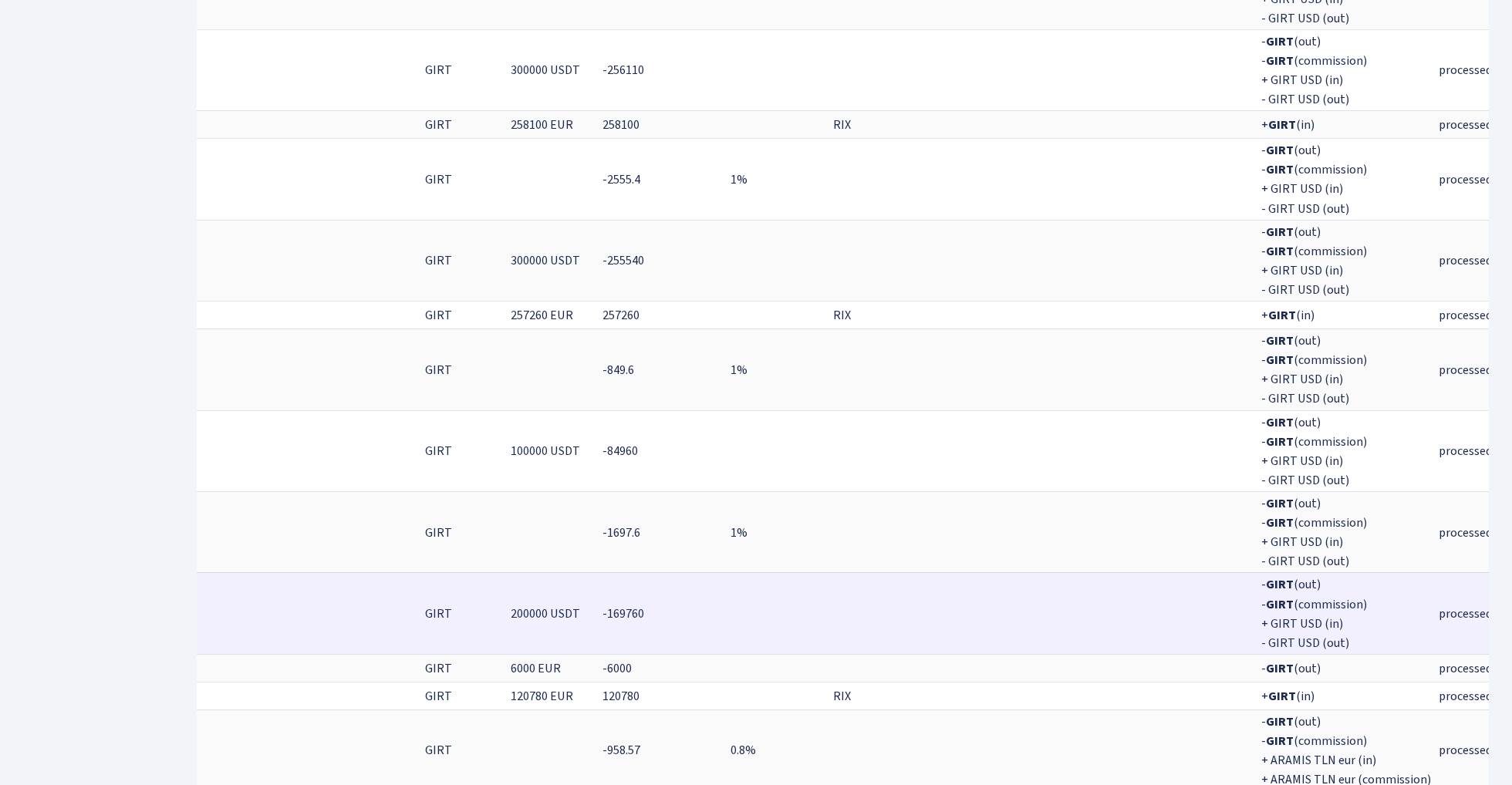
scroll to position [0, 377]
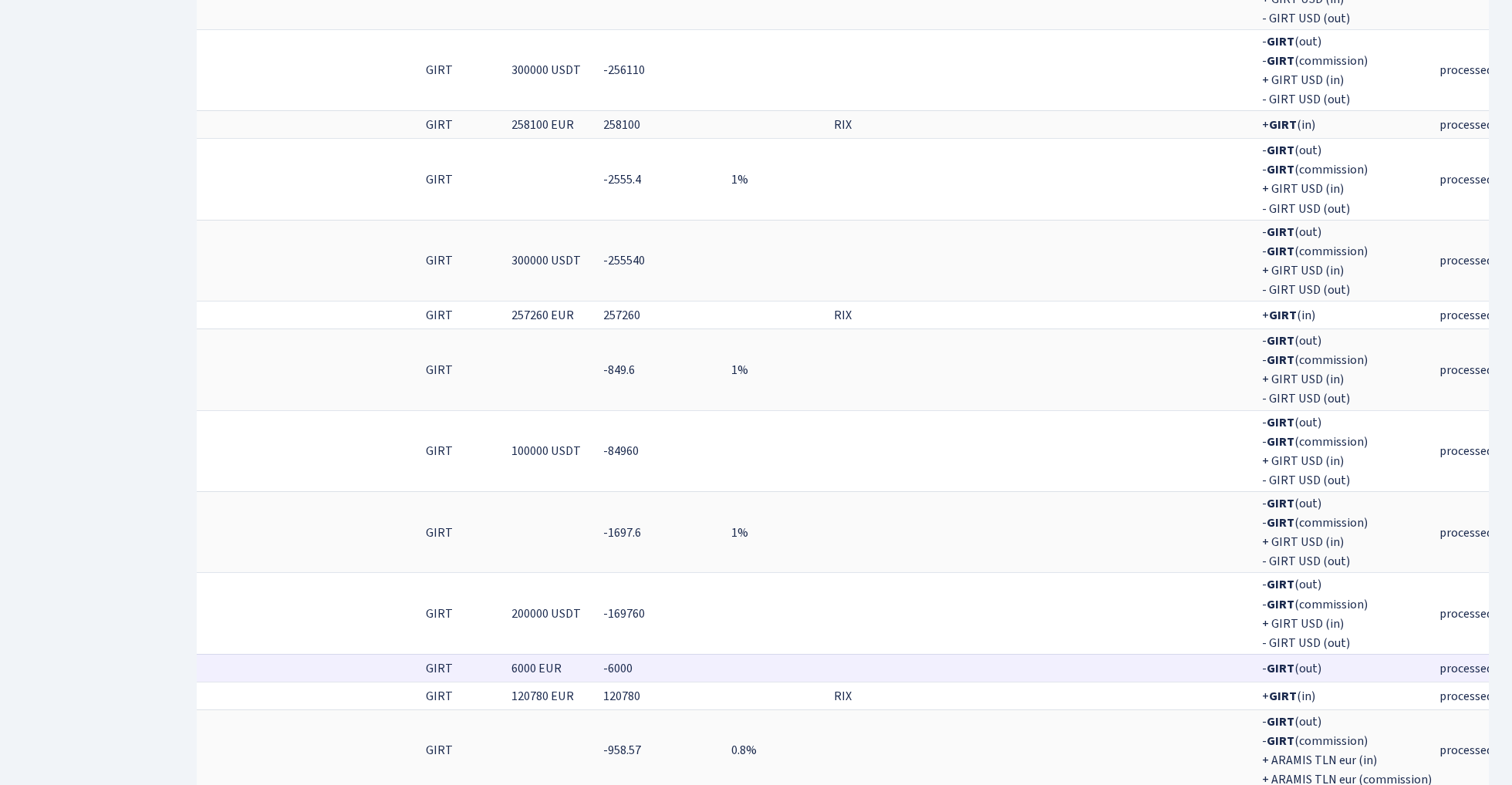
click at [1510, 660] on span "-820984.1" at bounding box center [1534, 668] width 50 height 17
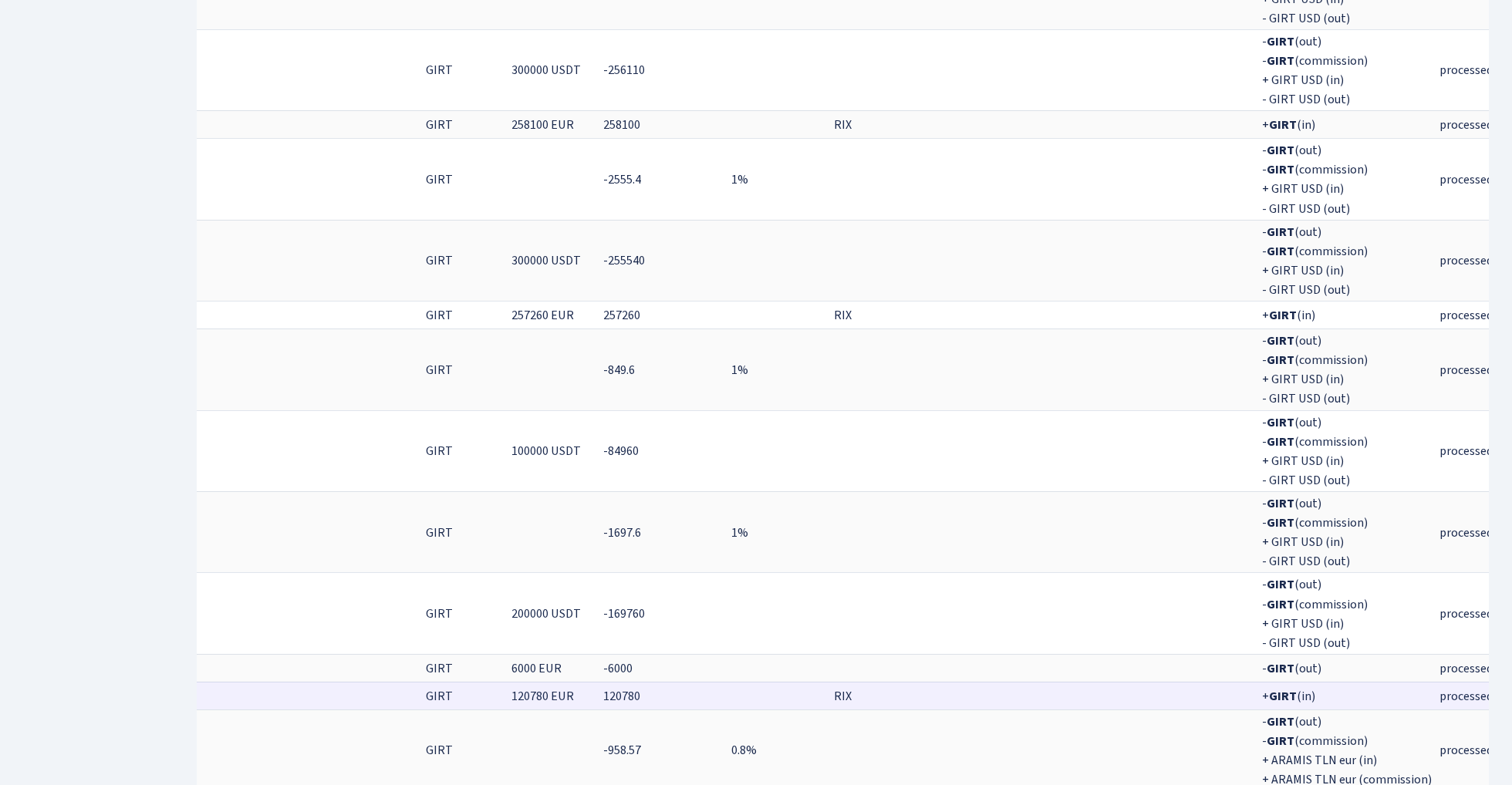
copy span "820984.1"
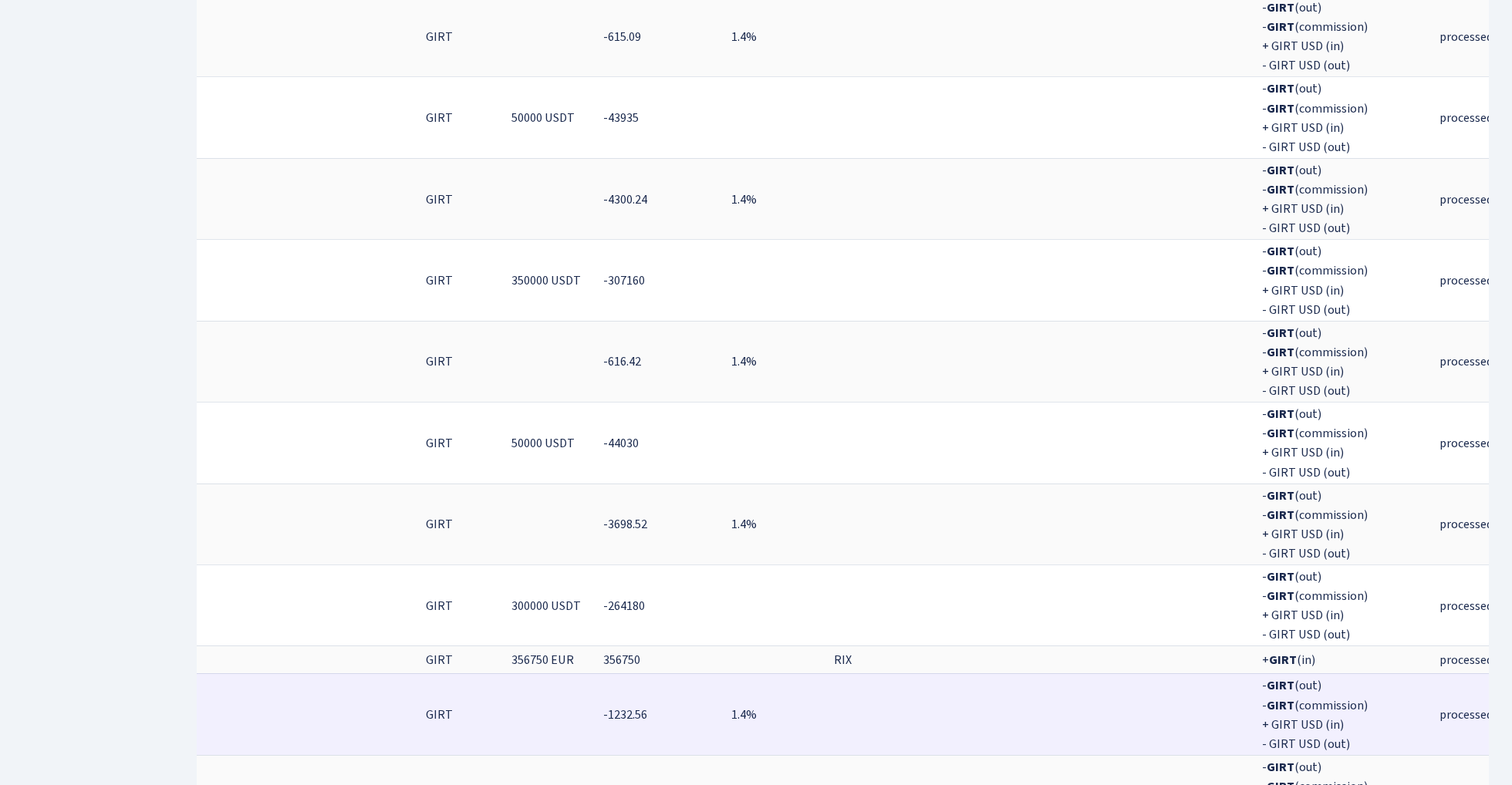
click at [1510, 707] on span "-1168517.38" at bounding box center [1541, 715] width 62 height 17
copy span "1168517.38"
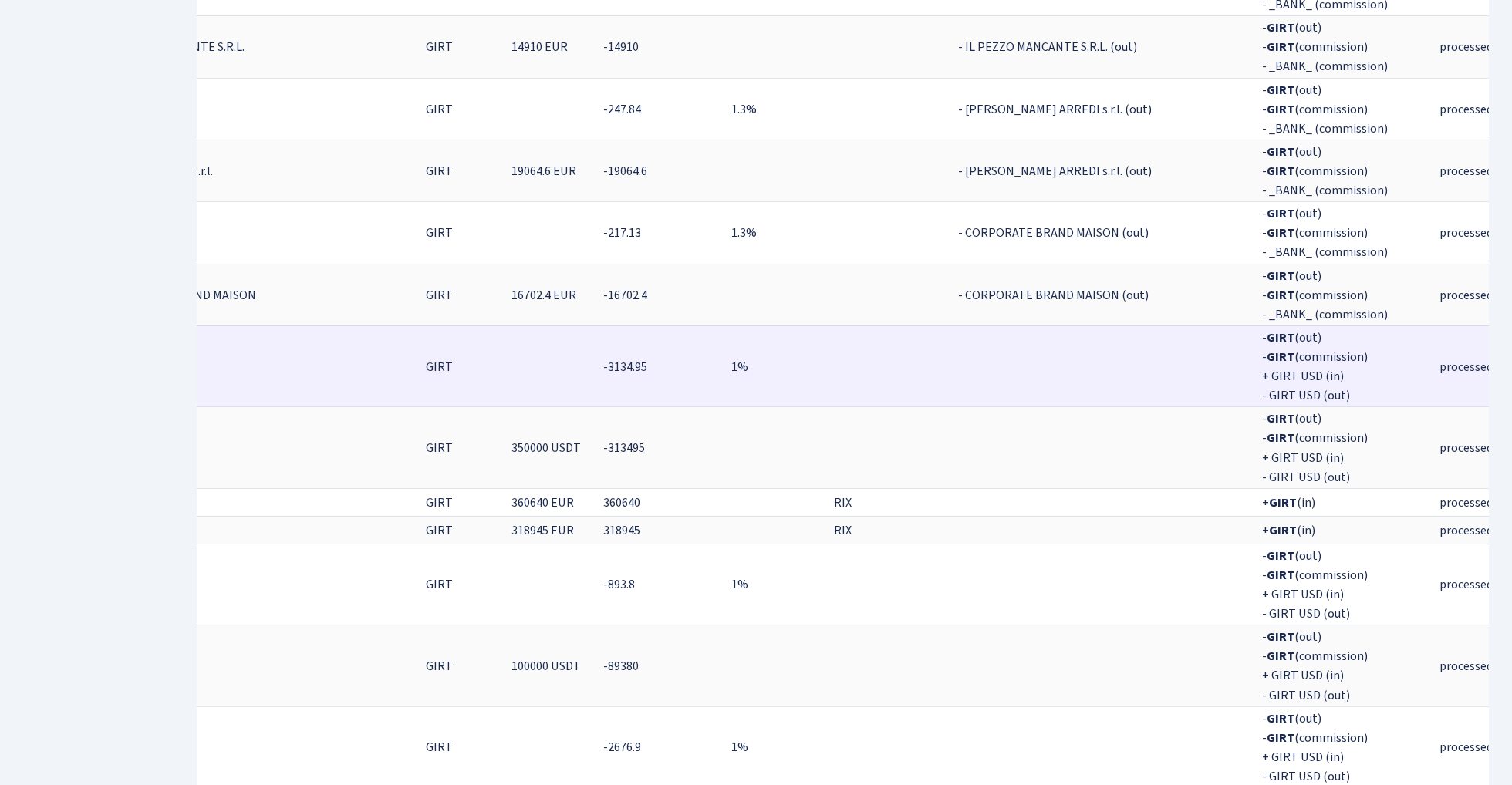
click at [1510, 359] on span "-1132099.05" at bounding box center [1541, 367] width 62 height 17
copy span "1132099.05"
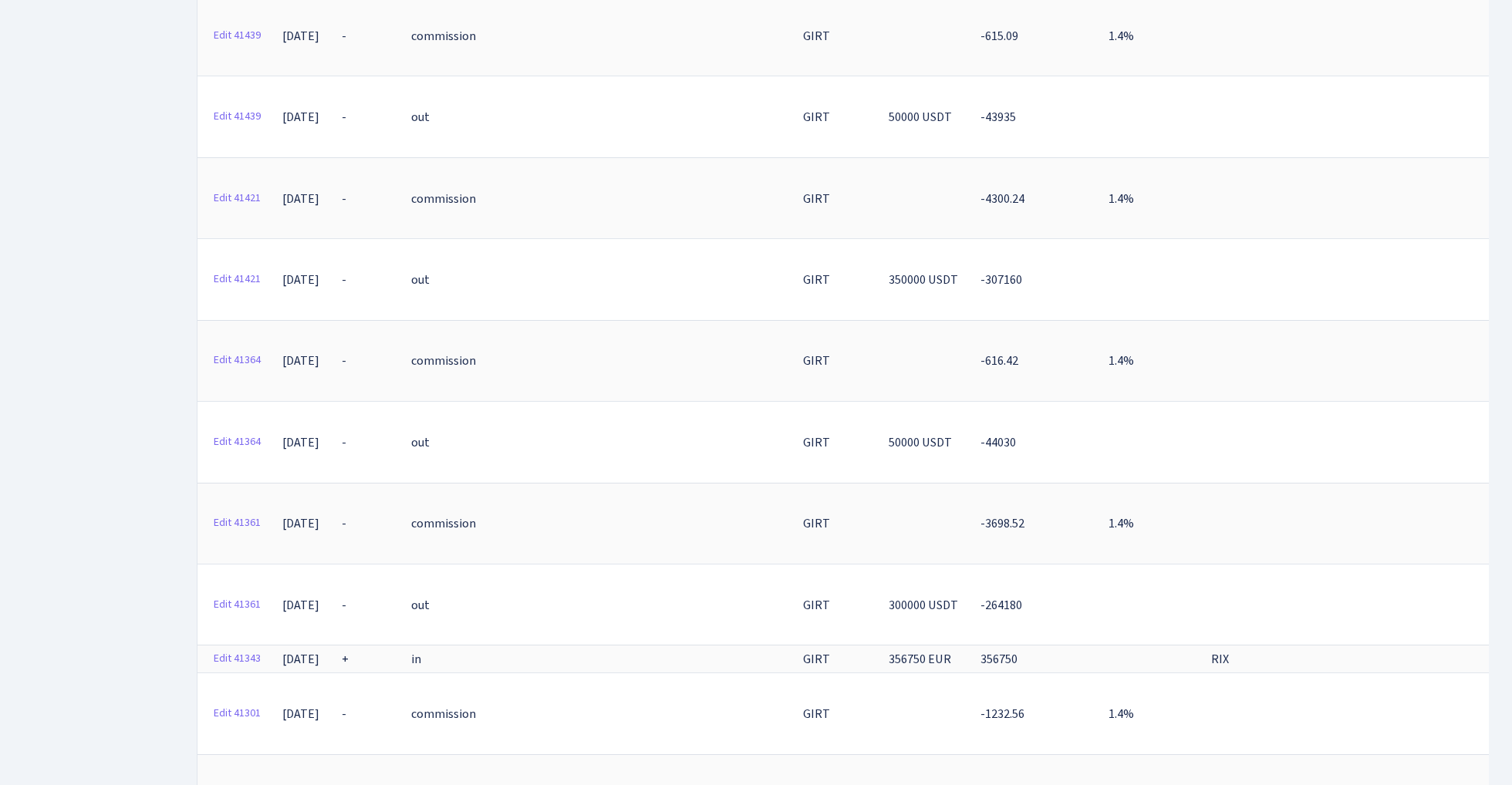
scroll to position [5672, 0]
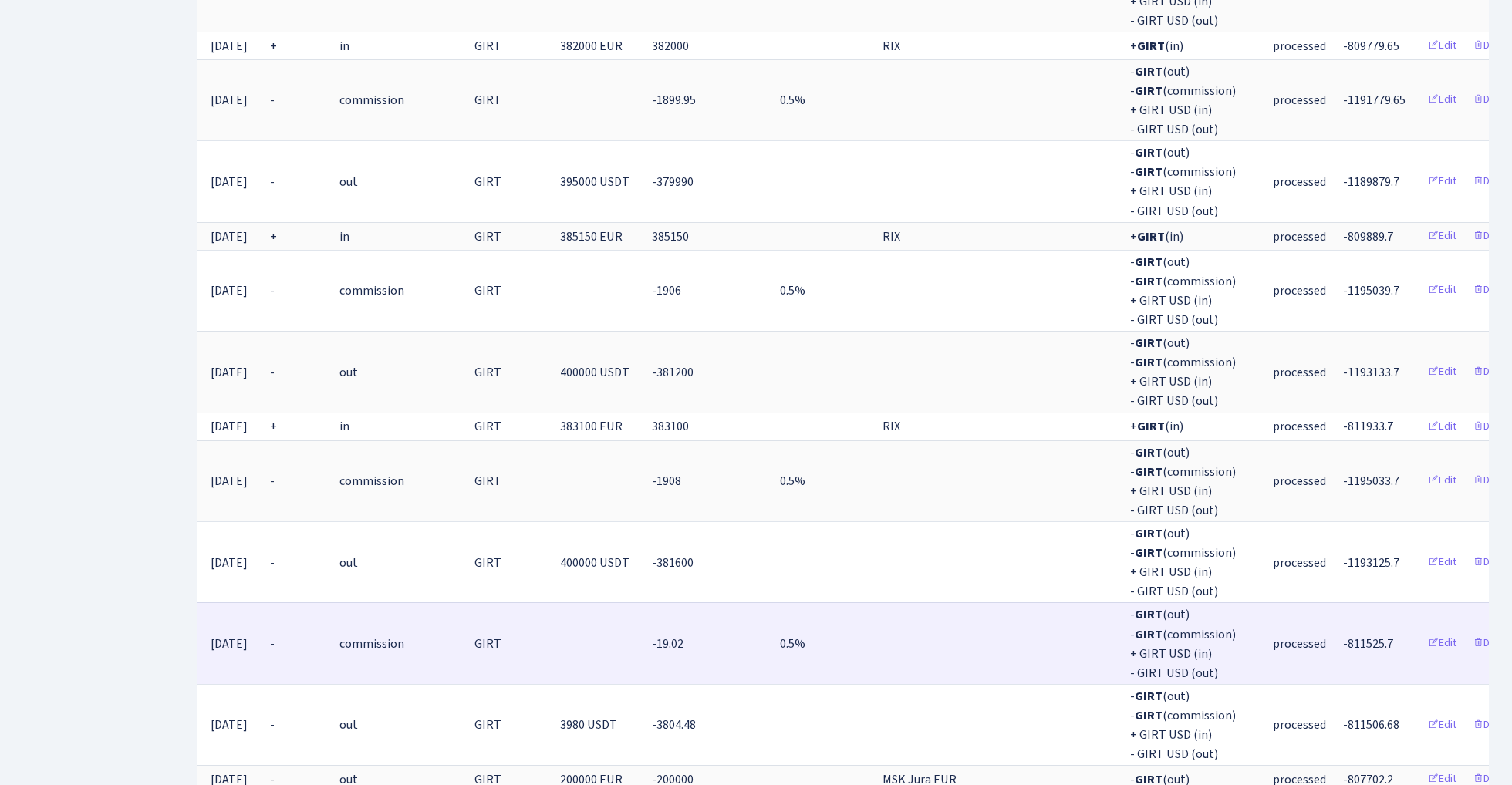
scroll to position [0, 71]
click at [1343, 636] on span "-811525.7" at bounding box center [1368, 644] width 50 height 17
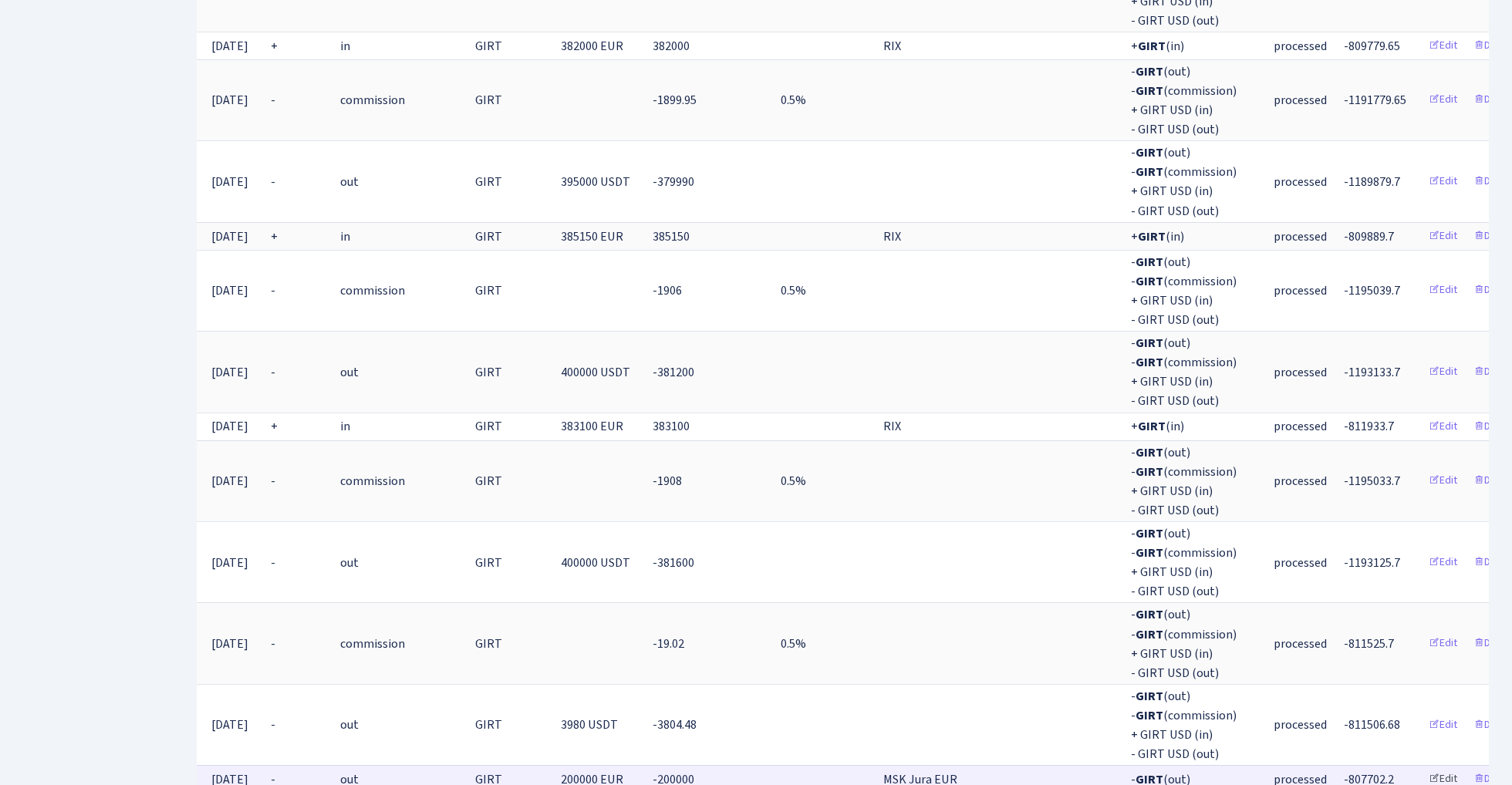
copy span "811525.7"
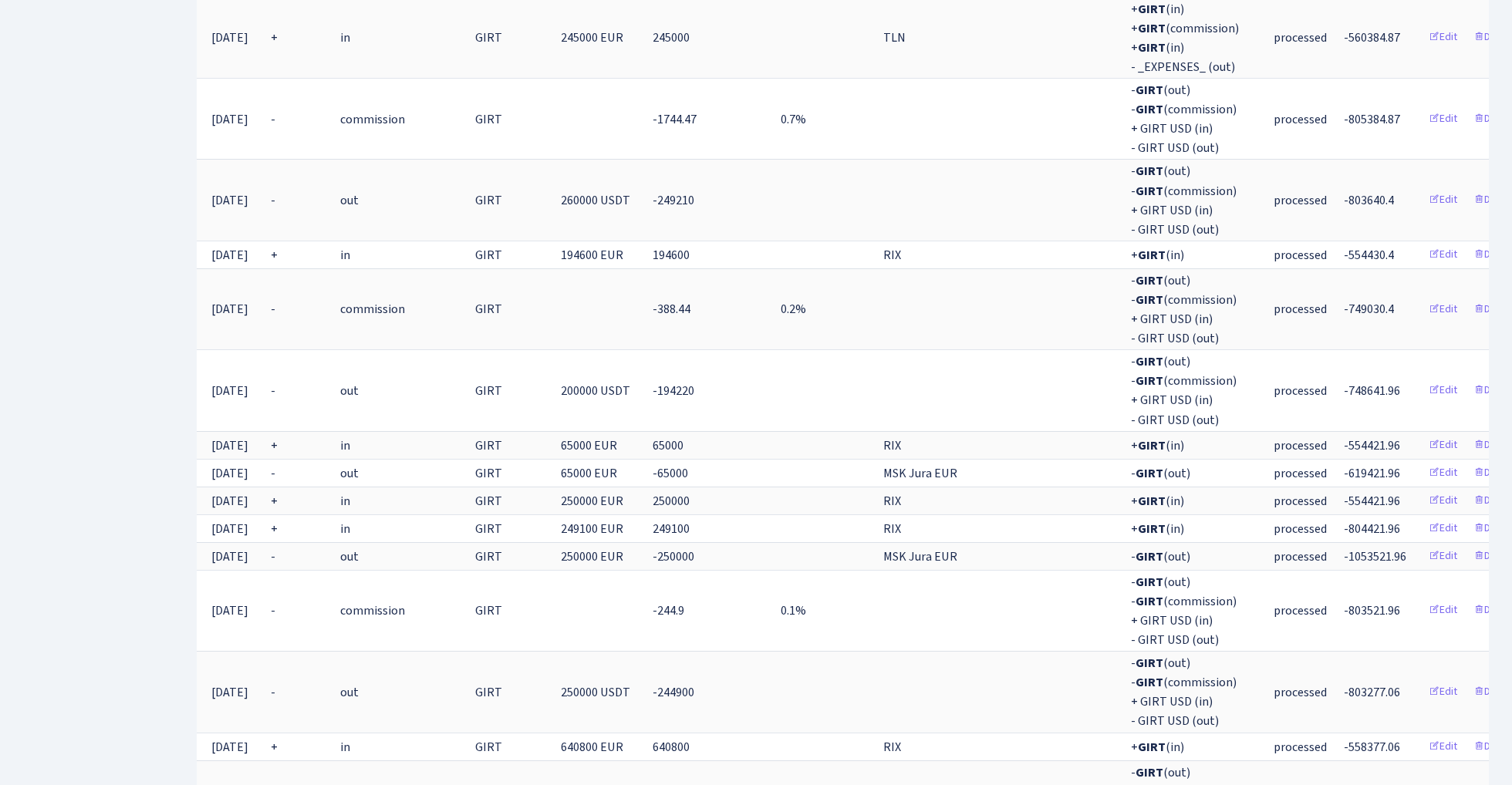
scroll to position [5831, 0]
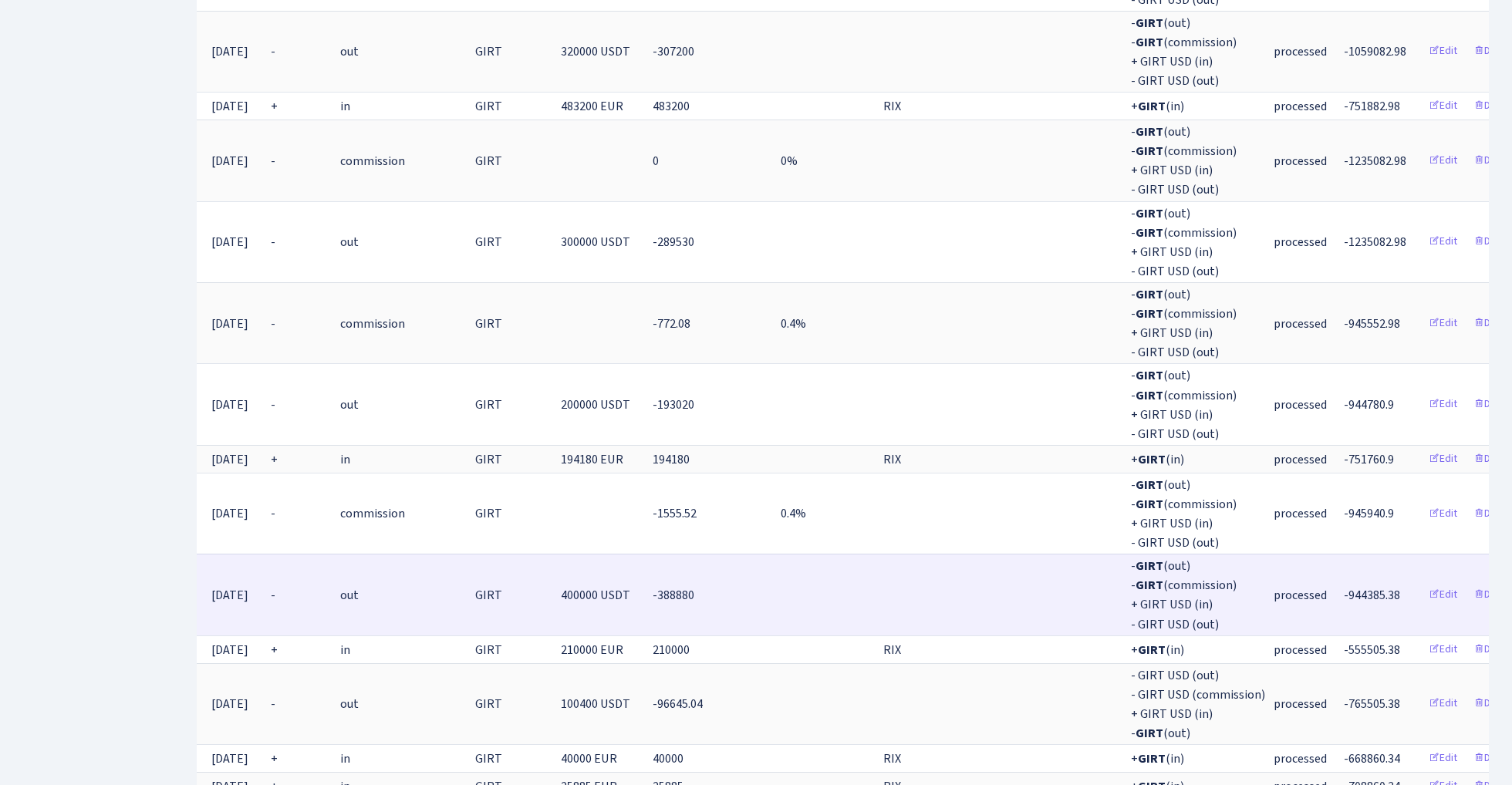
scroll to position [1203, 0]
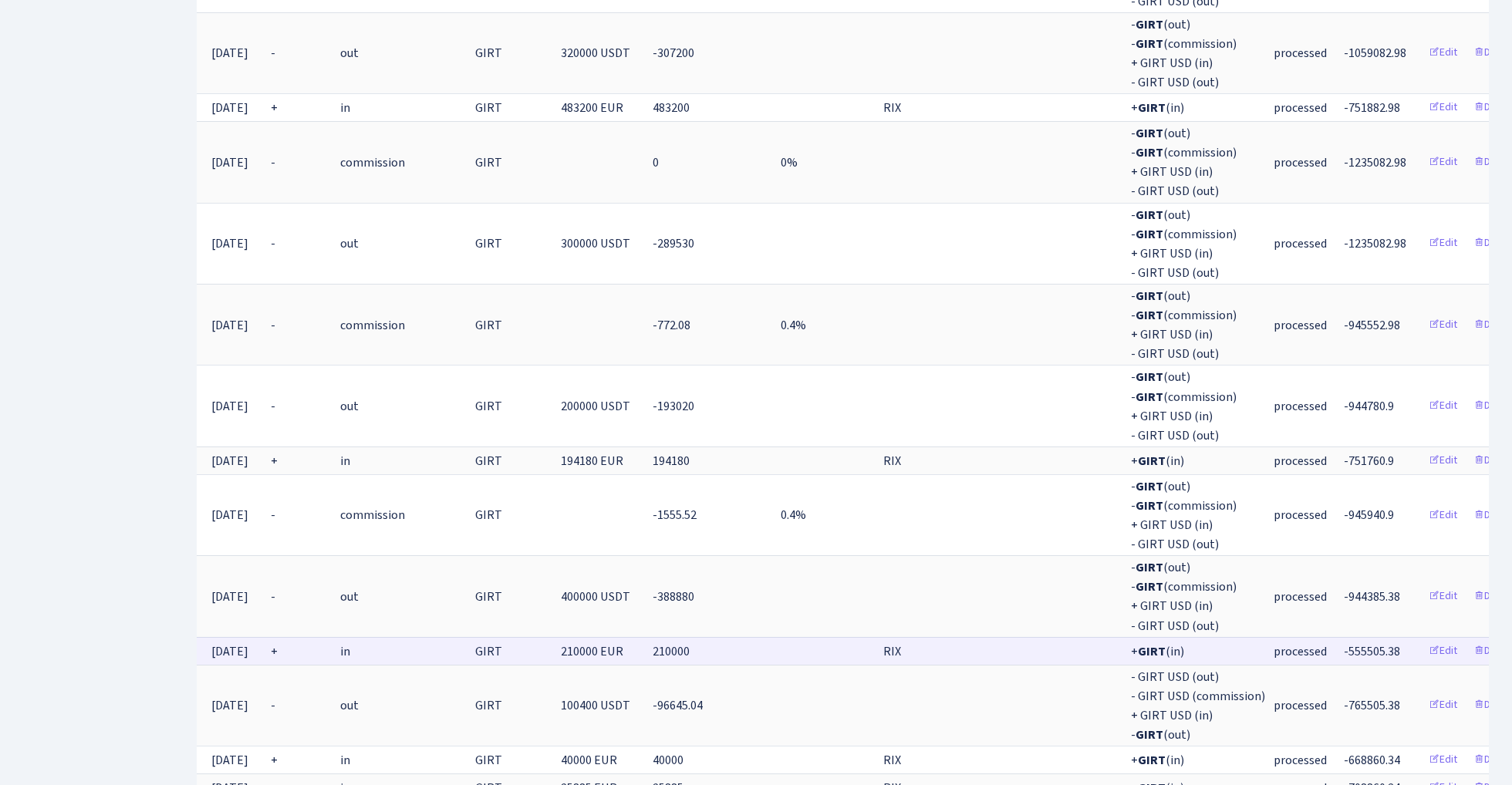
click at [1343, 644] on span "-555505.38" at bounding box center [1371, 652] width 56 height 17
copy span "555505.38"
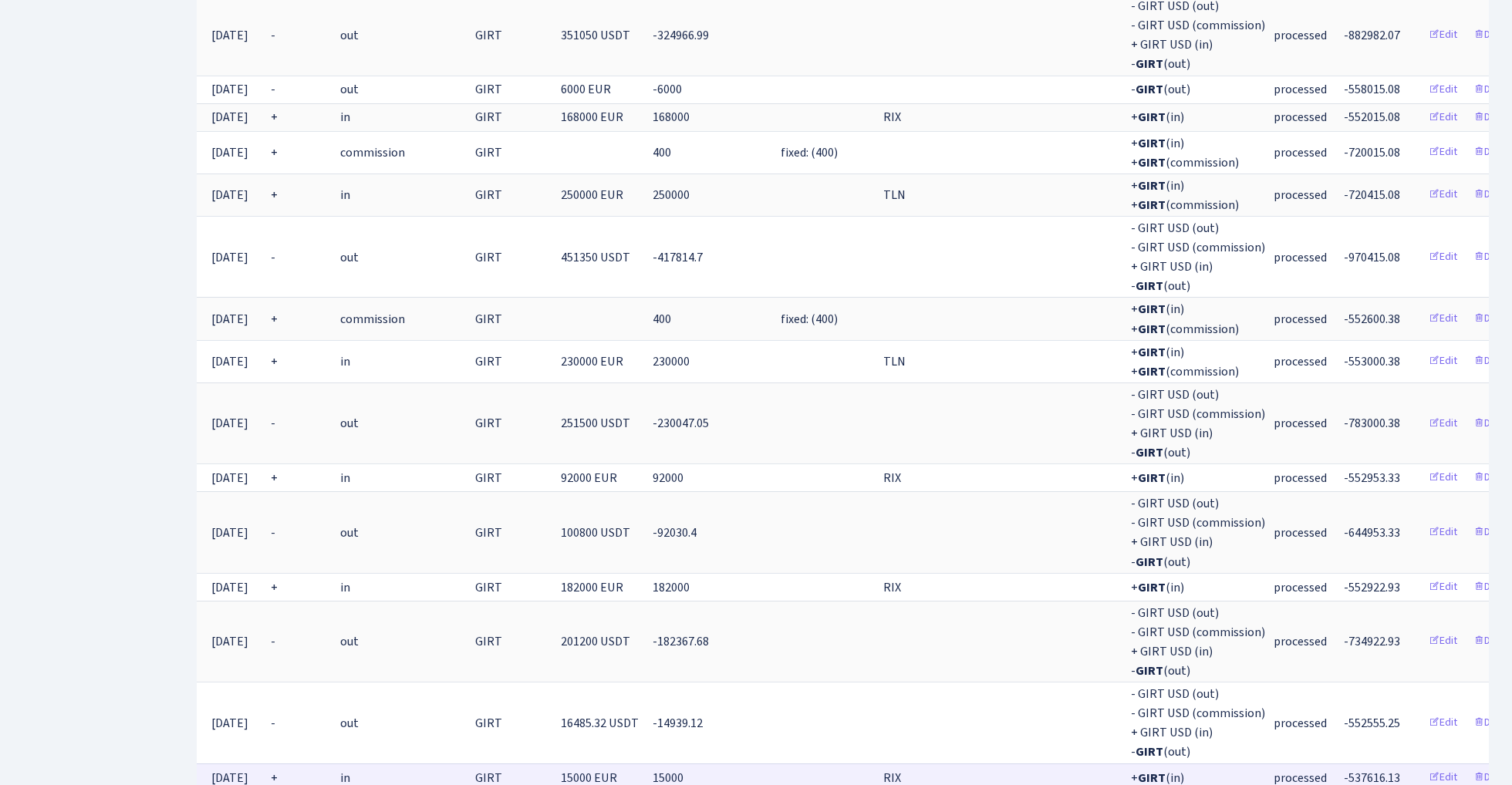
scroll to position [4732, 0]
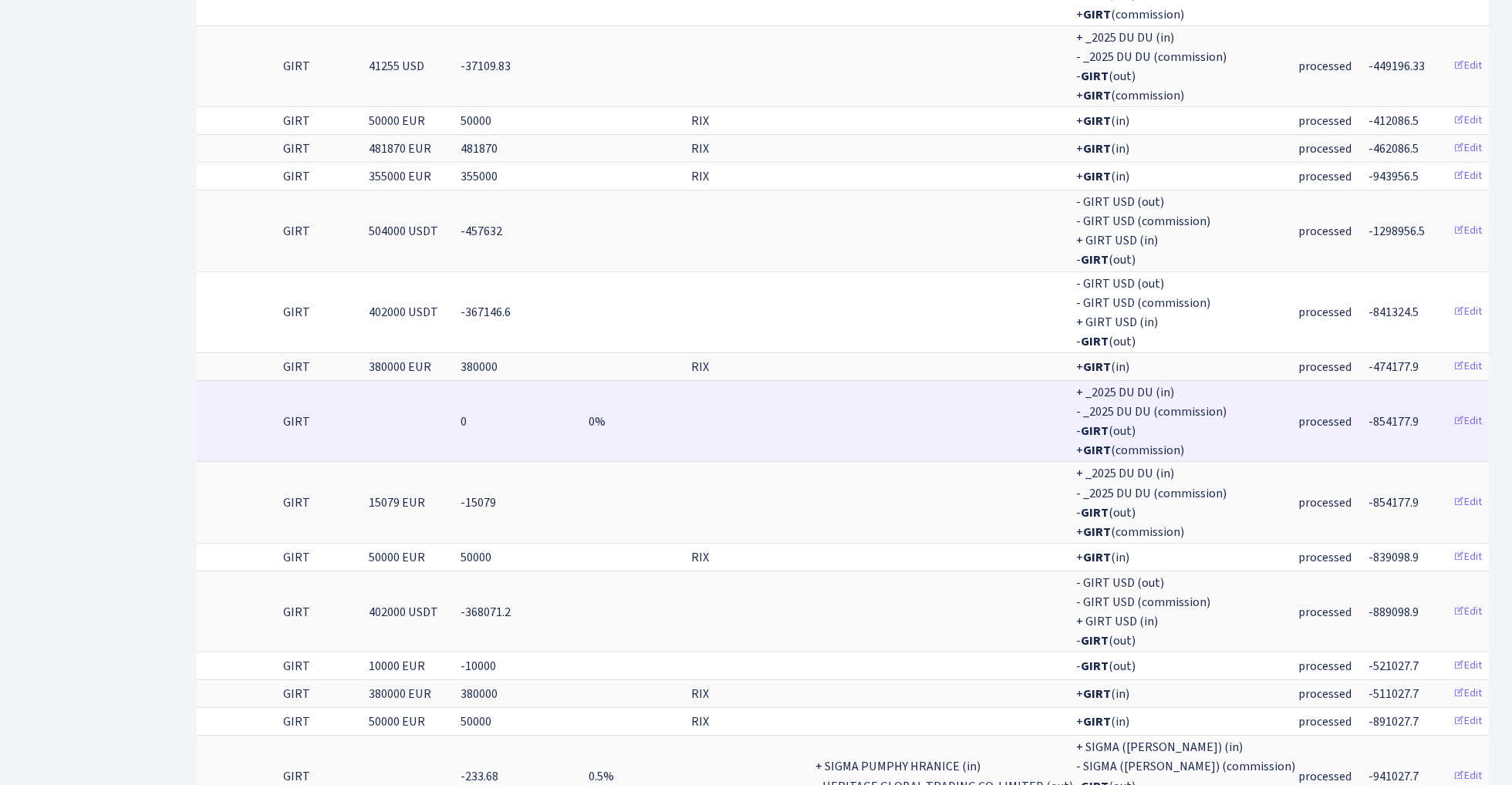
scroll to position [0, 415]
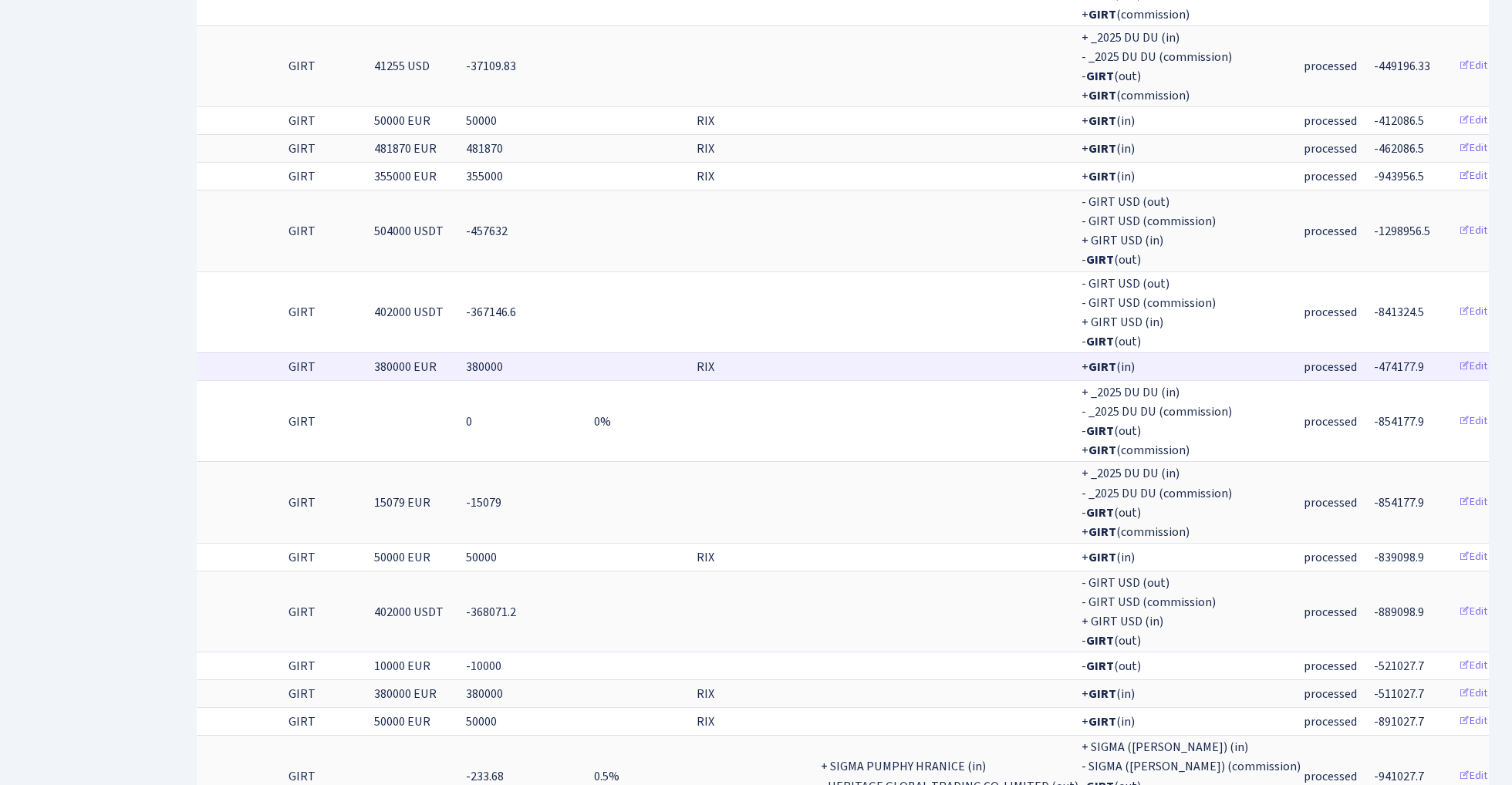
click at [1374, 359] on span "-474177.9" at bounding box center [1398, 367] width 50 height 17
copy span "474177.9"
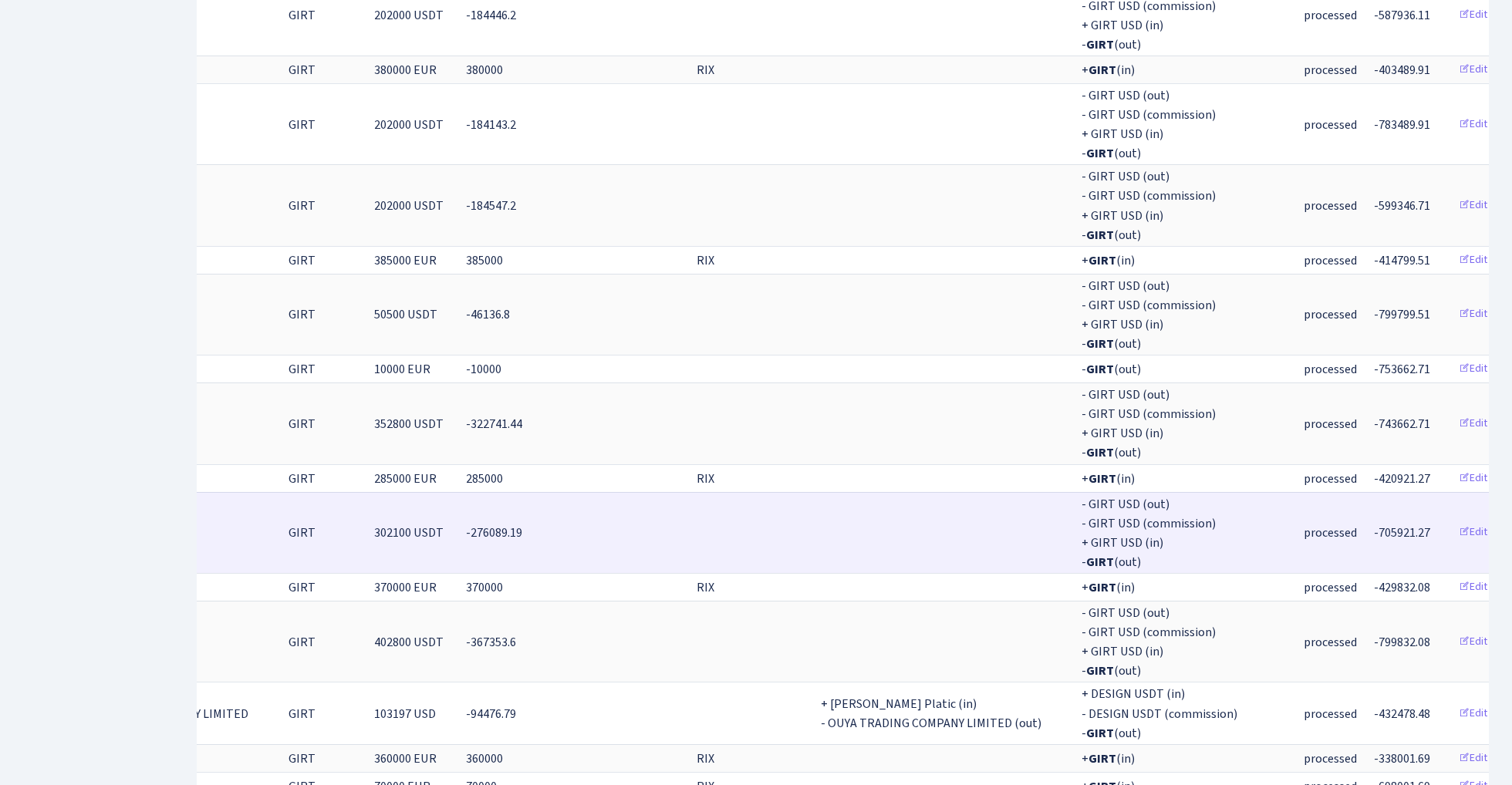
click at [1374, 524] on span "-705921.27" at bounding box center [1402, 532] width 56 height 17
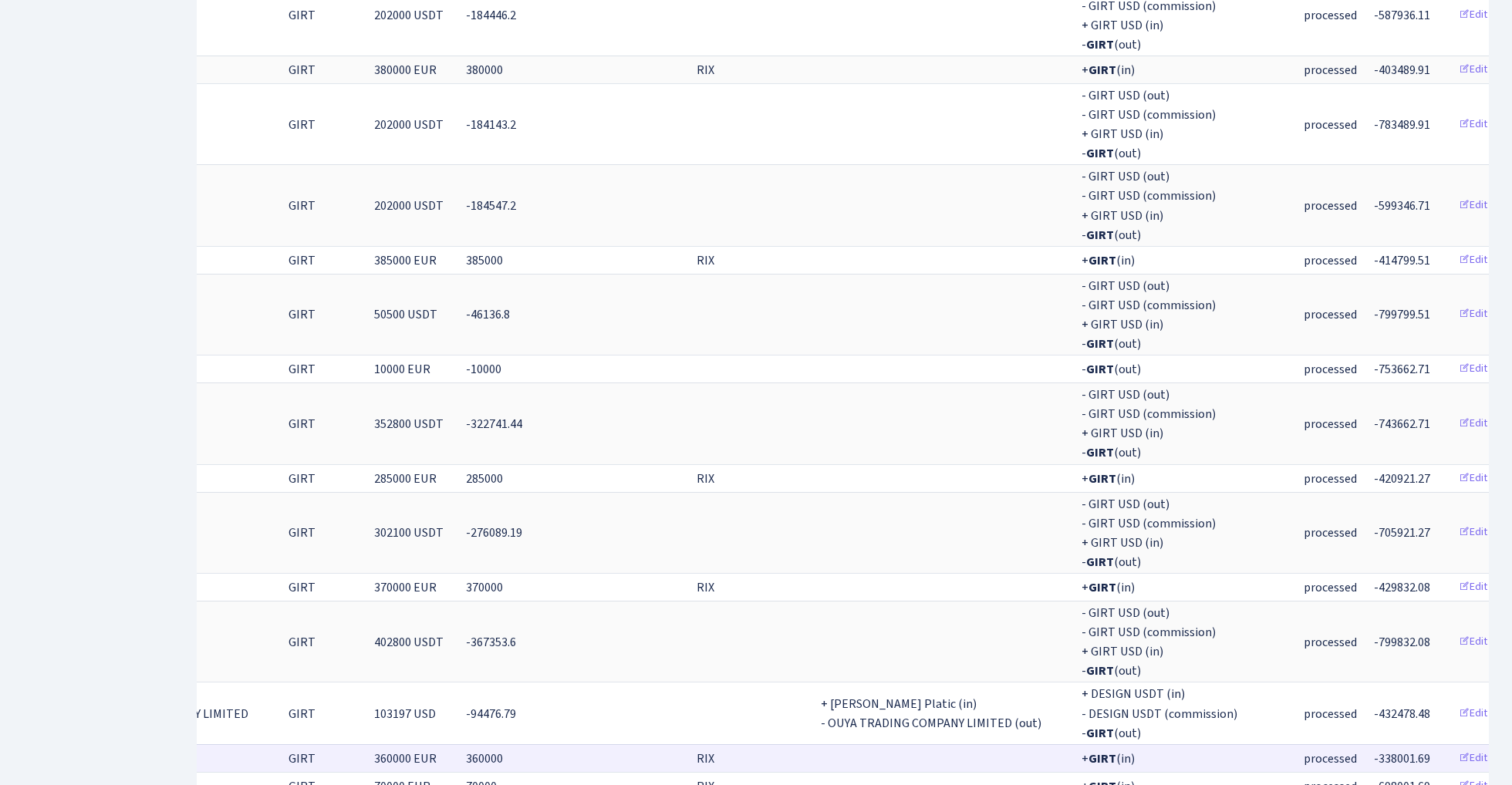
copy span "705921.27"
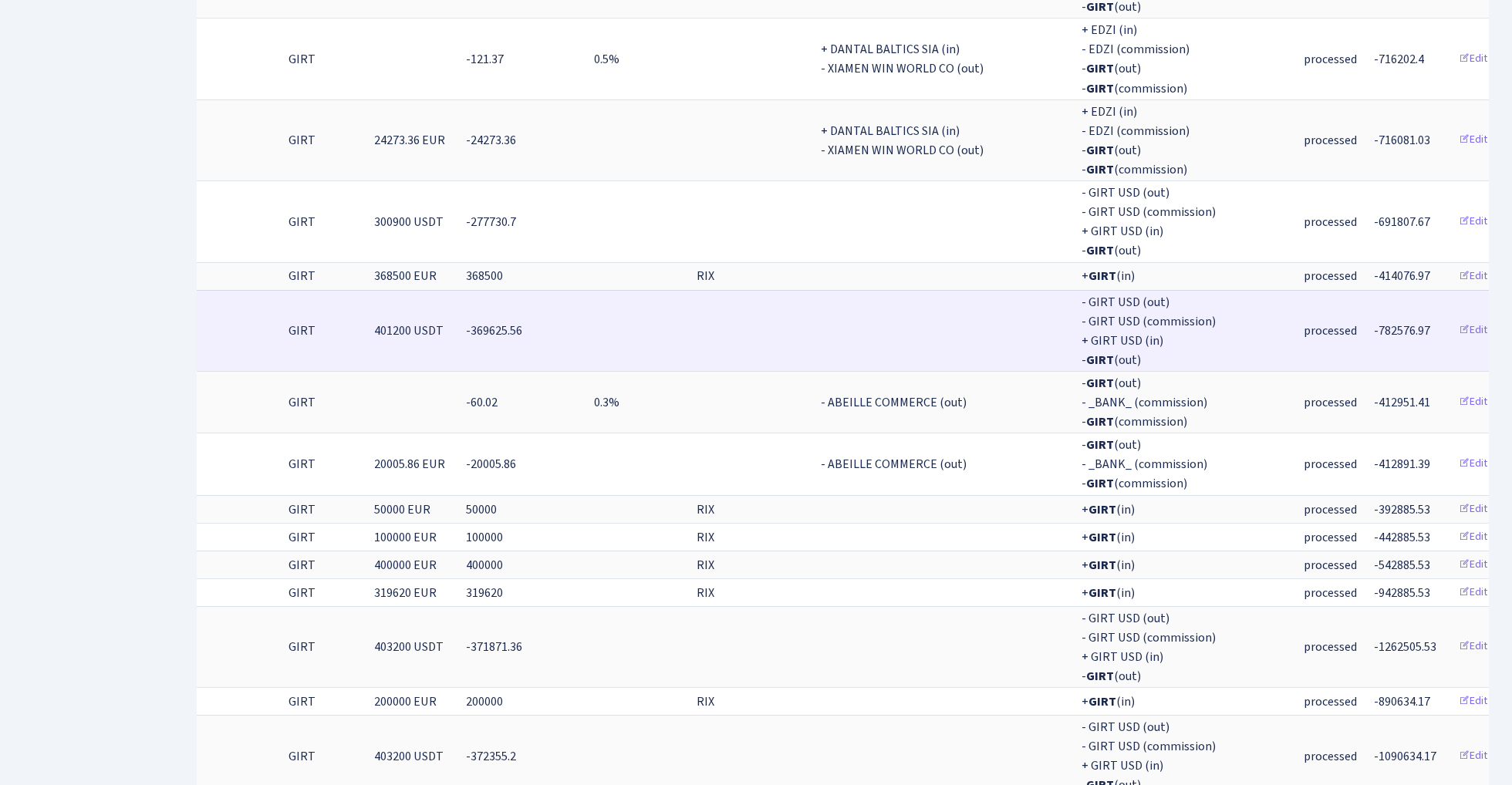
drag, startPoint x: 1299, startPoint y: 279, endPoint x: 1355, endPoint y: 279, distance: 56.0
click at [1372, 290] on td "-782576.97" at bounding box center [1410, 330] width 78 height 81
copy span "-782576.97"
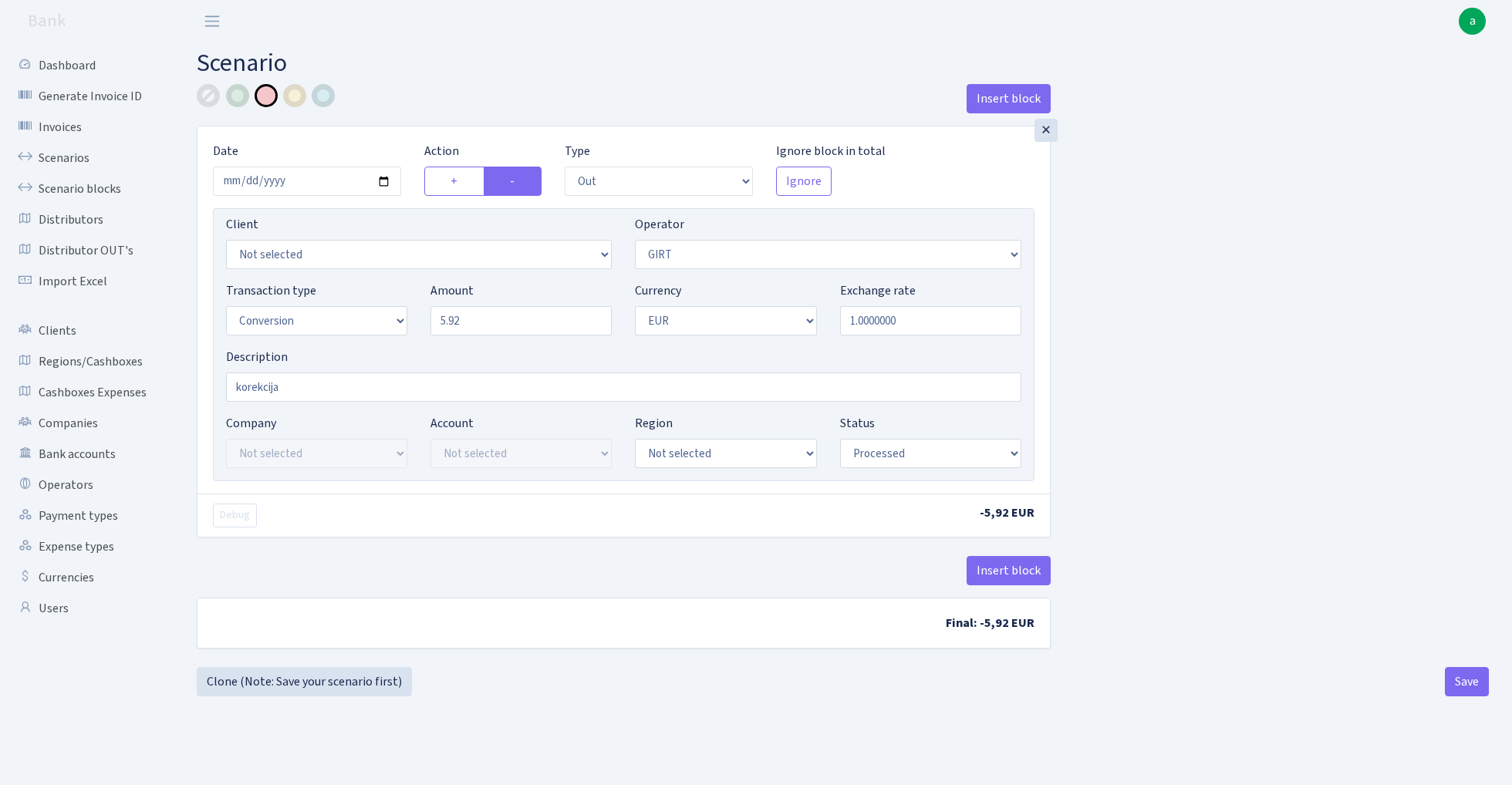
select select "out"
select select "7"
select select "15"
select select "1"
select select "processed"
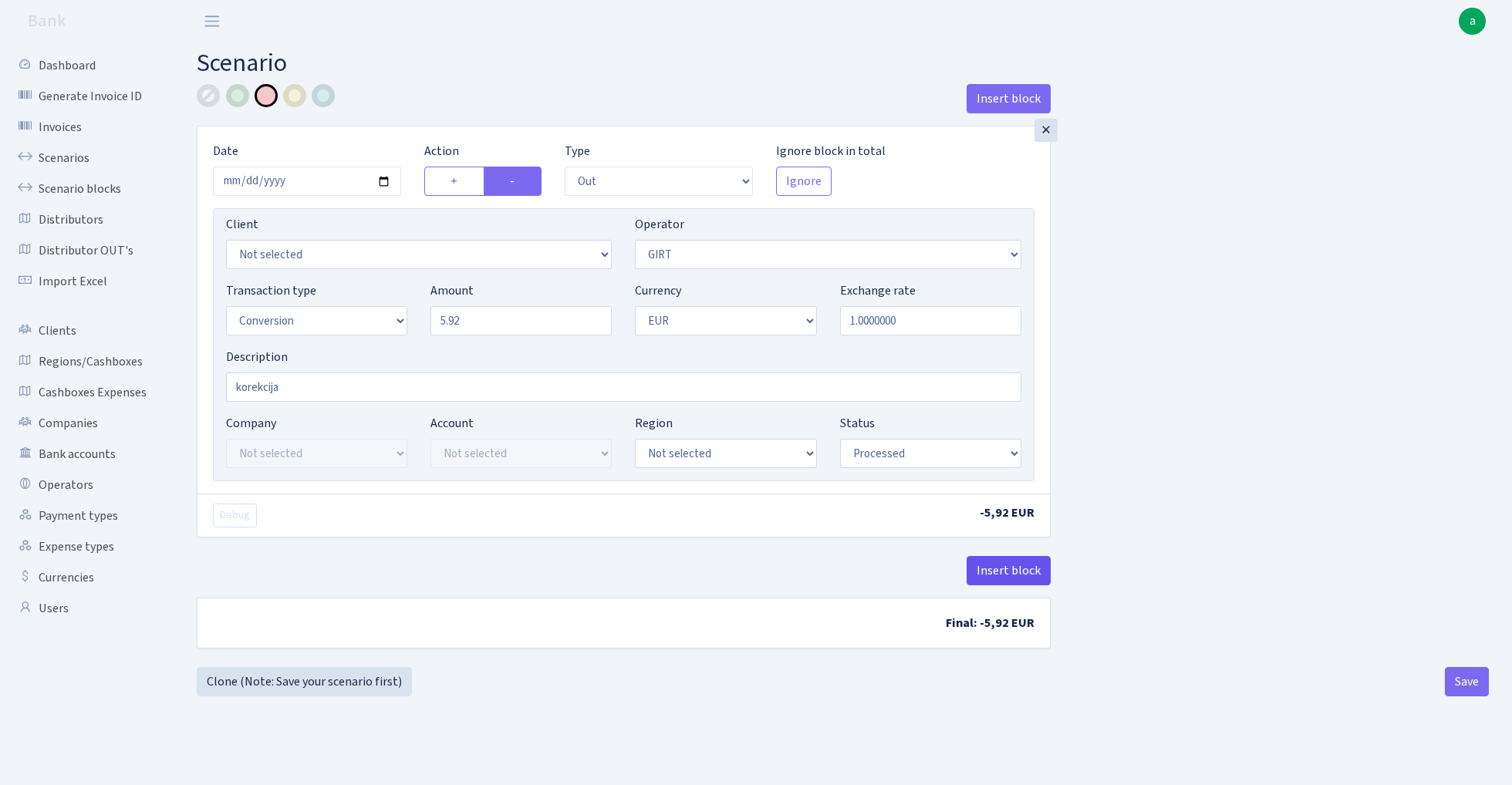
click at [1014, 571] on button "Insert block" at bounding box center [1008, 571] width 84 height 30
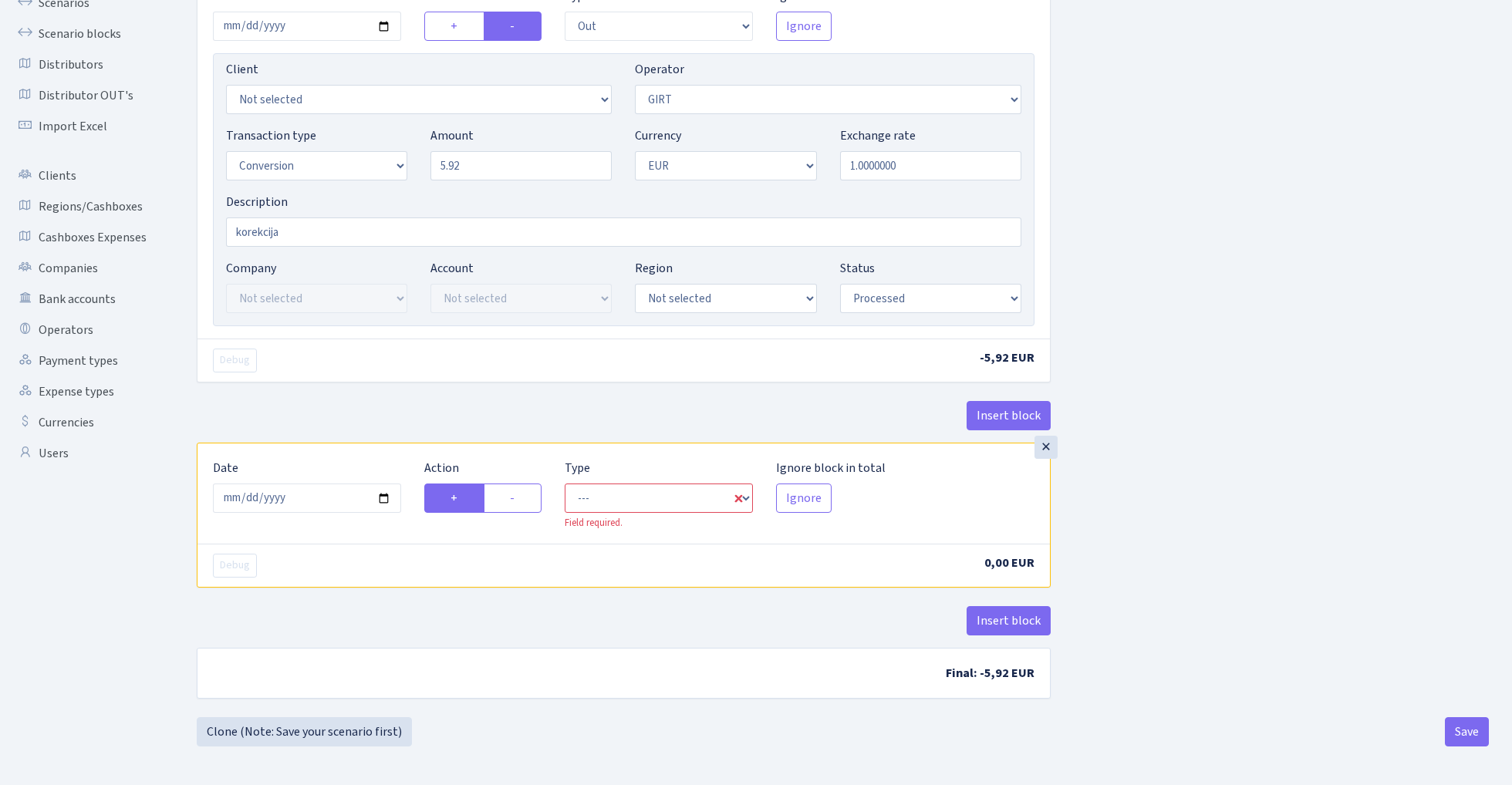
scroll to position [157, 0]
click at [312, 497] on input "2025-09-20" at bounding box center [306, 498] width 188 height 30
type input "2025-09-03"
type input "2023-12-31"
click at [425, 410] on div "Insert block" at bounding box center [624, 422] width 854 height 42
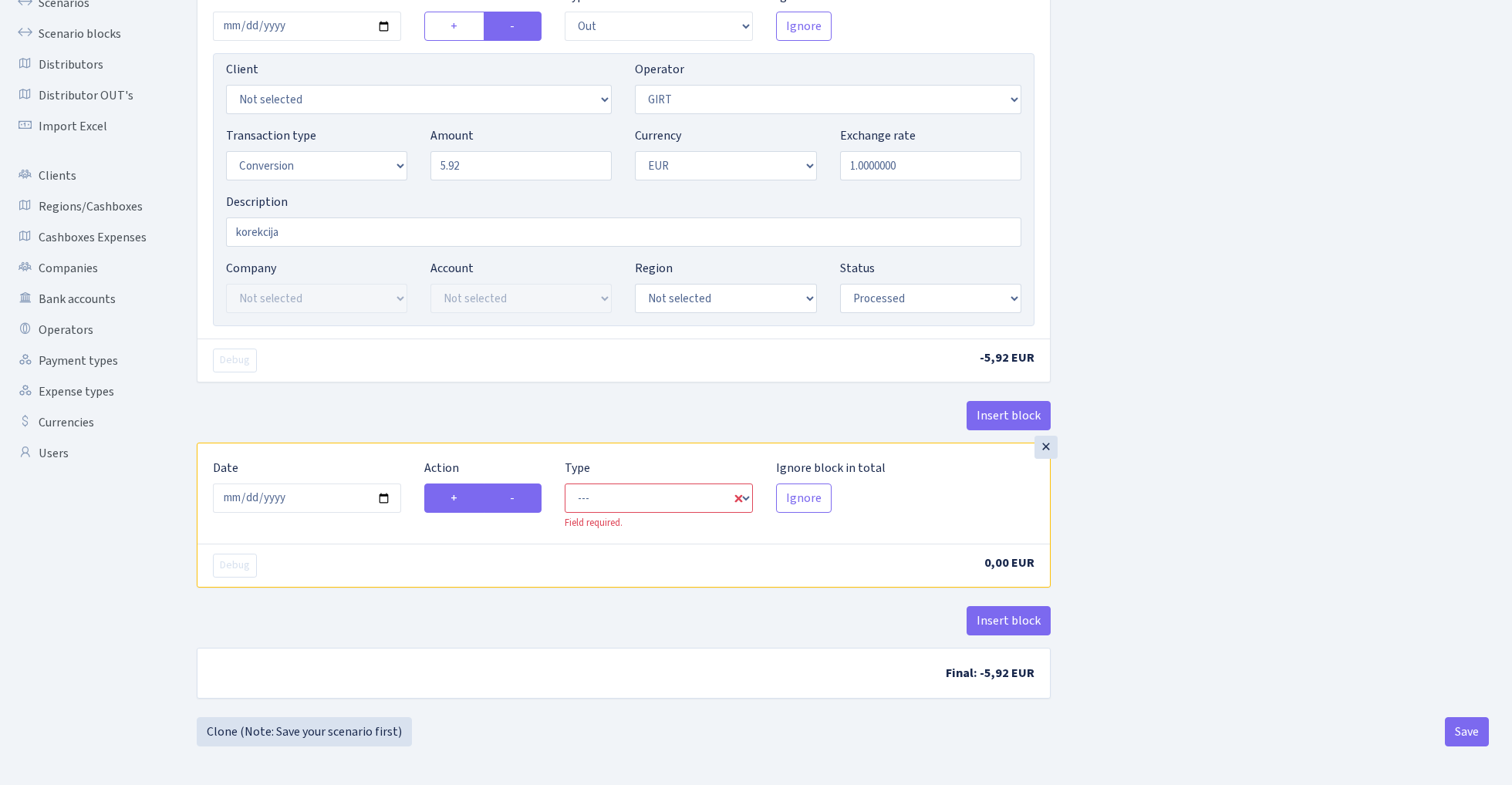
click at [520, 494] on label "-" at bounding box center [513, 498] width 58 height 30
click at [520, 494] on input "-" at bounding box center [515, 494] width 10 height 10
radio input "true"
radio input "false"
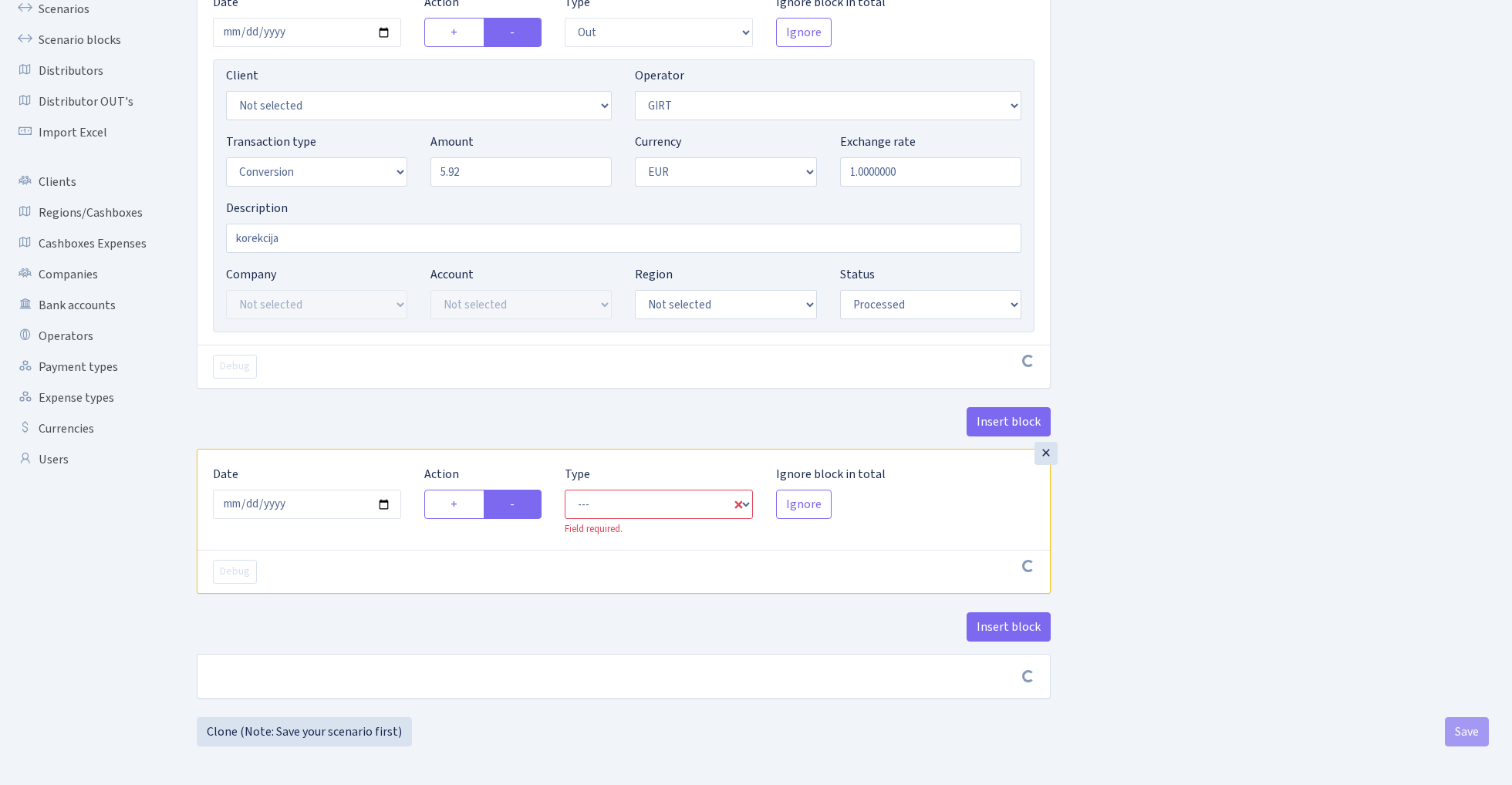
scroll to position [151, 0]
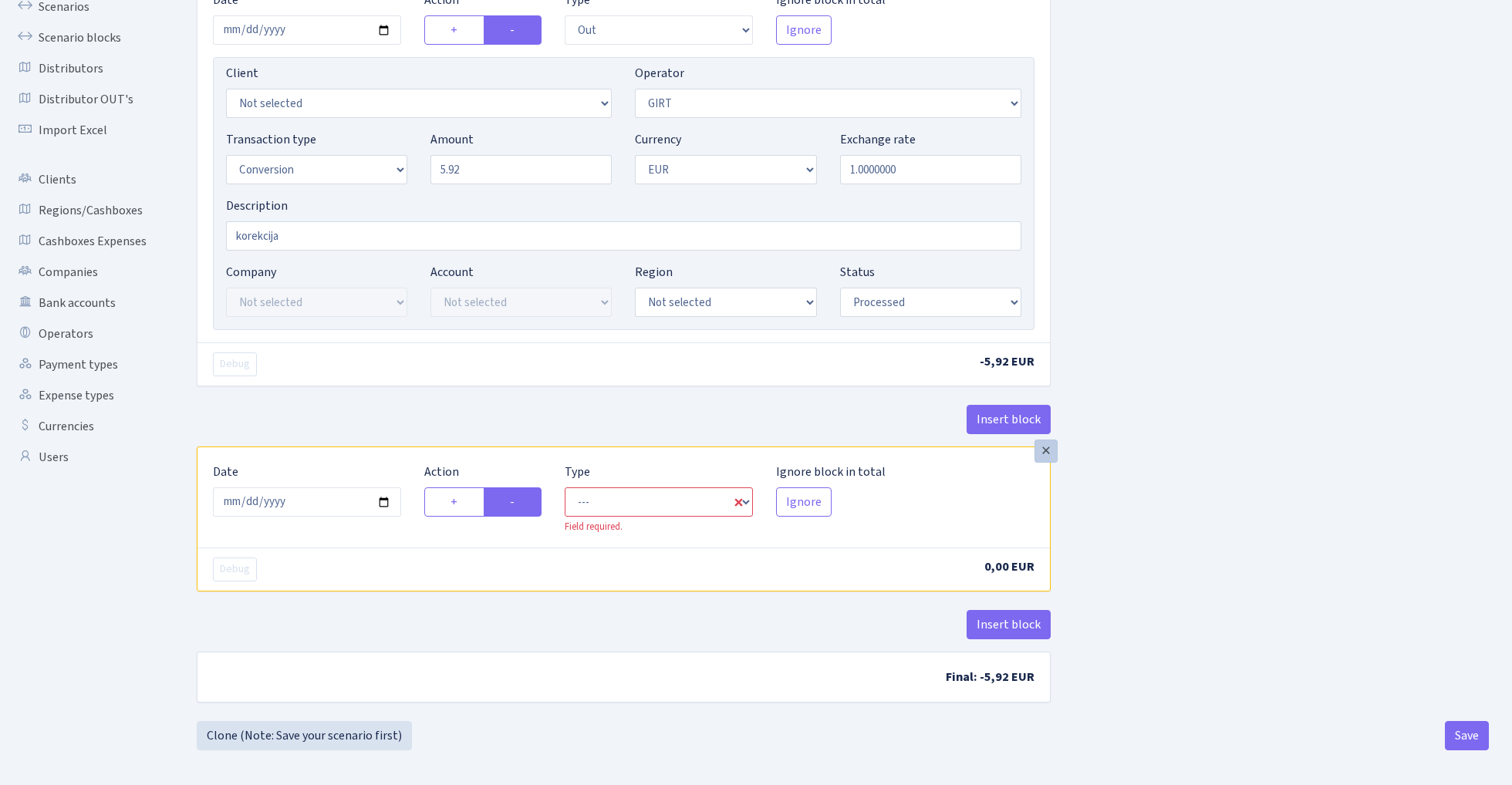
click at [1050, 455] on div "×" at bounding box center [1046, 451] width 23 height 23
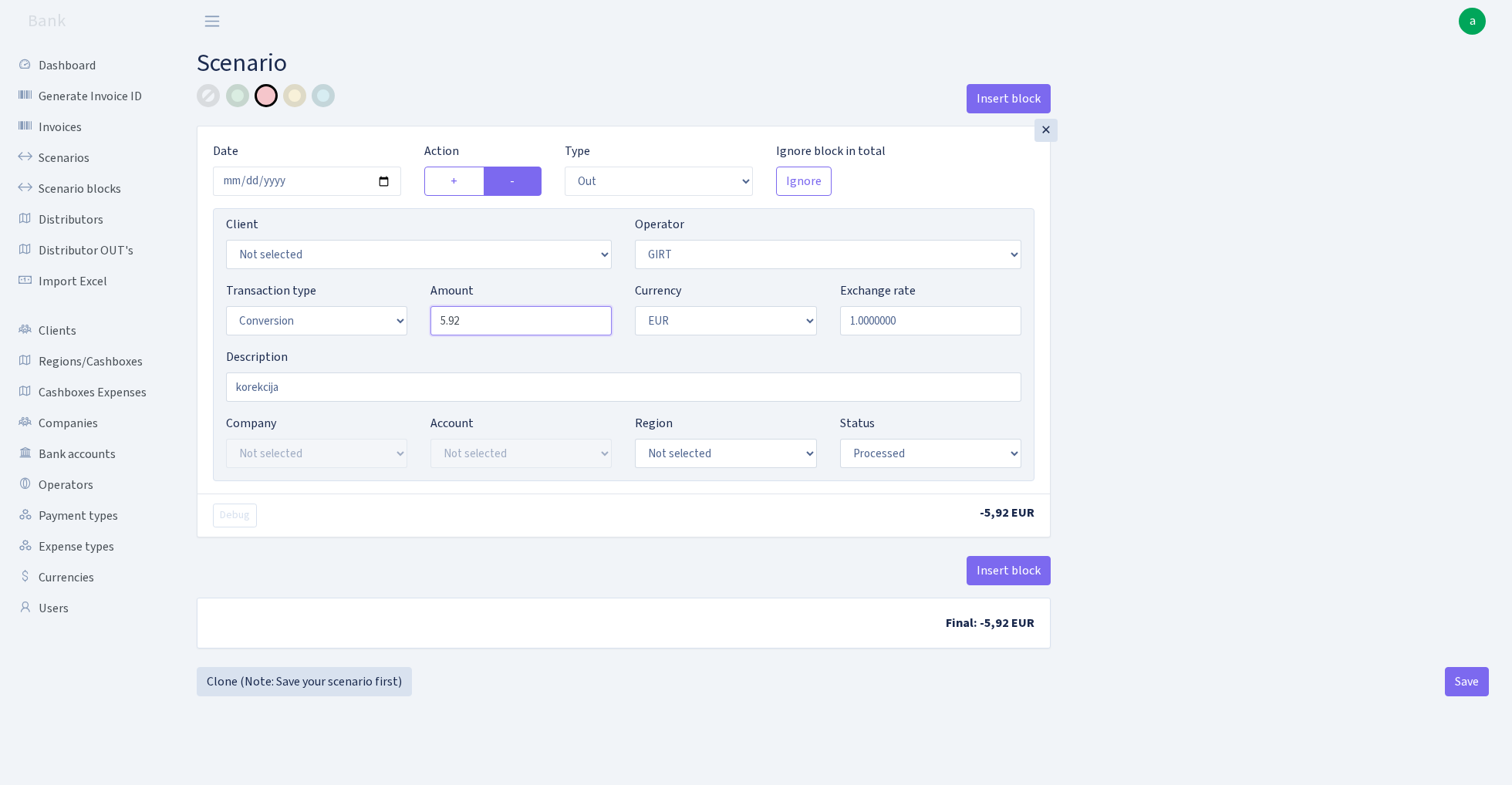
click at [441, 325] on input "5.92" at bounding box center [521, 321] width 182 height 30
type input "865.92"
click at [1120, 345] on div "Insert block × Date 2023-12-31 Action + - Type --- In Out Commission Field requ…" at bounding box center [843, 373] width 1315 height 577
click at [1469, 682] on button "Save" at bounding box center [1466, 681] width 44 height 30
select select "out"
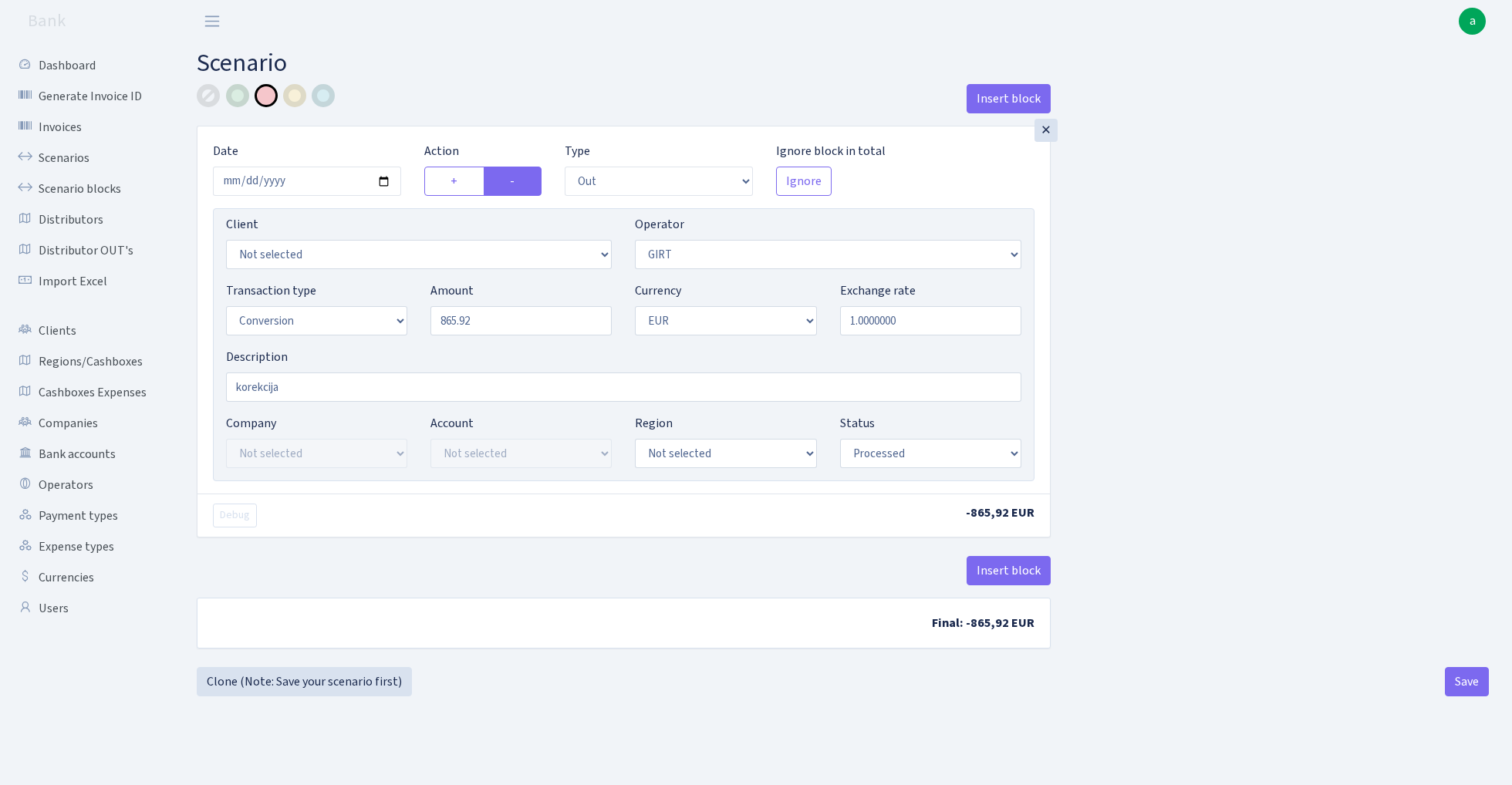
select select "7"
select select "15"
select select "1"
select select "processed"
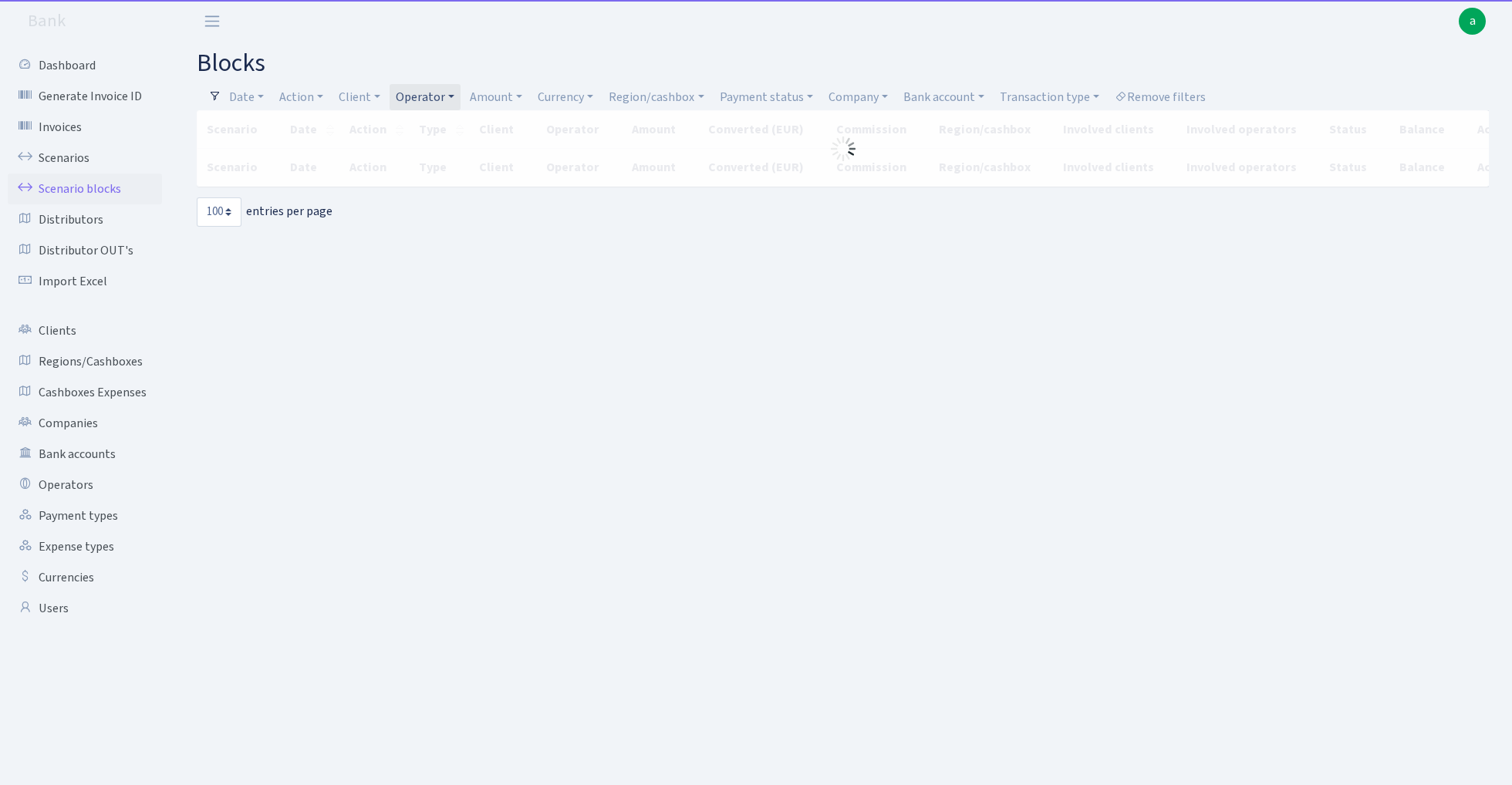
select select "100"
